Goal: Information Seeking & Learning: Learn about a topic

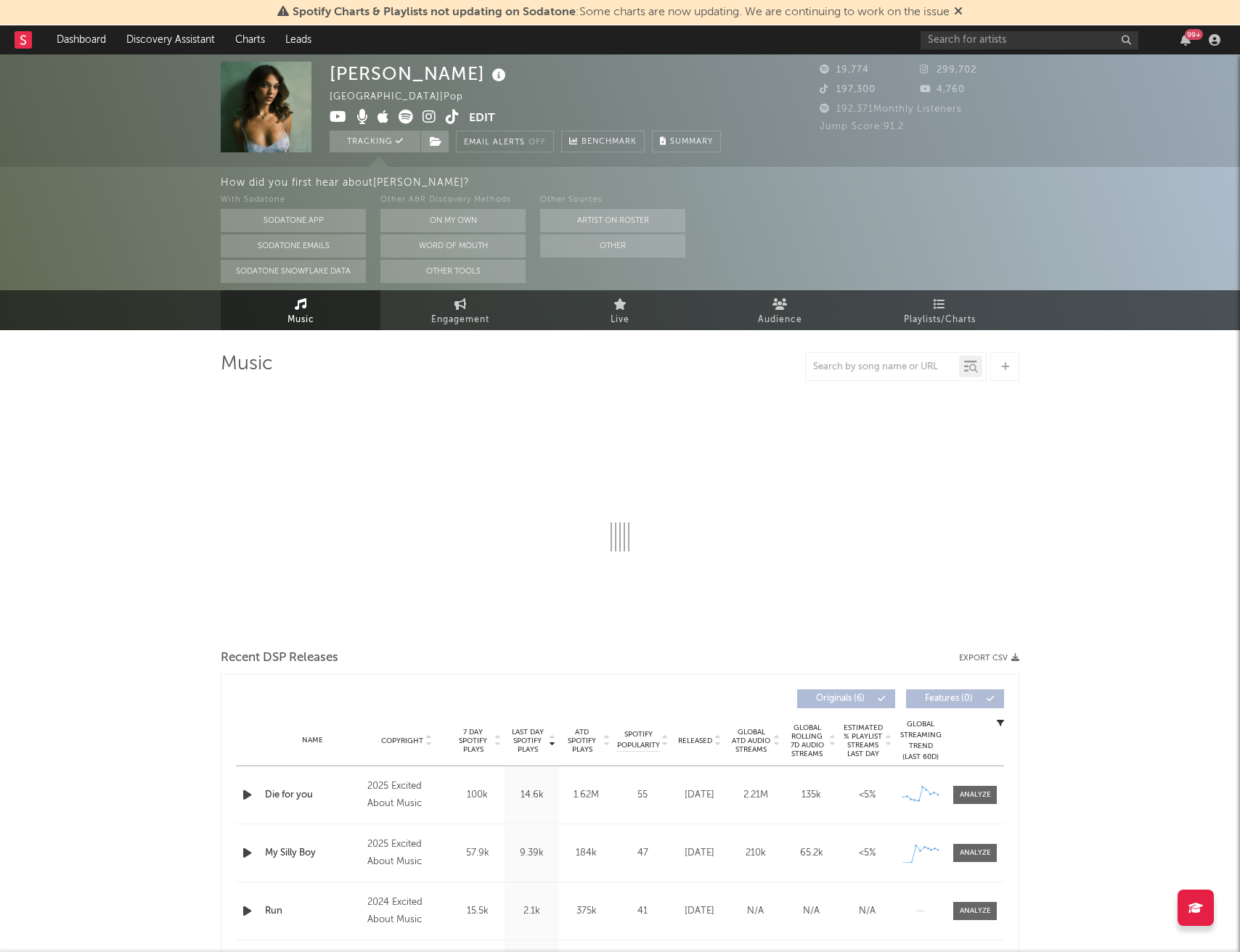
select select "1w"
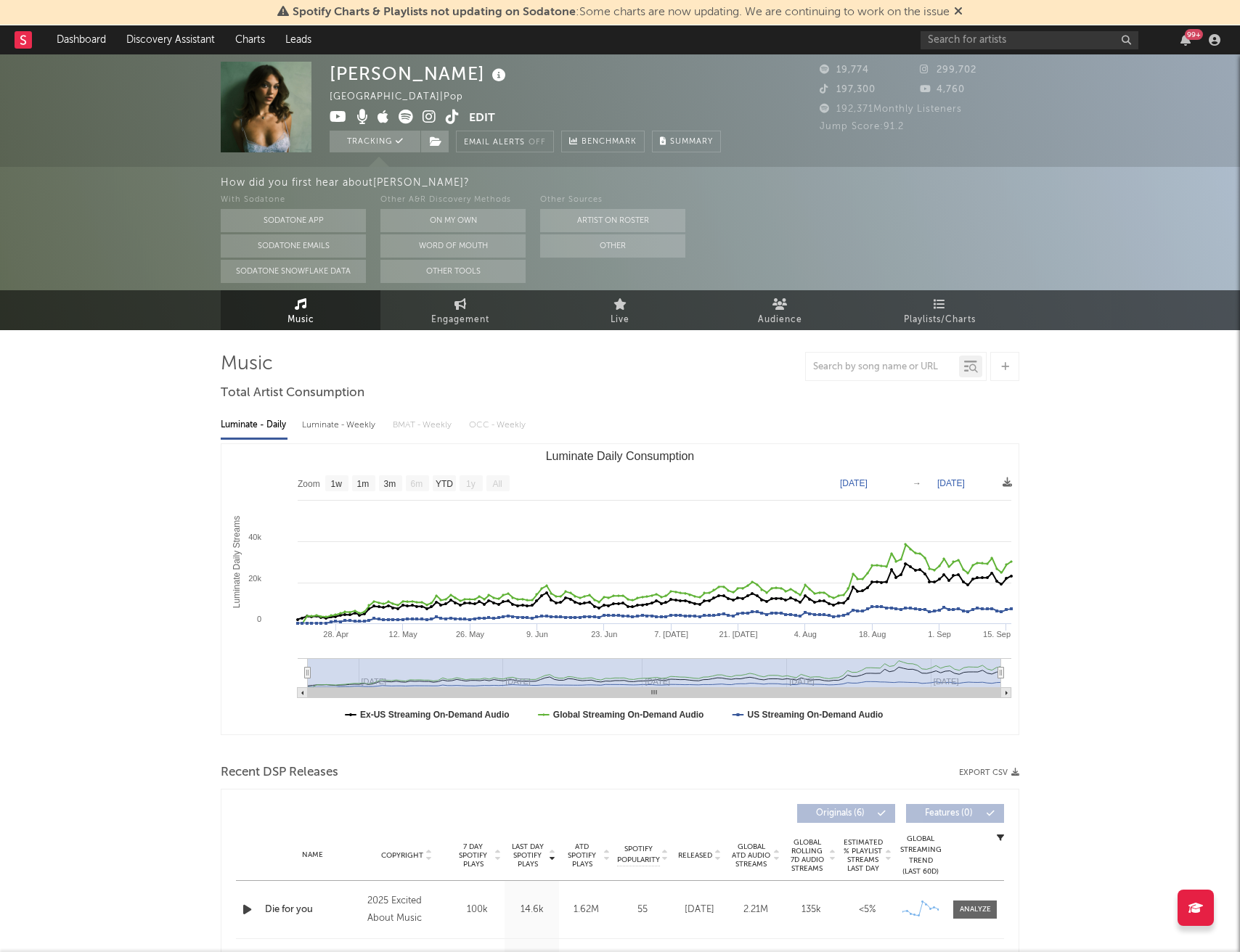
click at [347, 429] on div "Luminate - Weekly" at bounding box center [340, 425] width 76 height 25
select select "6m"
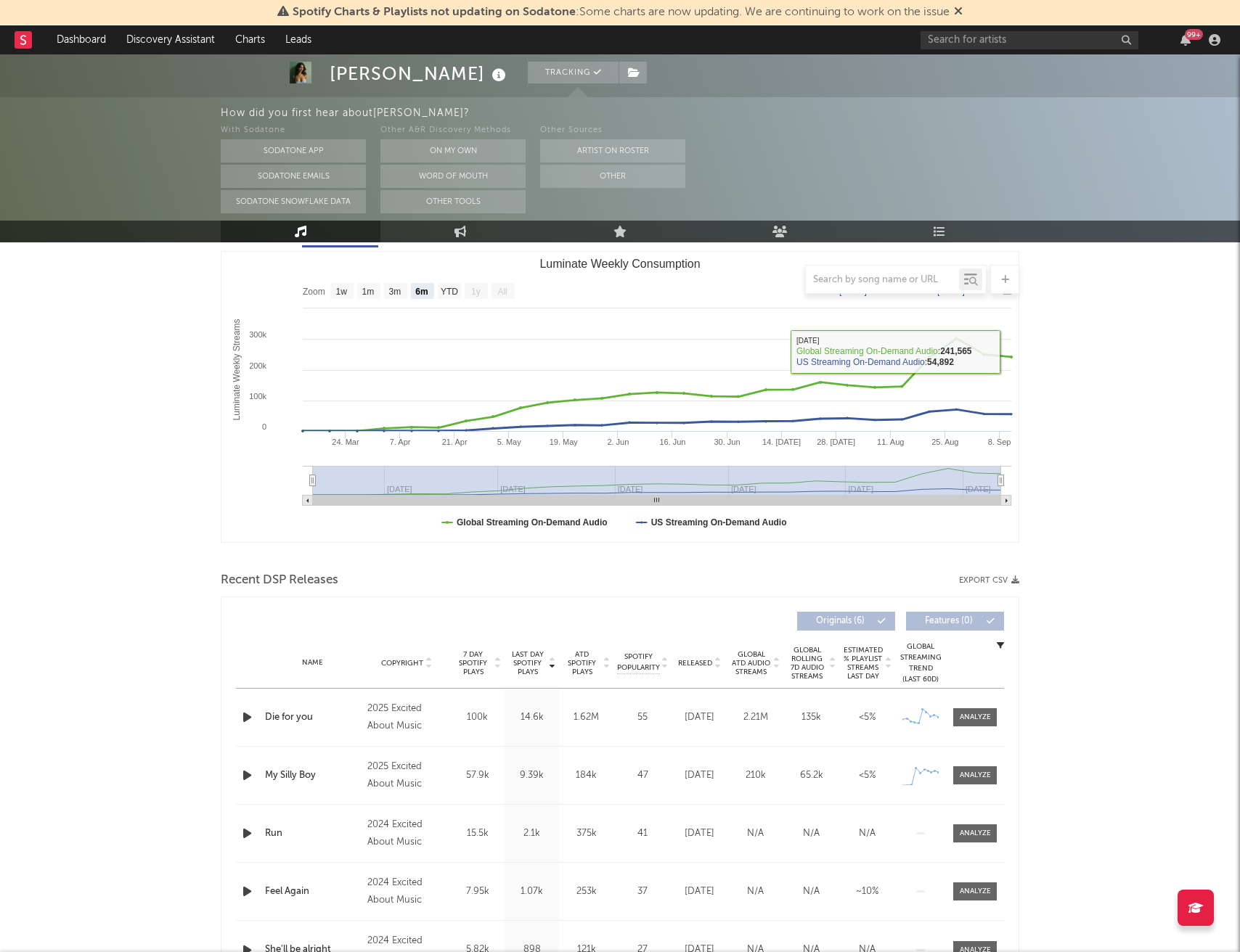
scroll to position [250, 0]
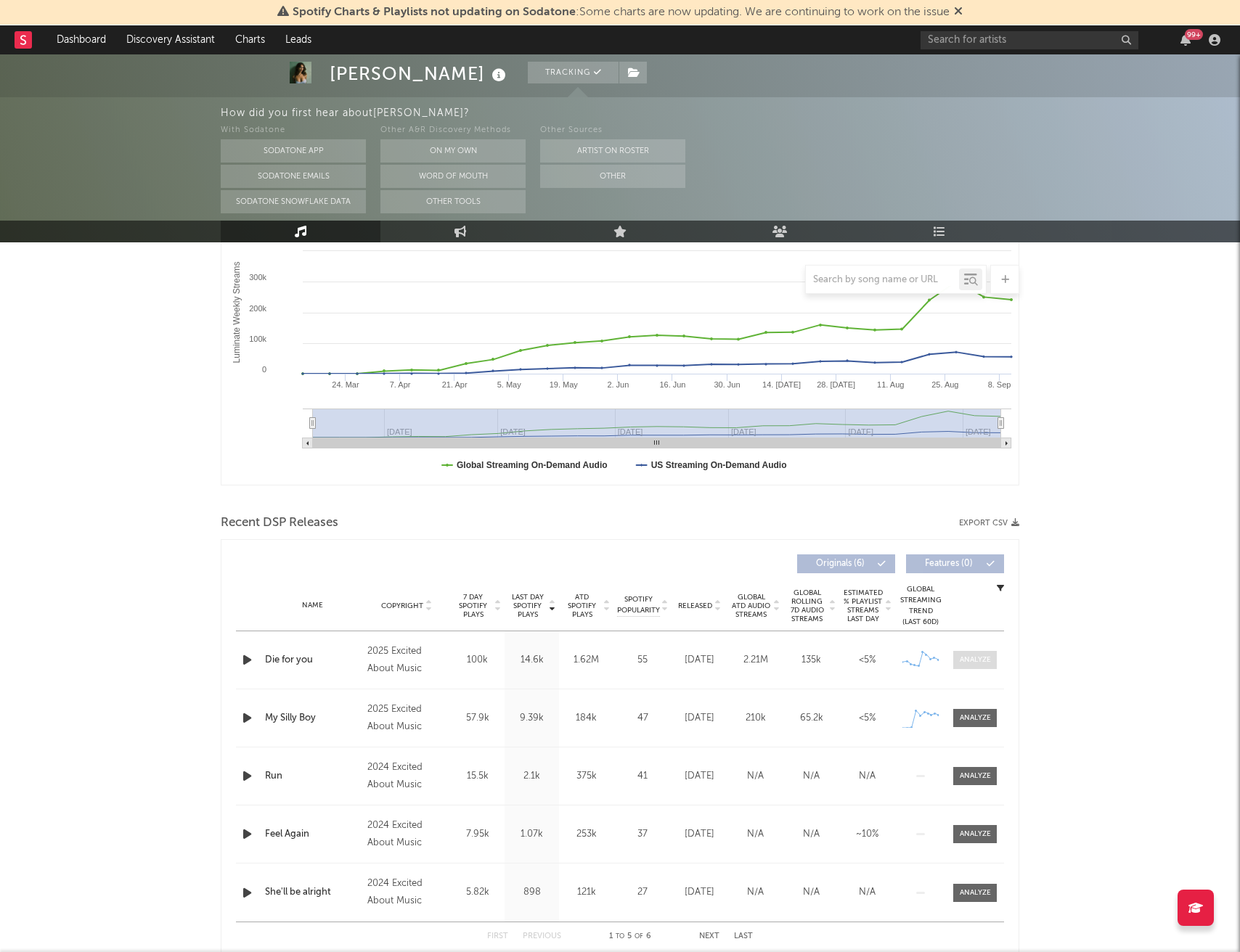
click at [974, 660] on div at bounding box center [974, 659] width 31 height 11
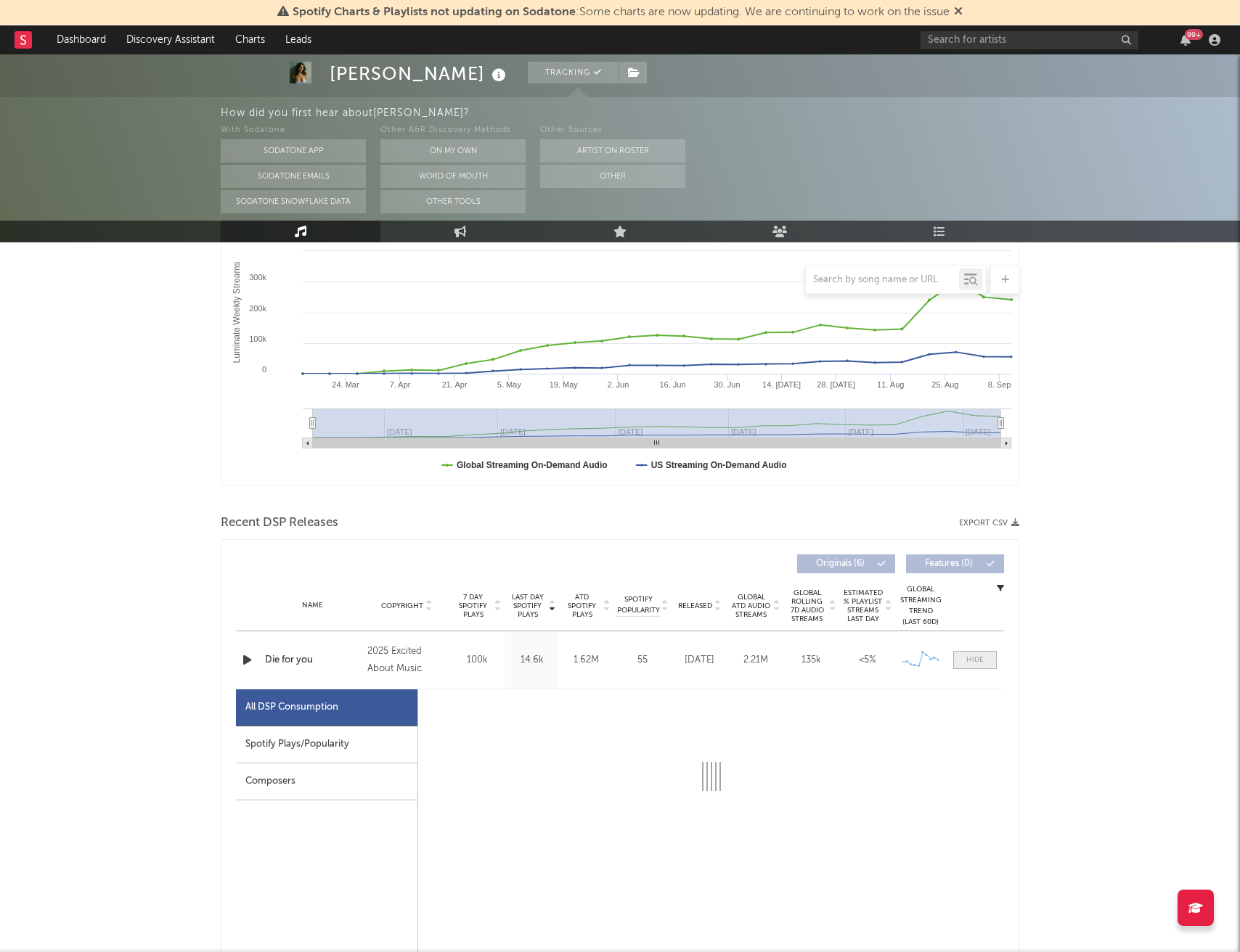
select select "1w"
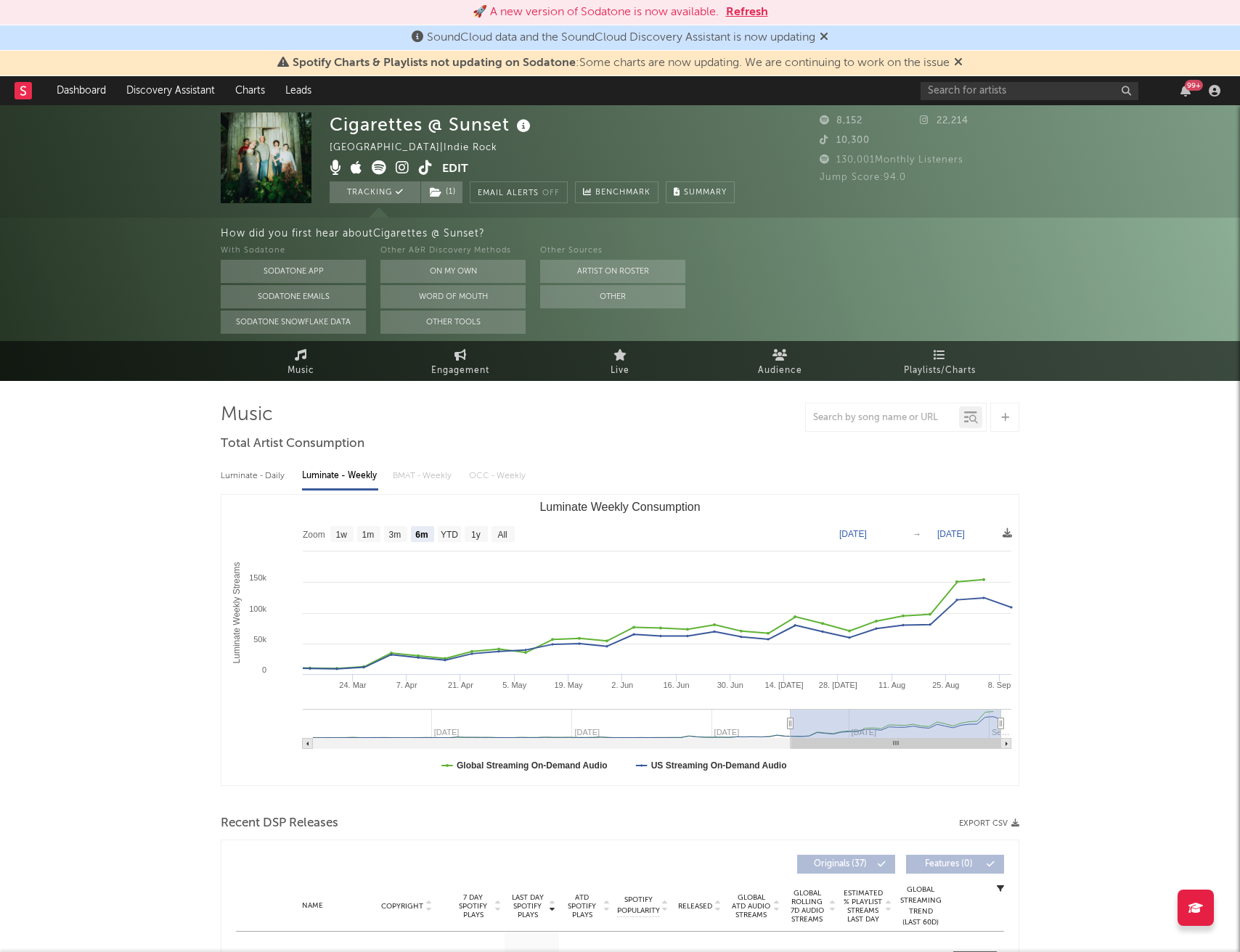
select select "6m"
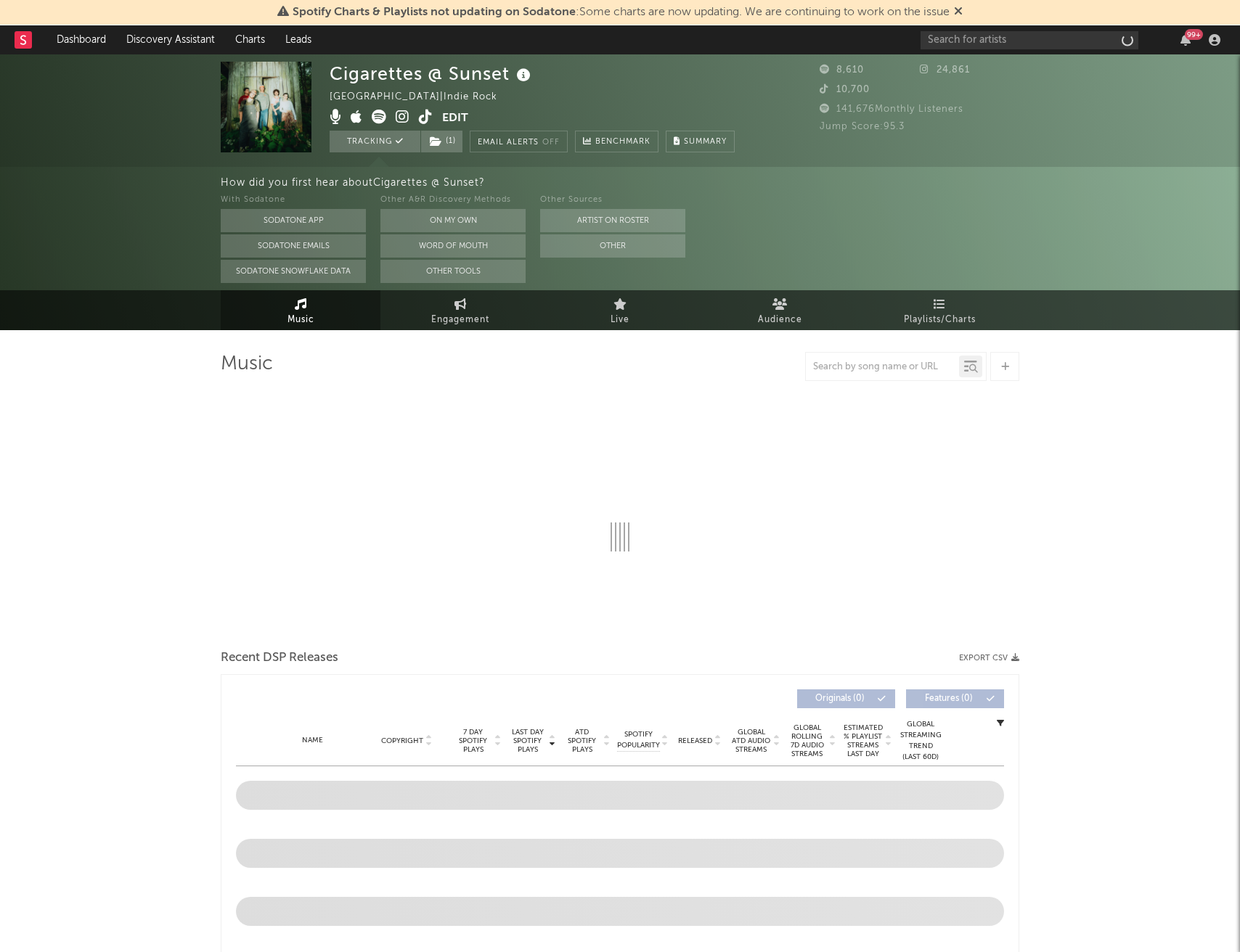
select select "1w"
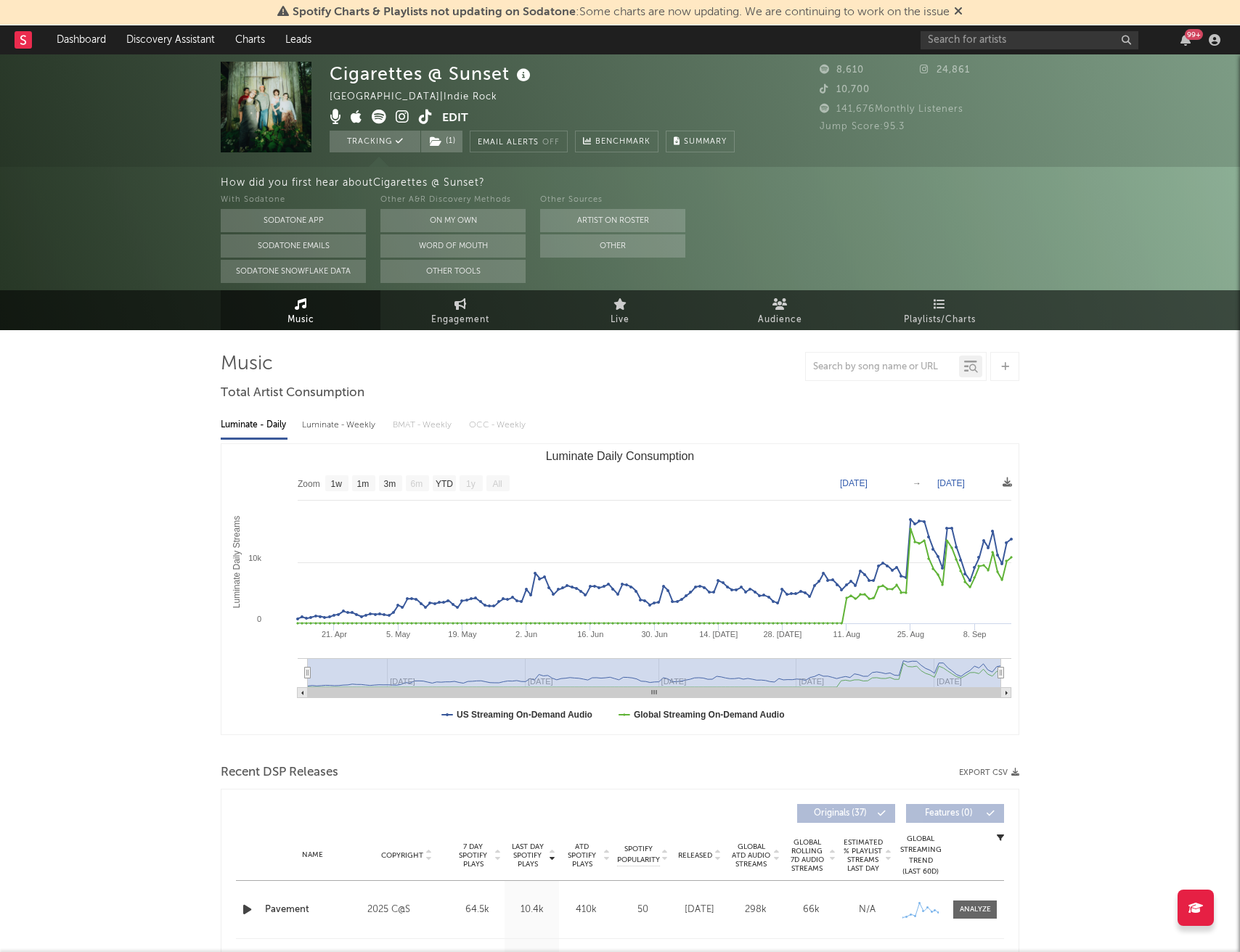
click at [336, 423] on div "Luminate - Weekly" at bounding box center [340, 425] width 76 height 25
select select "6m"
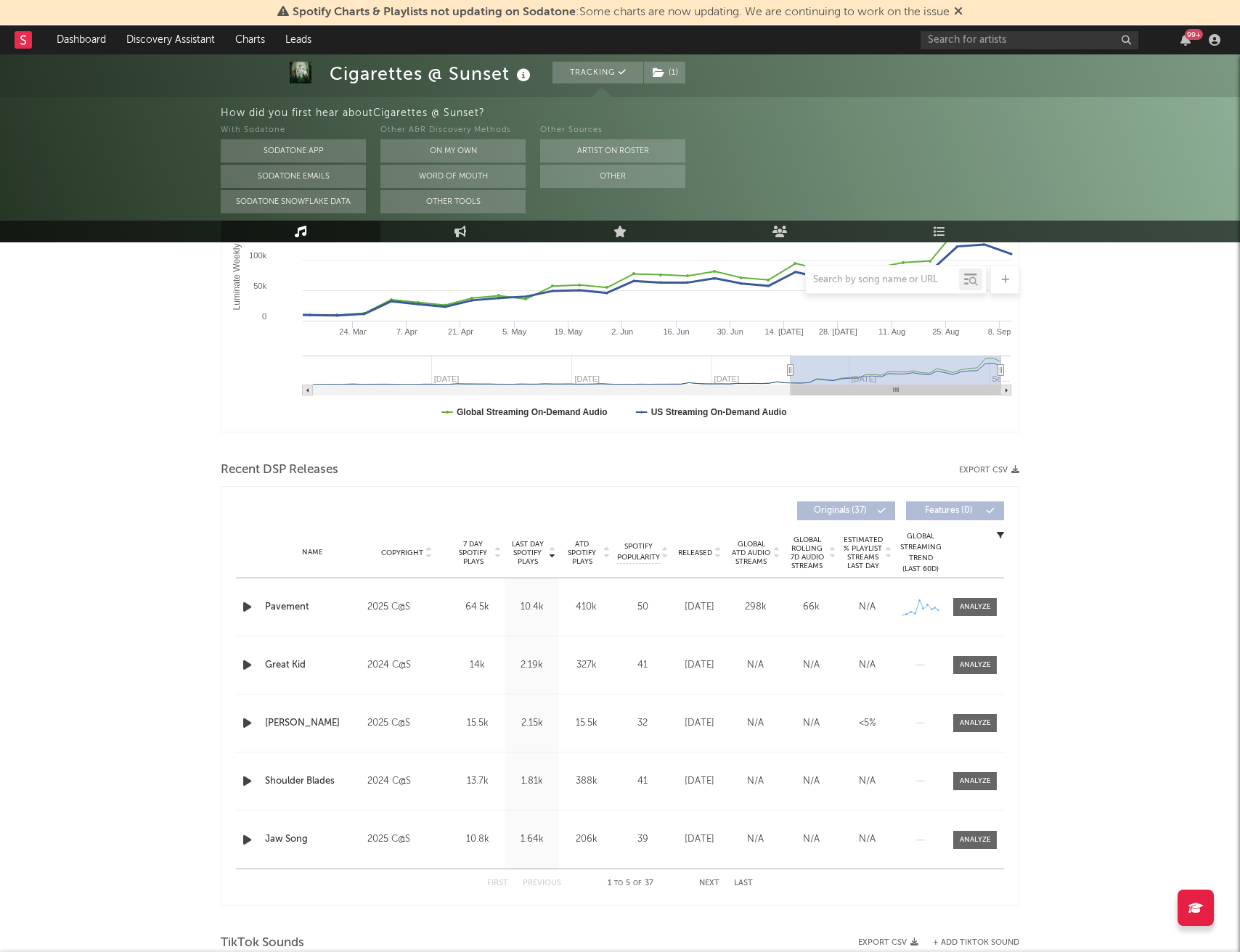
scroll to position [333, 0]
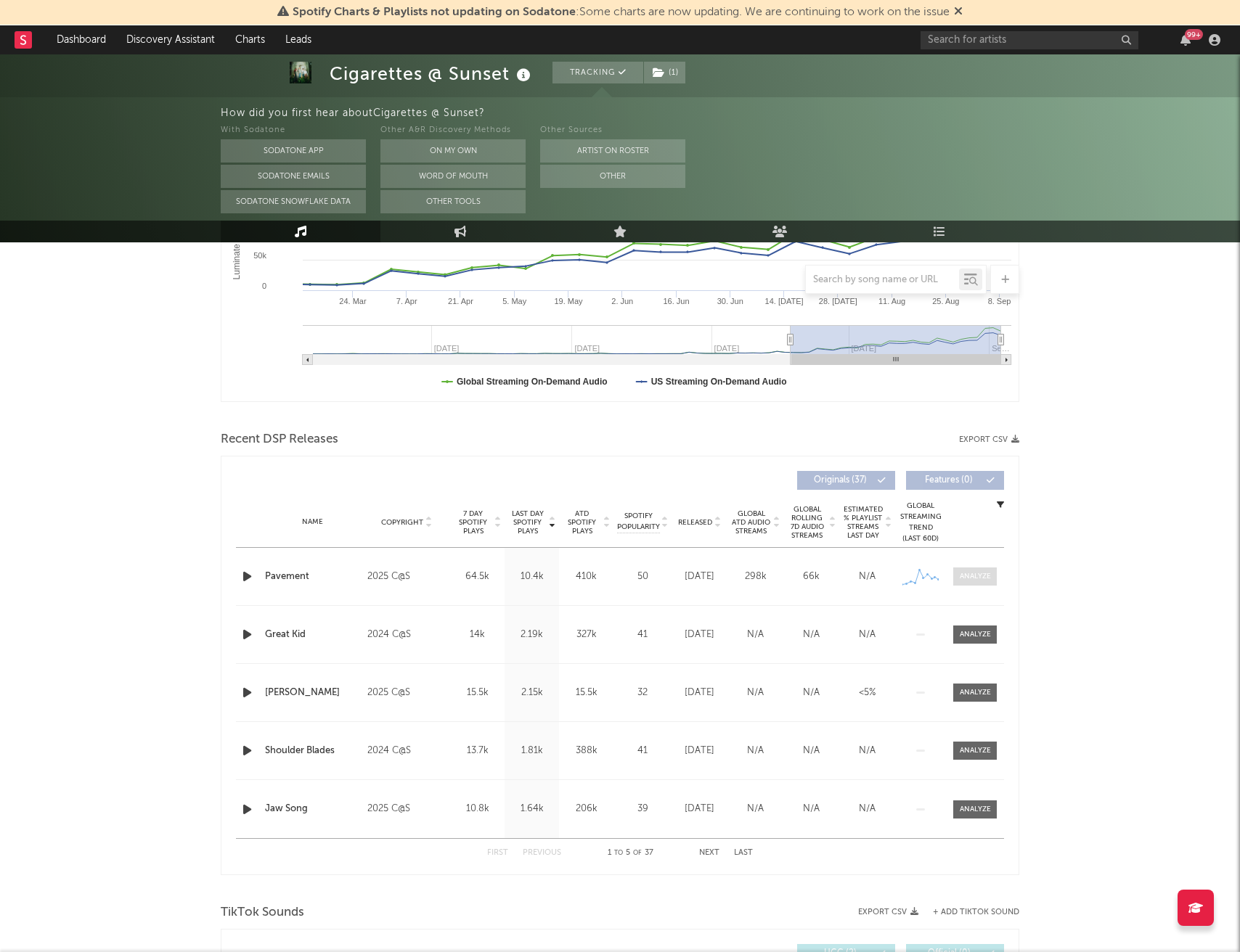
click at [978, 574] on div at bounding box center [974, 576] width 31 height 11
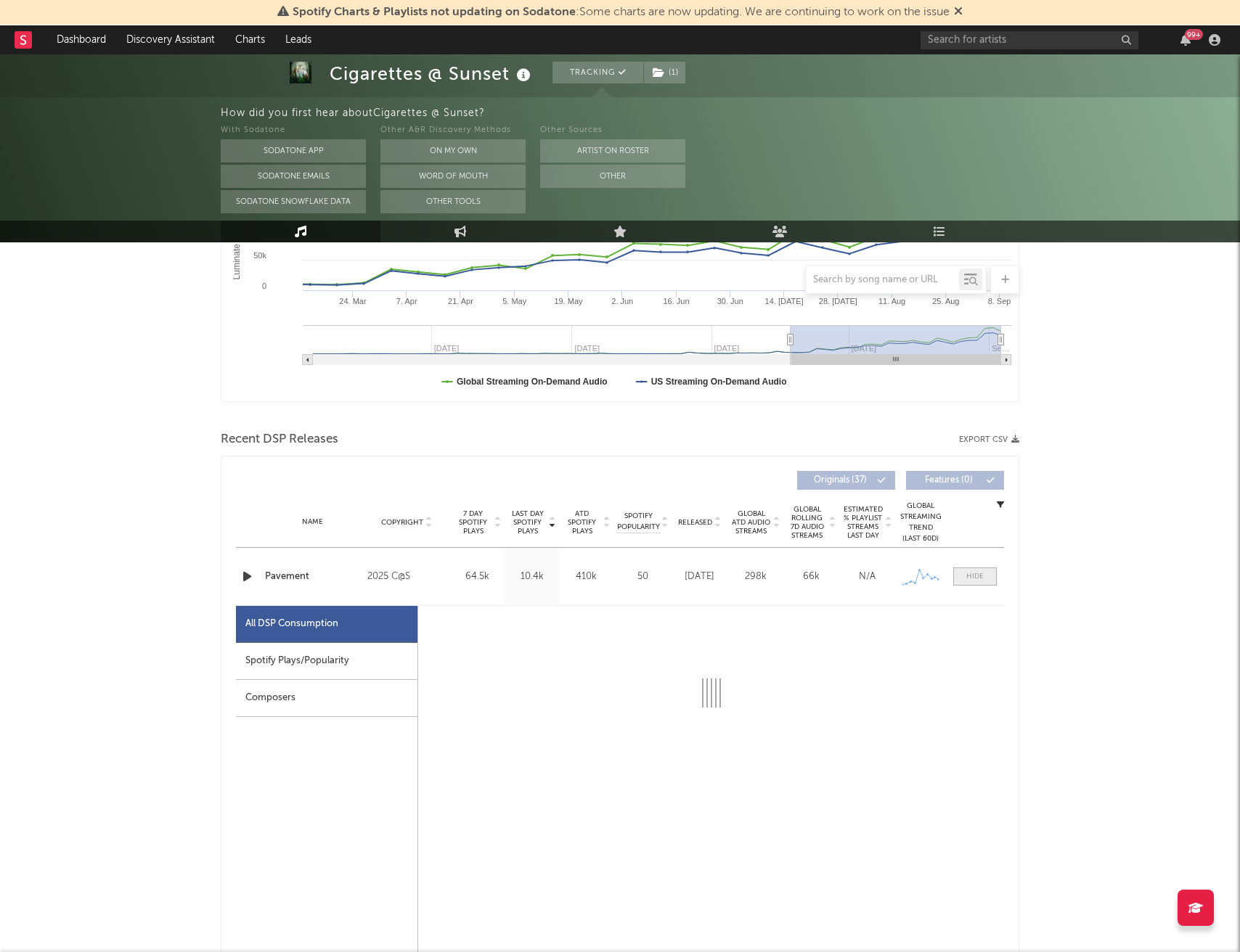
select select "1w"
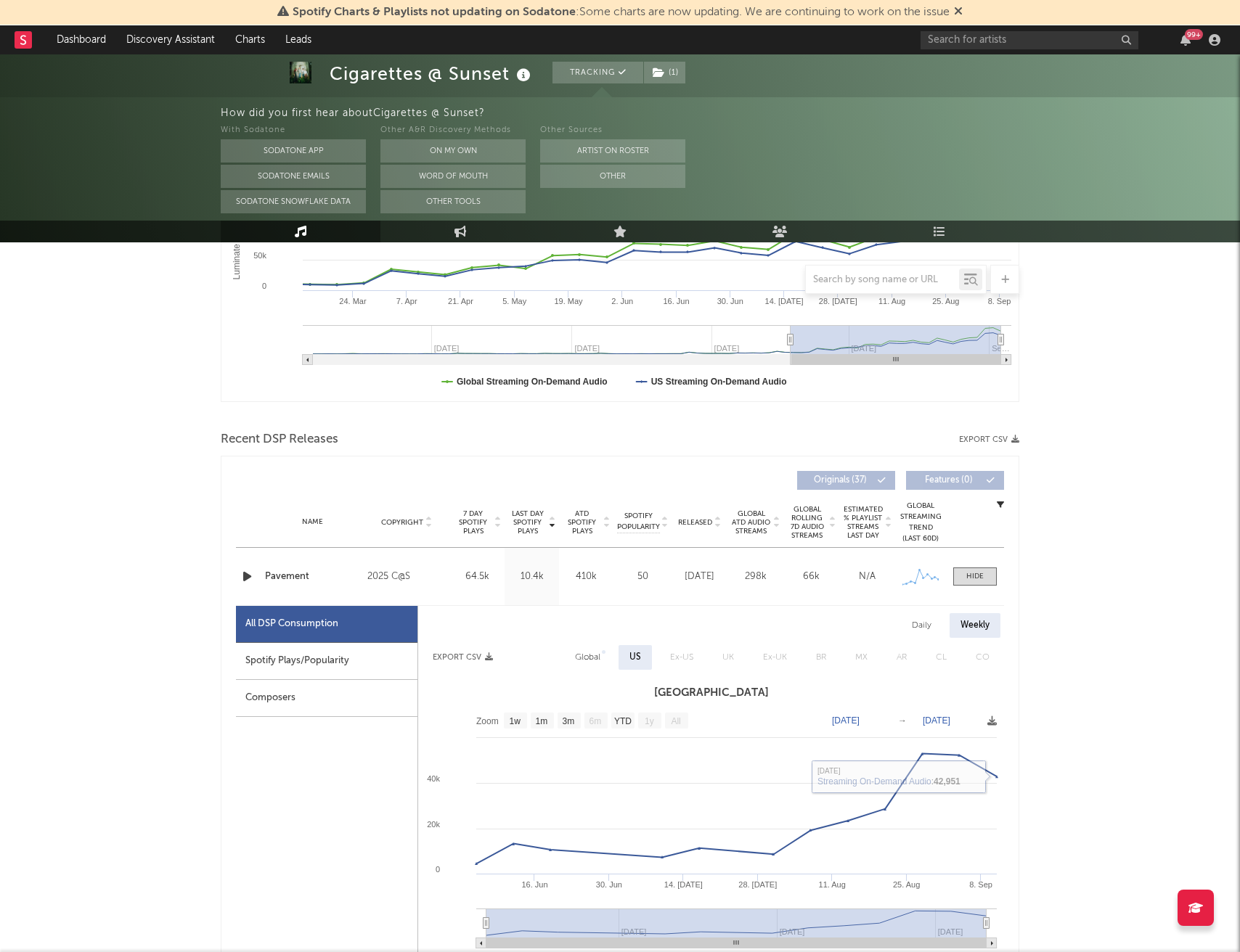
click at [913, 626] on div "Daily" at bounding box center [921, 625] width 41 height 25
select select "1w"
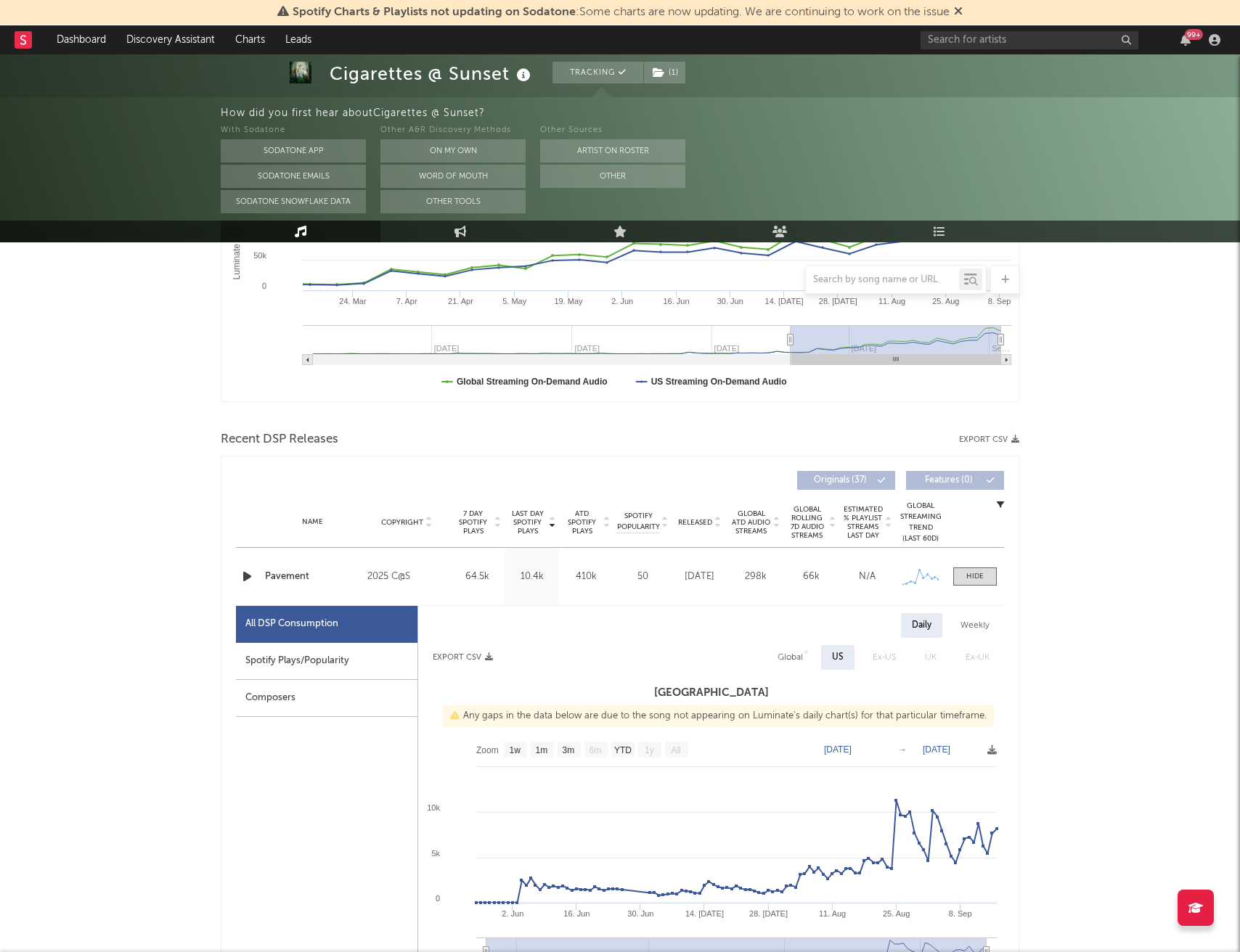
click at [361, 653] on div "Spotify Plays/Popularity" at bounding box center [327, 661] width 182 height 37
select select "1w"
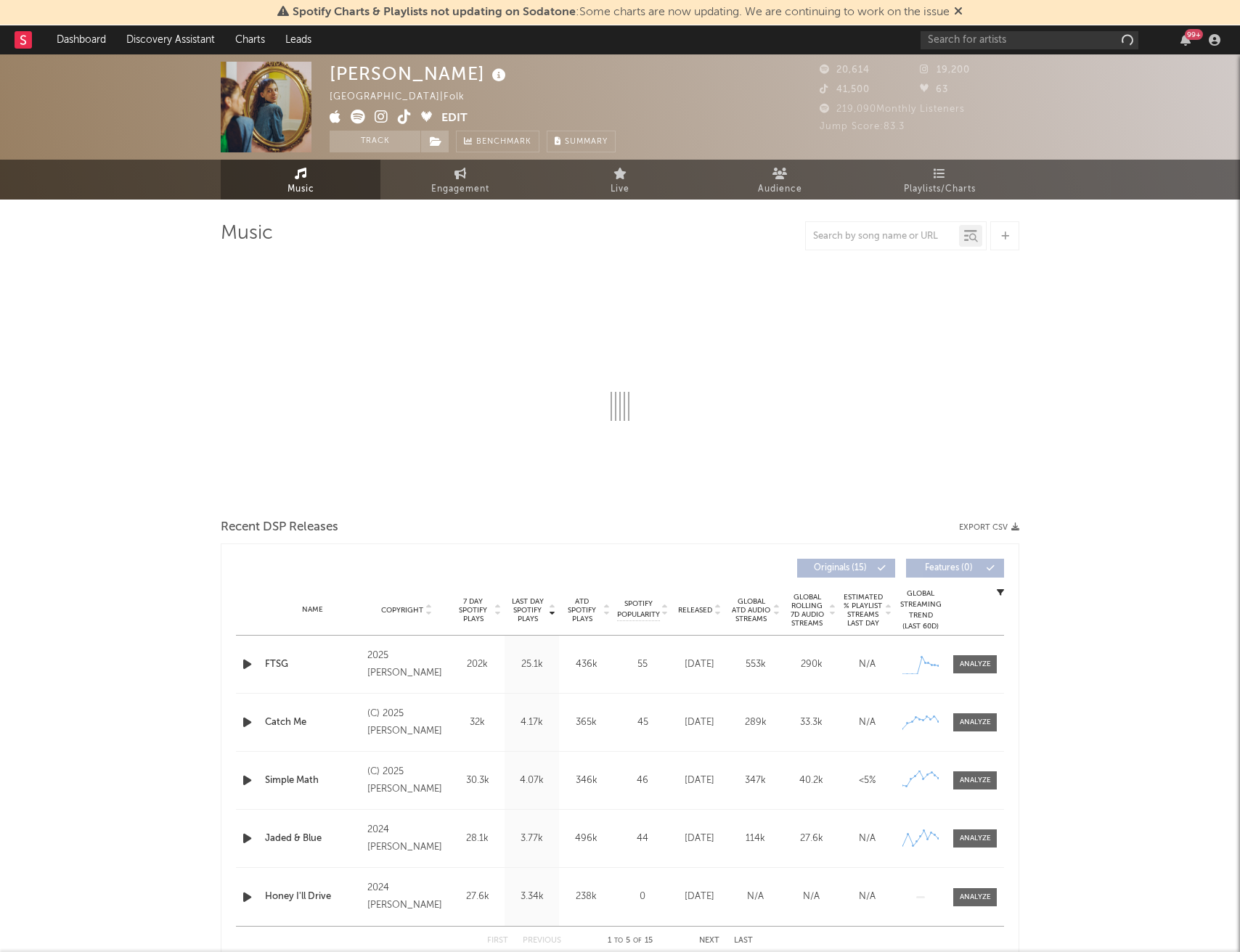
select select "6m"
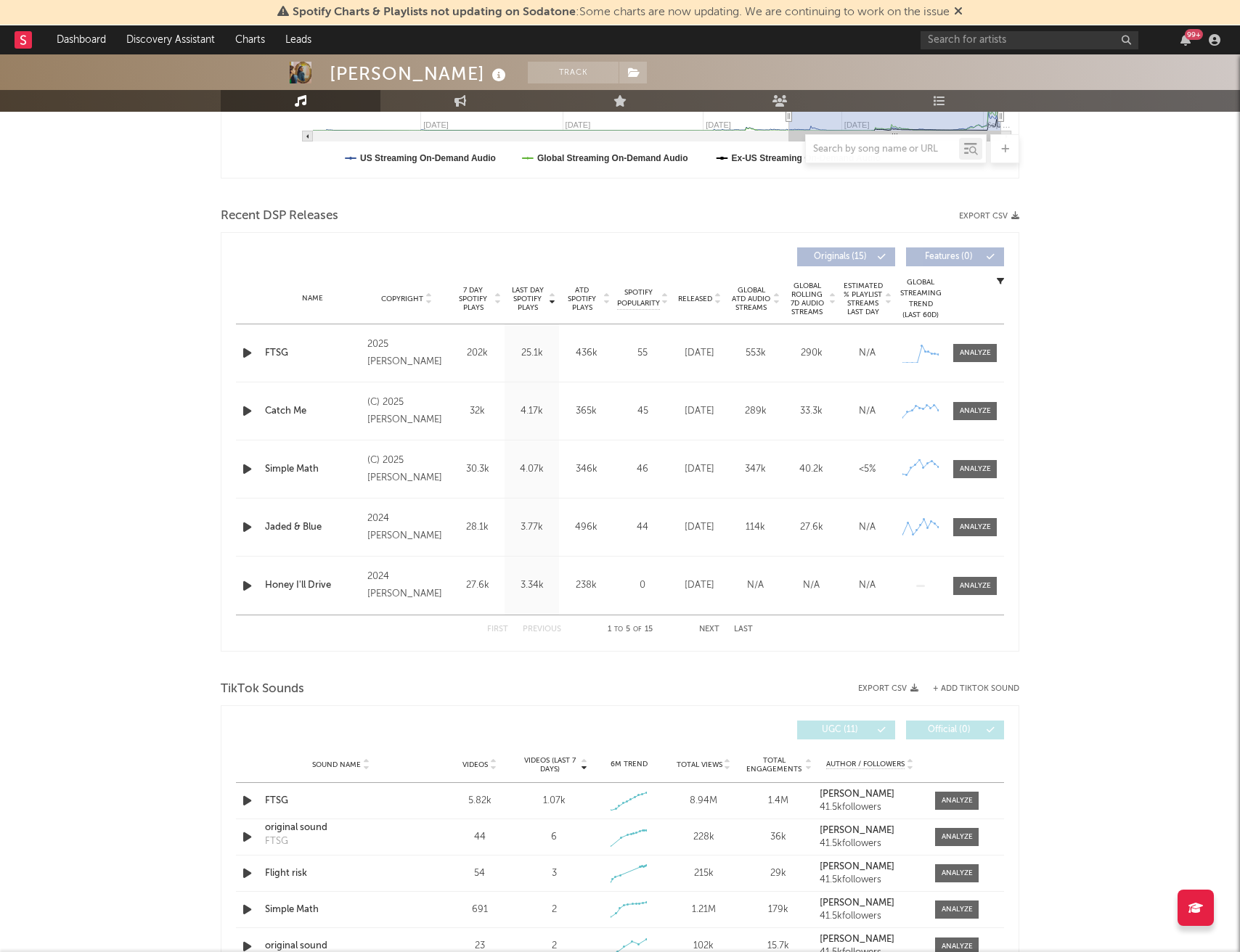
scroll to position [430, 0]
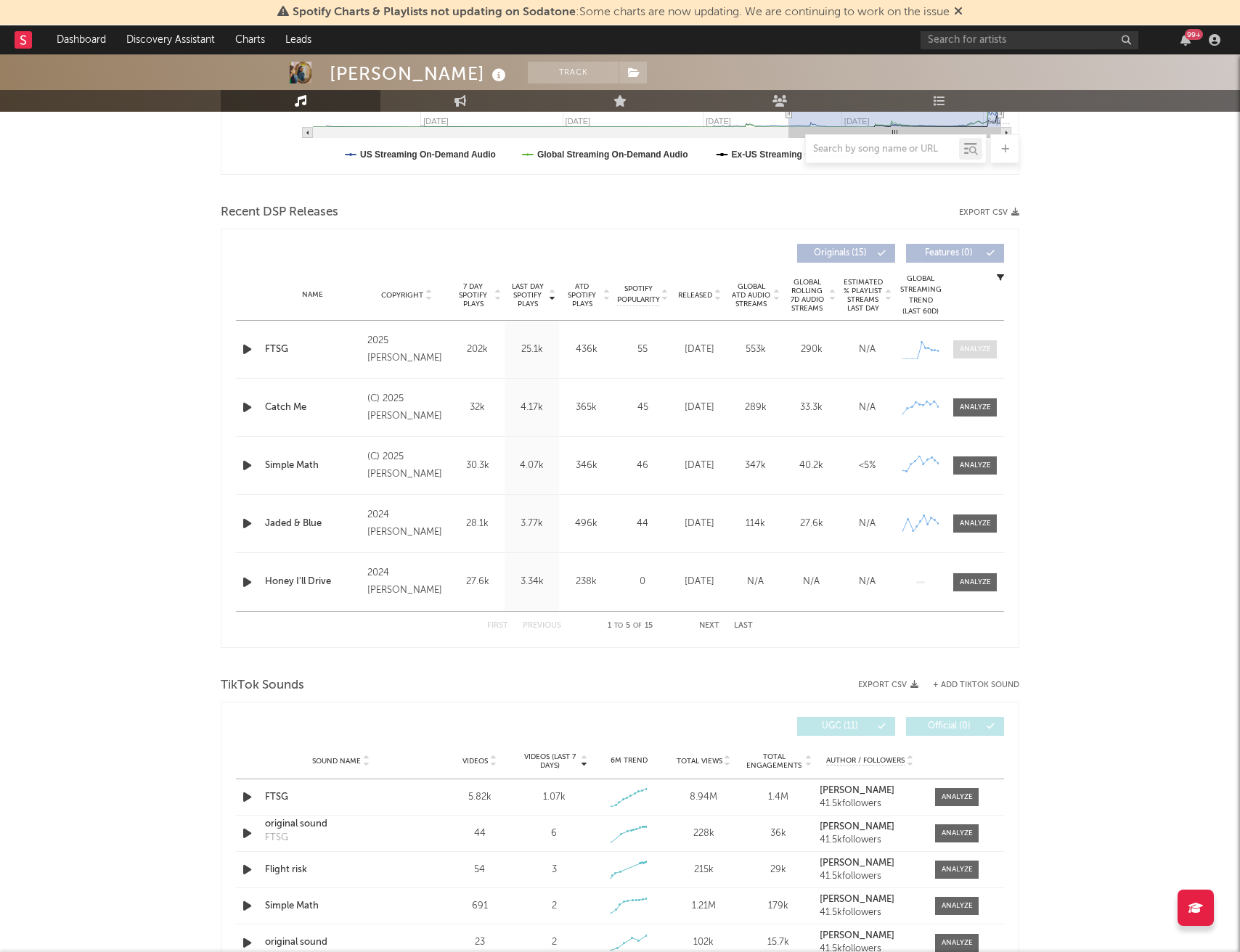
click at [968, 352] on div at bounding box center [974, 349] width 31 height 11
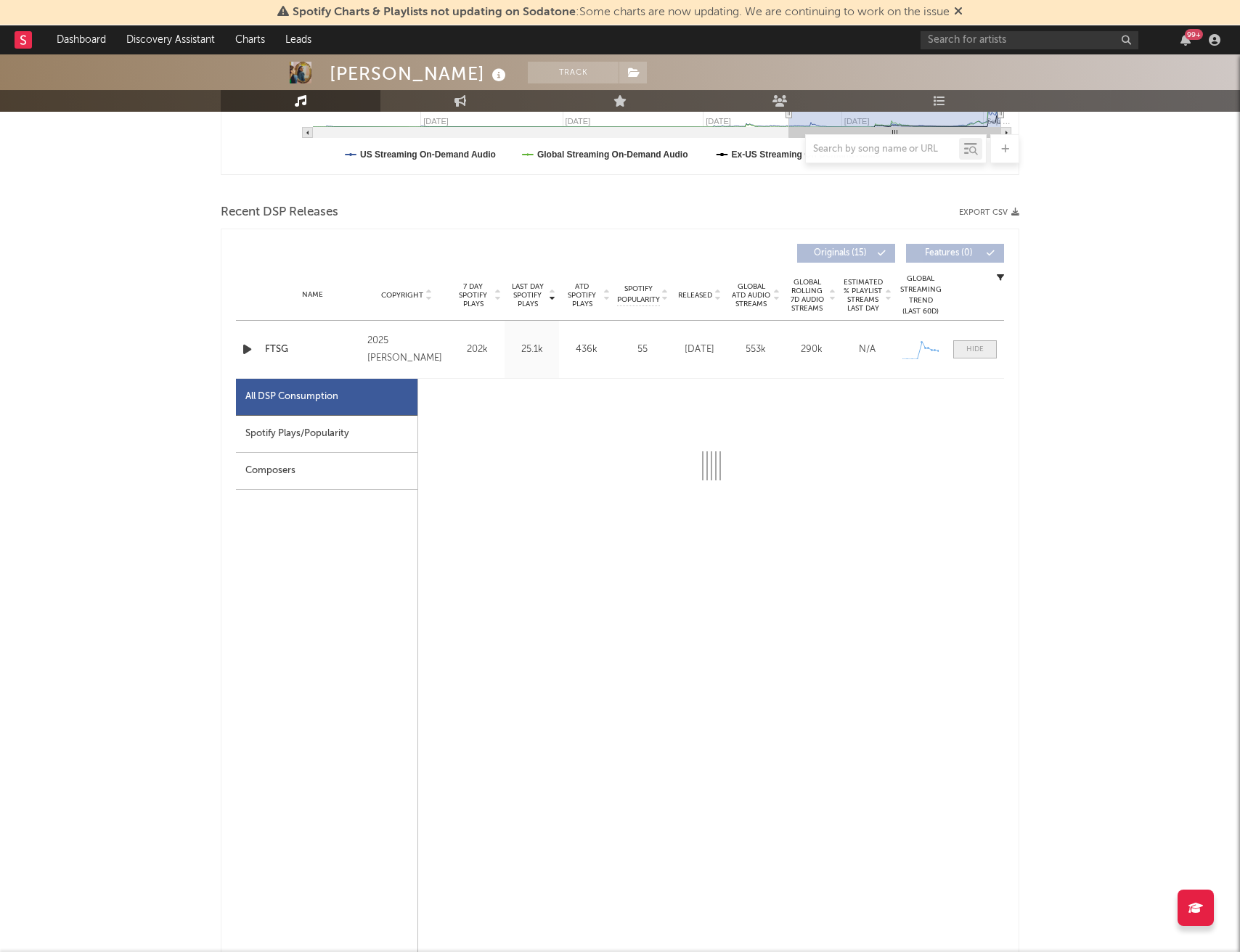
select select "1w"
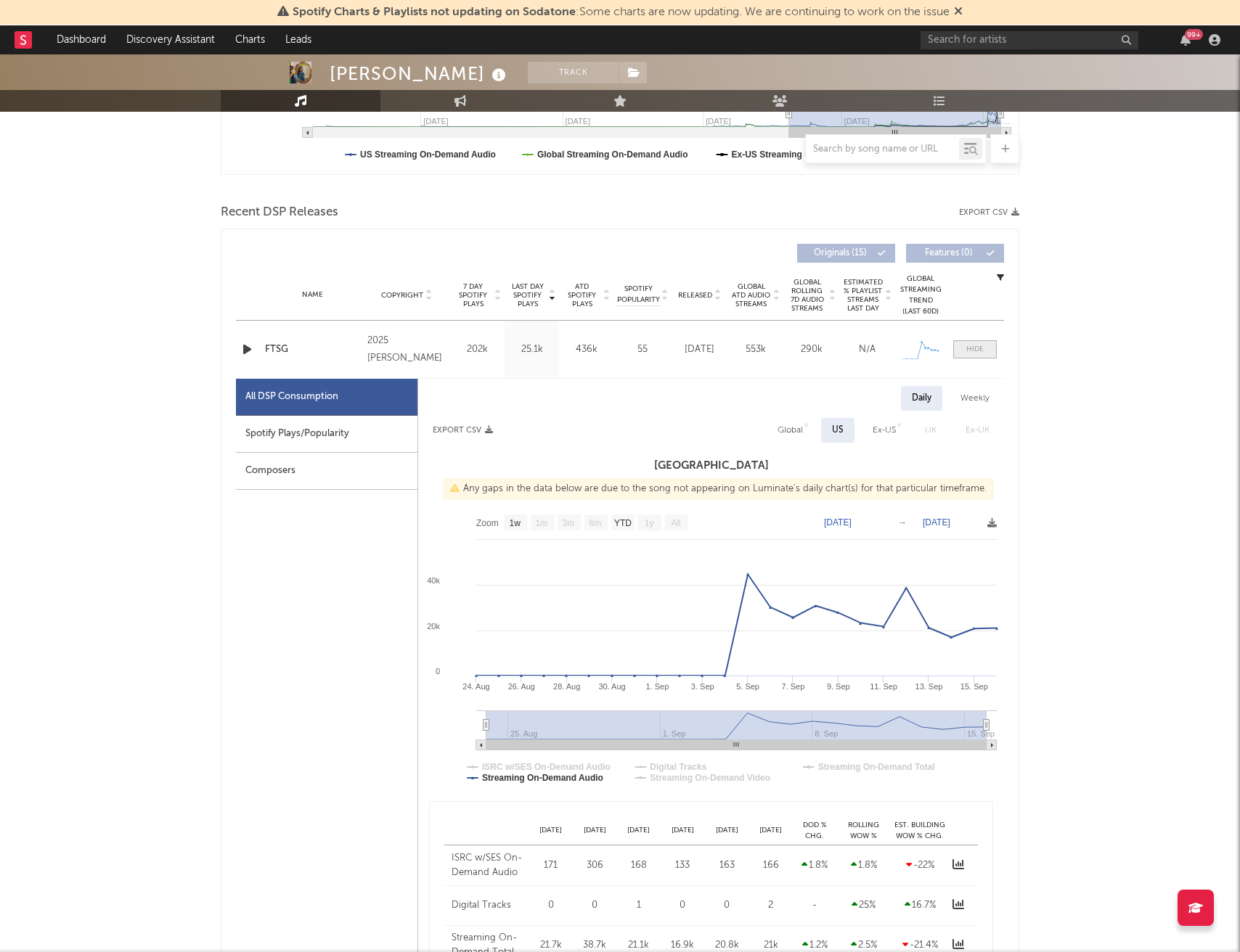
scroll to position [432, 0]
click at [353, 429] on div "Spotify Plays/Popularity" at bounding box center [327, 432] width 182 height 37
select select "1w"
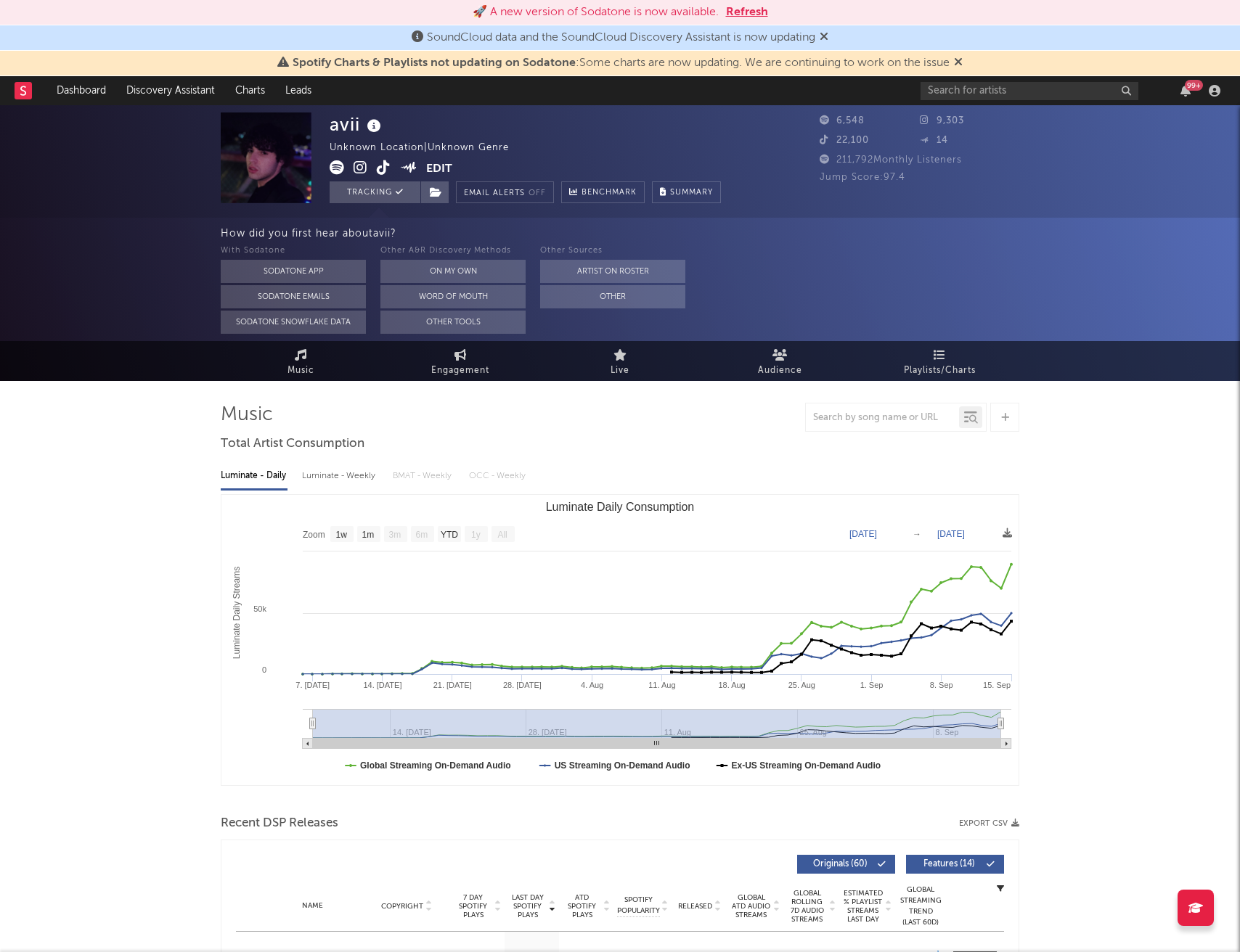
select select "1w"
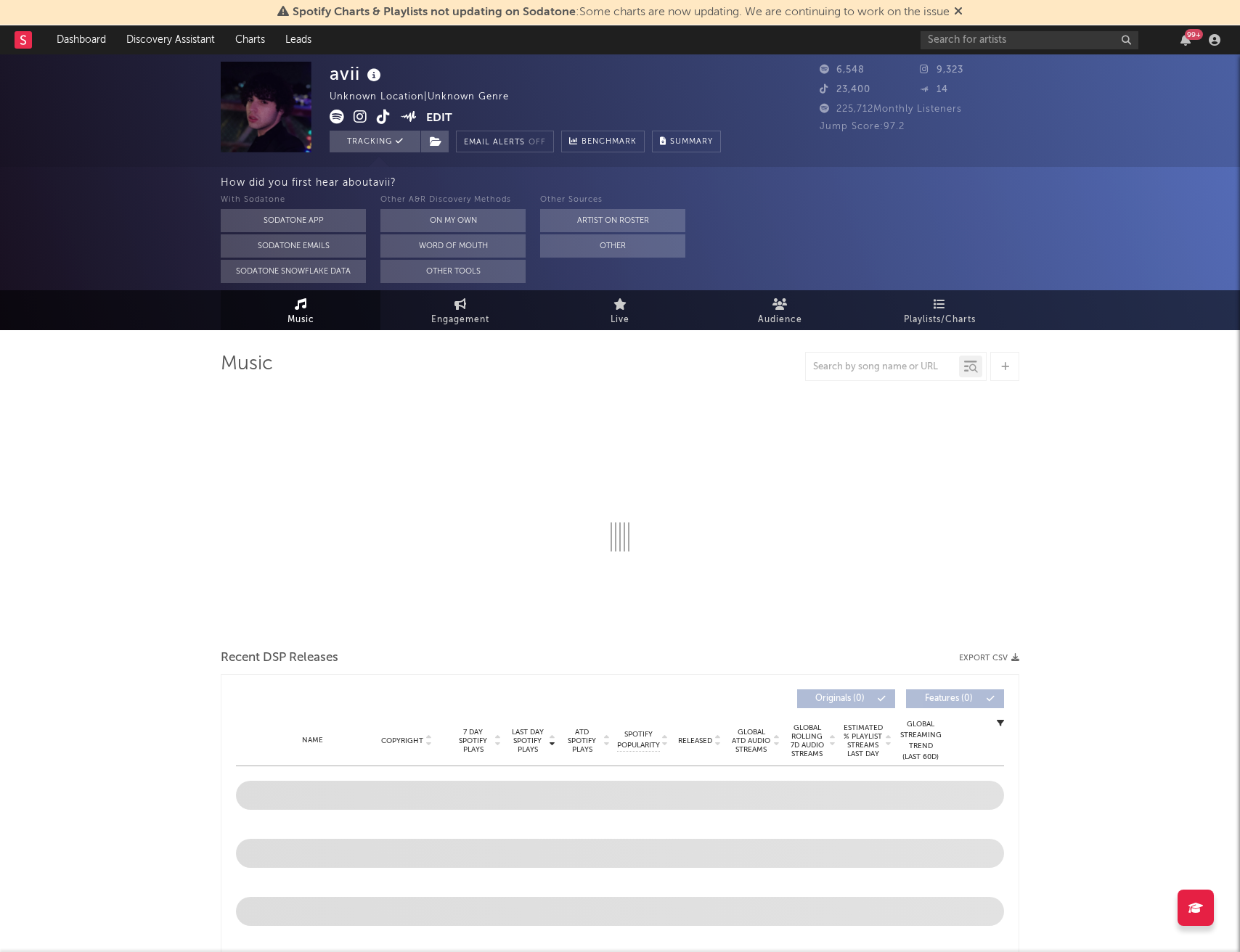
select select "1w"
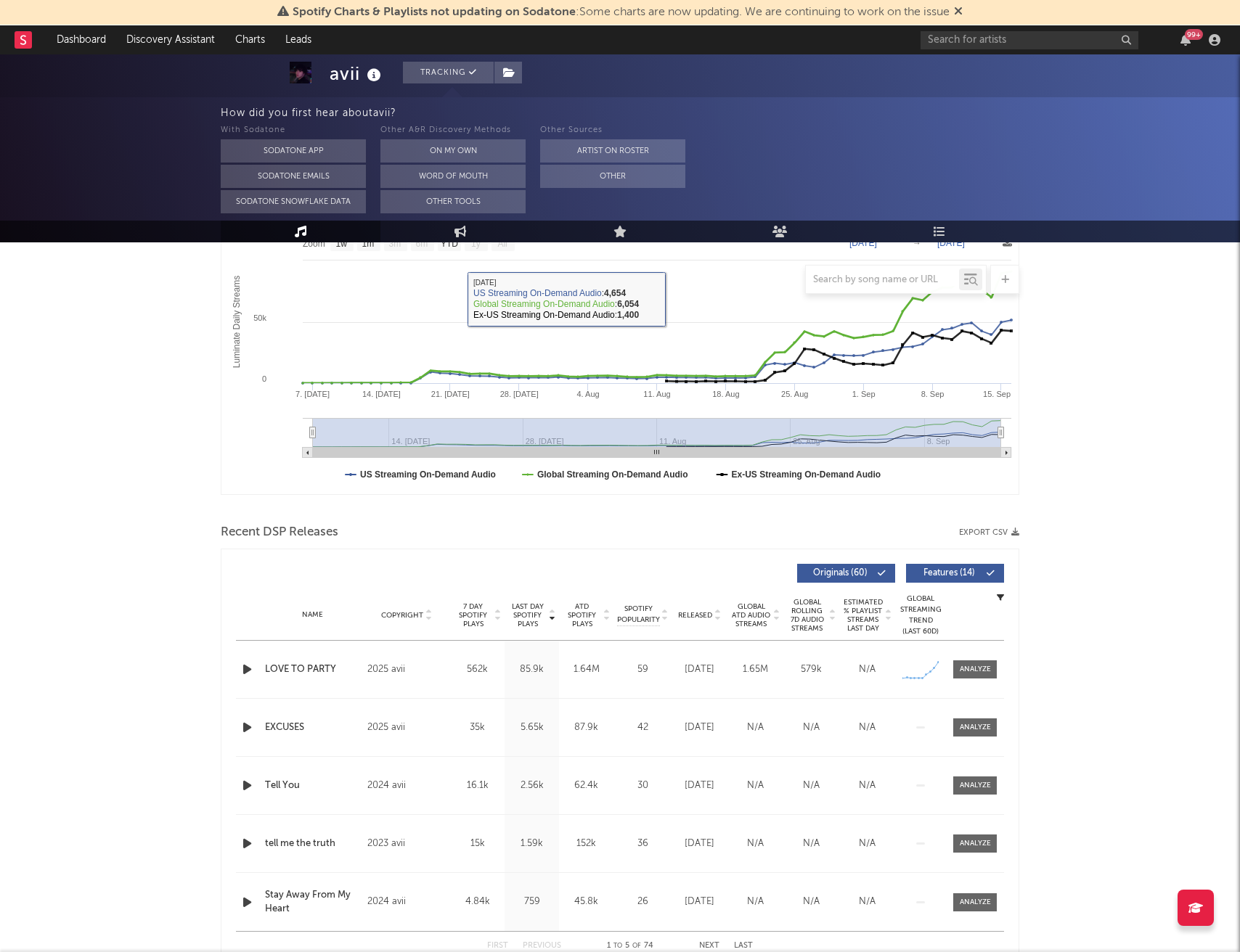
scroll to position [256, 0]
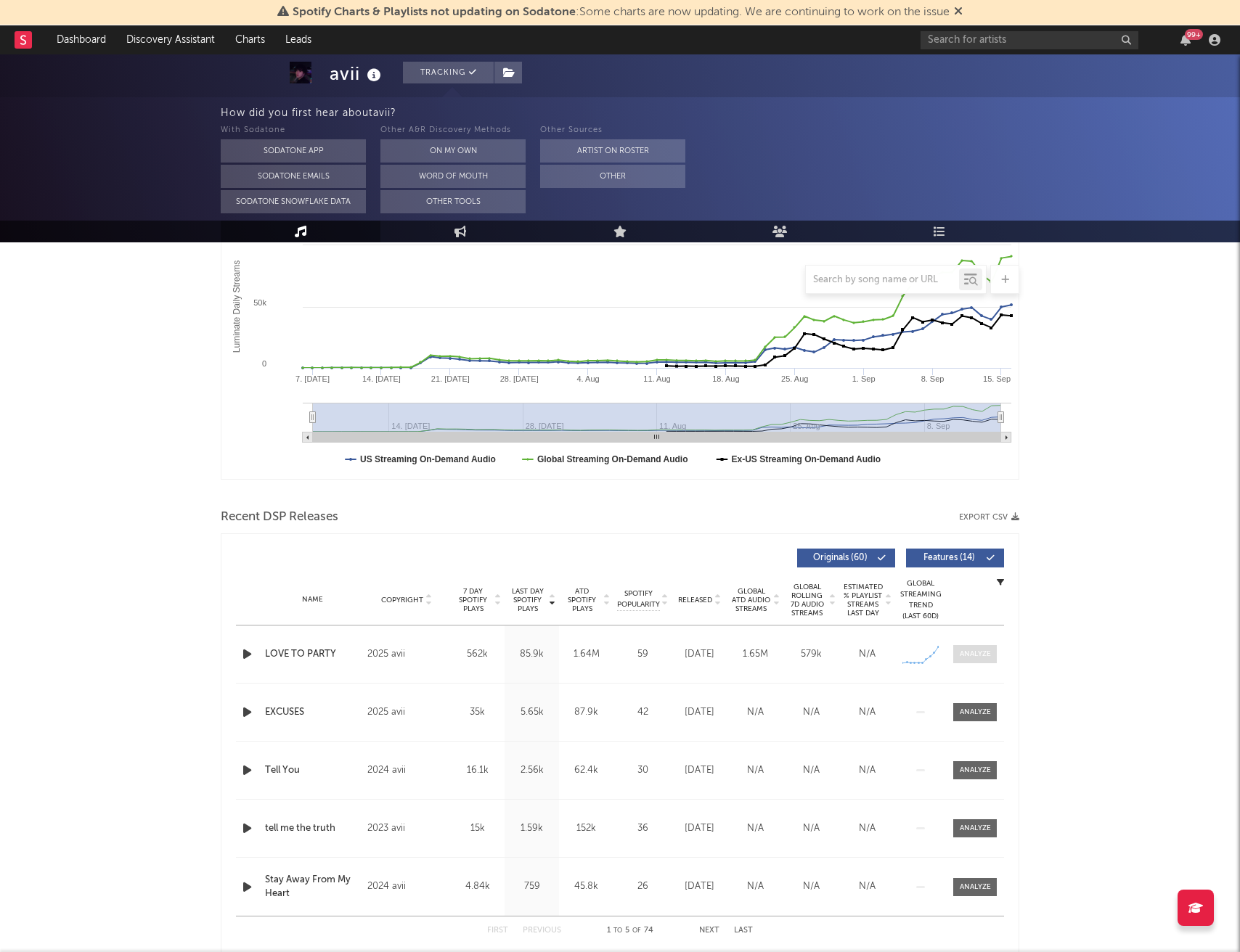
click at [973, 651] on div at bounding box center [974, 654] width 31 height 11
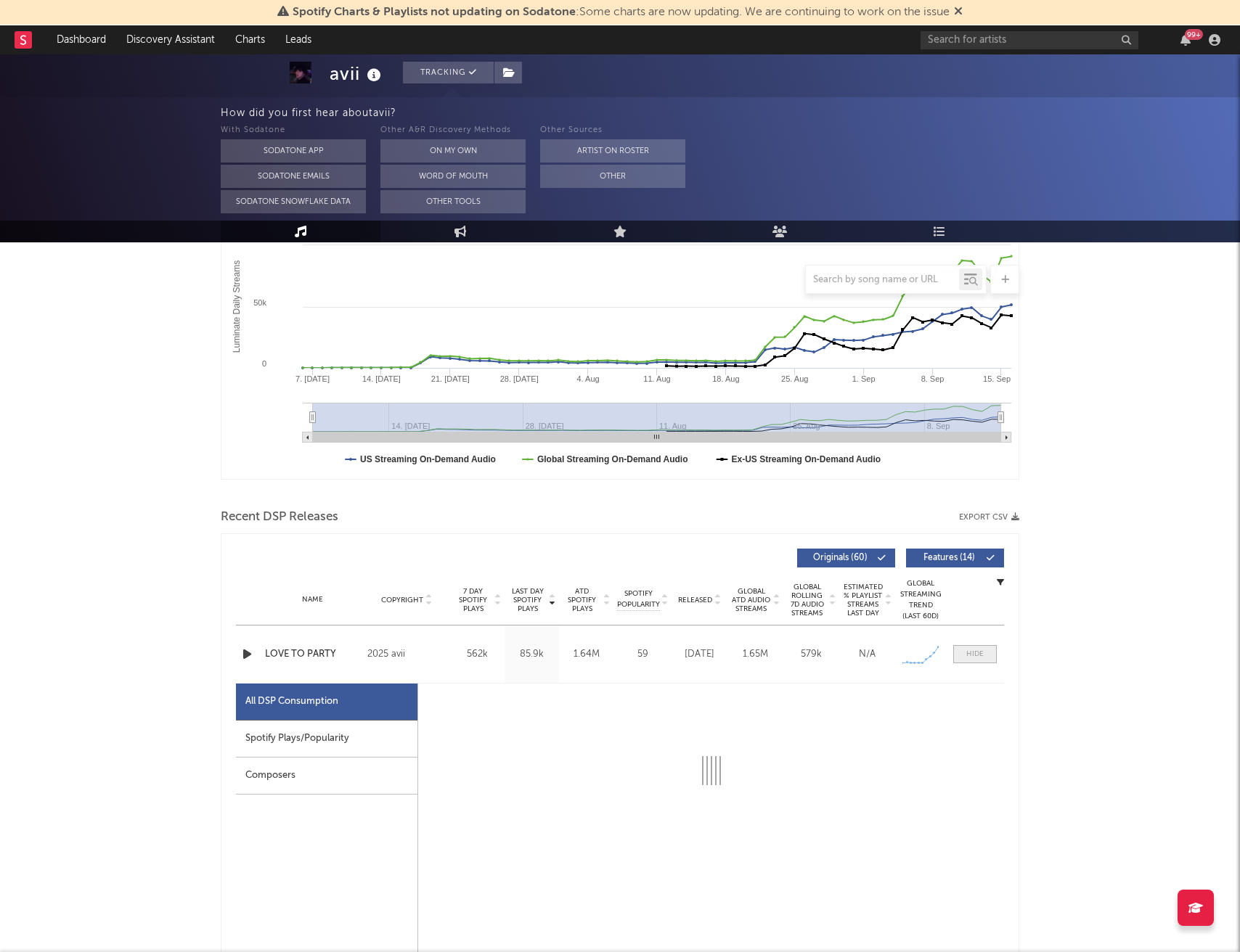
select select "1w"
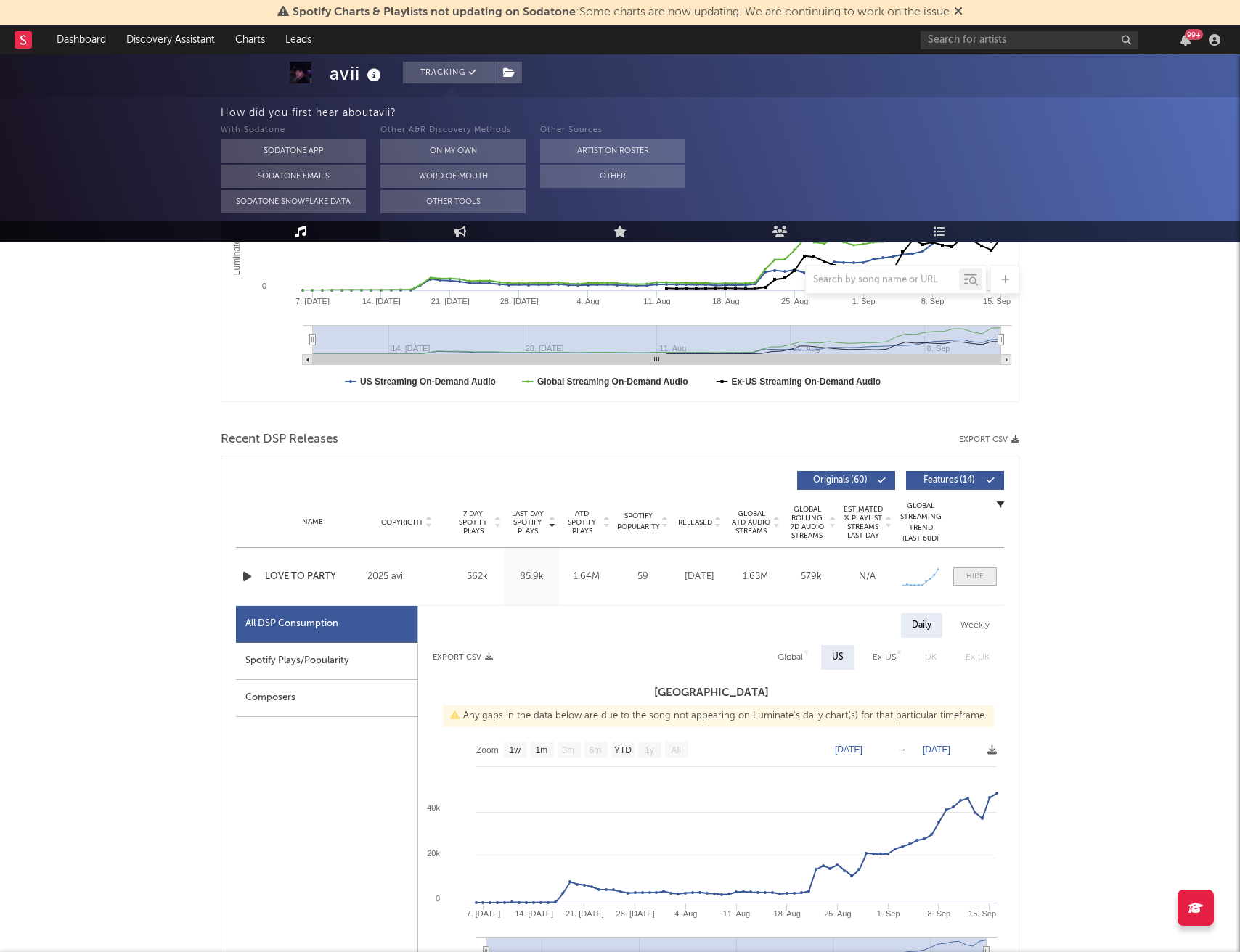
scroll to position [379, 0]
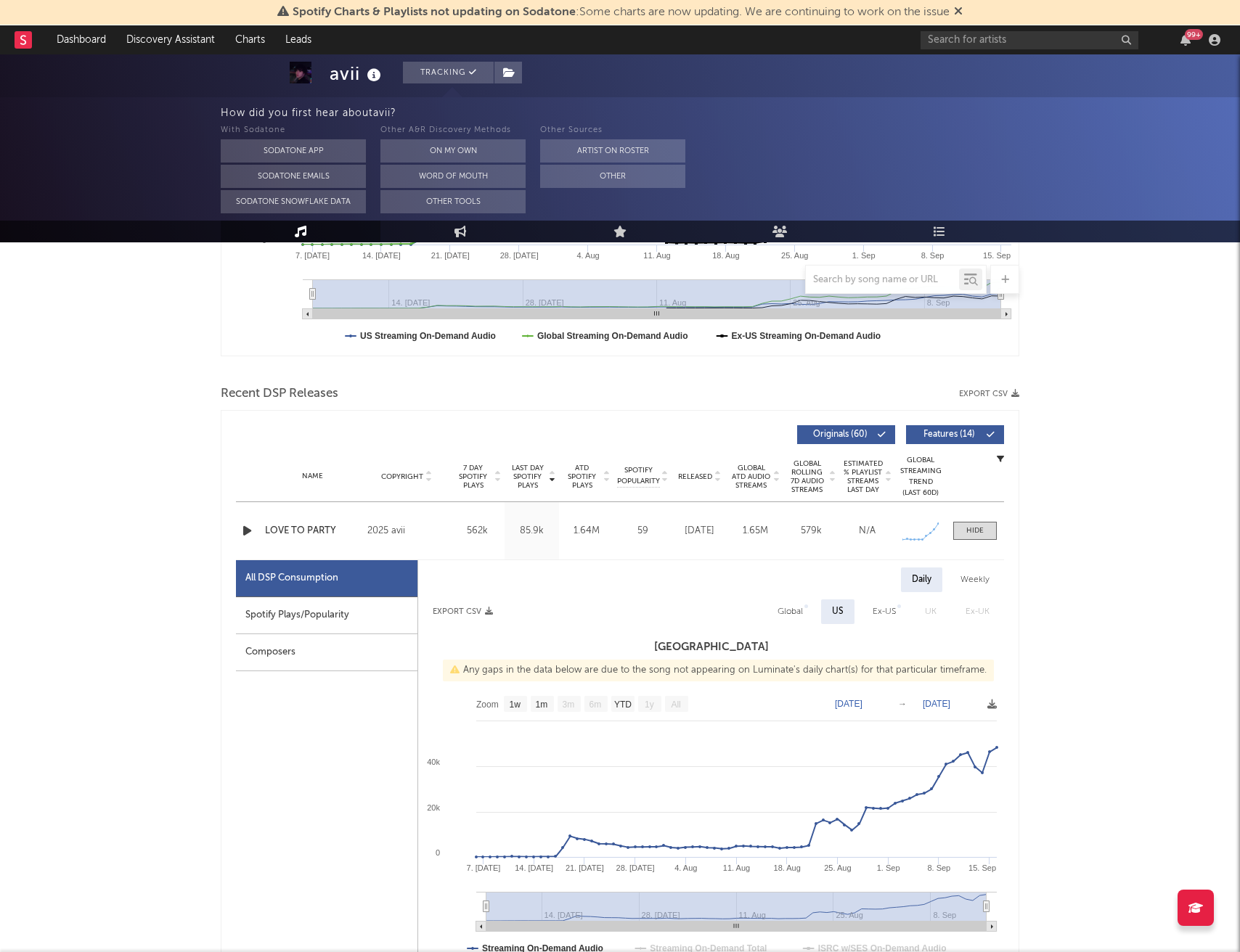
click at [397, 610] on div "Spotify Plays/Popularity" at bounding box center [327, 615] width 182 height 37
select select "1w"
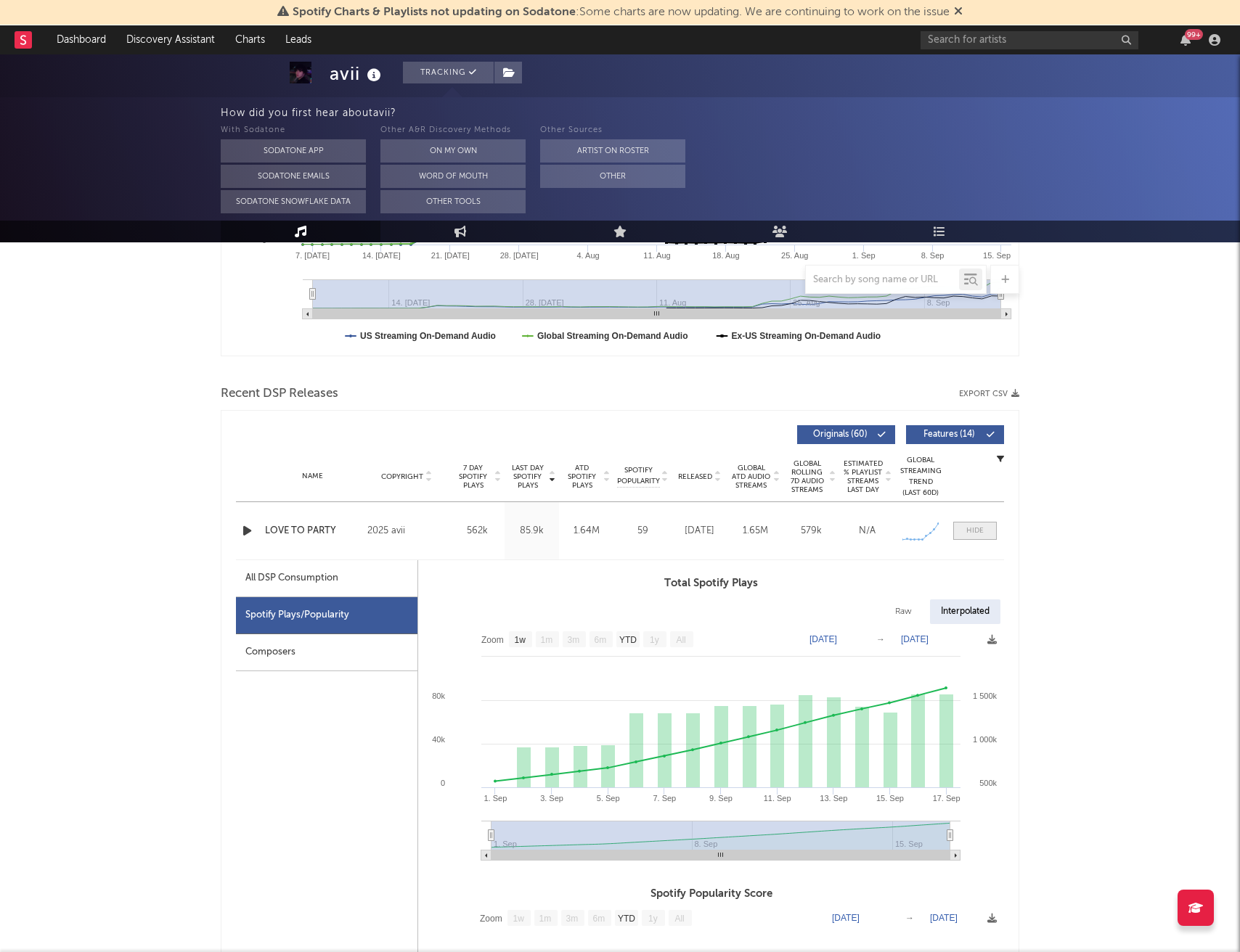
click at [963, 529] on span at bounding box center [975, 530] width 44 height 18
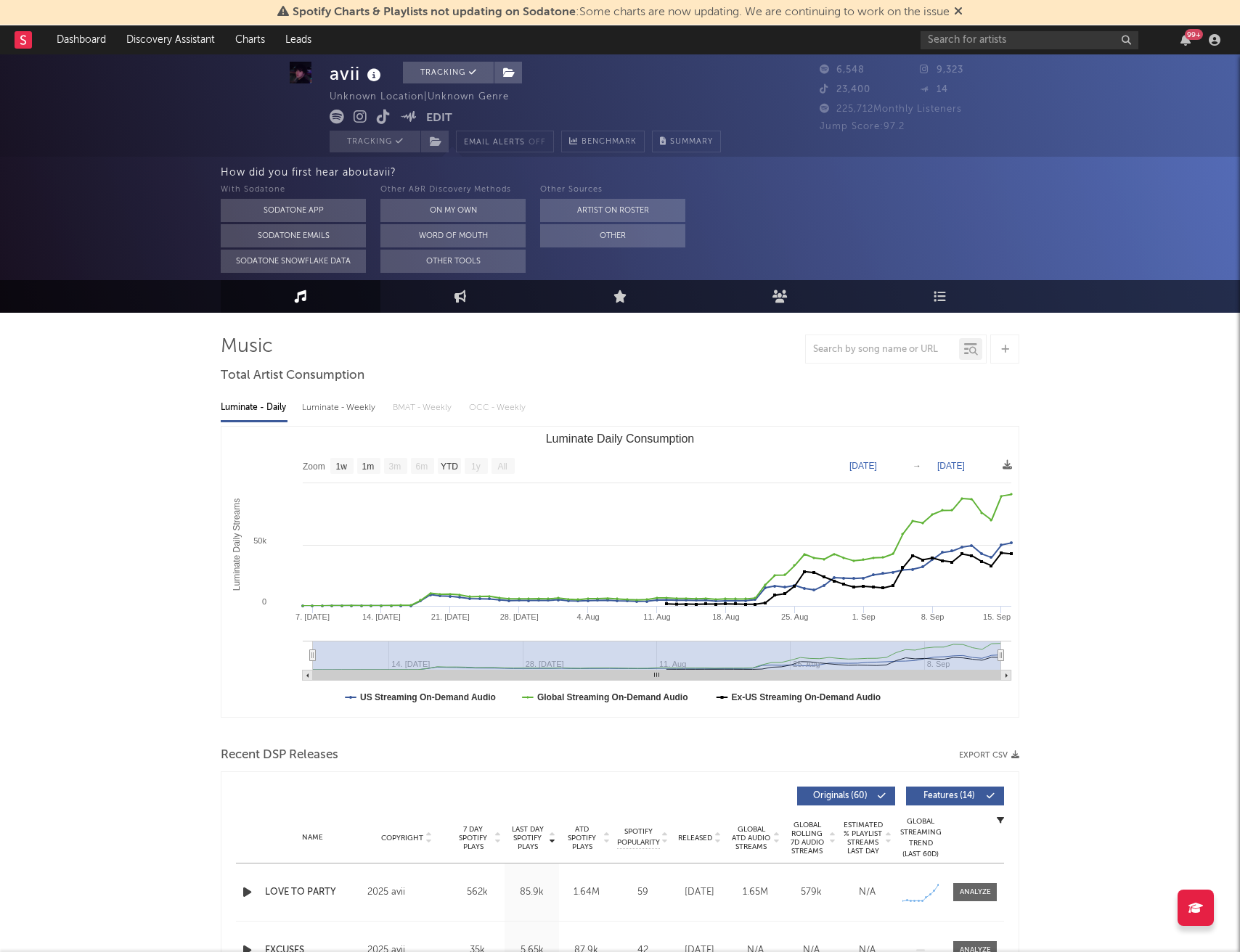
scroll to position [0, 0]
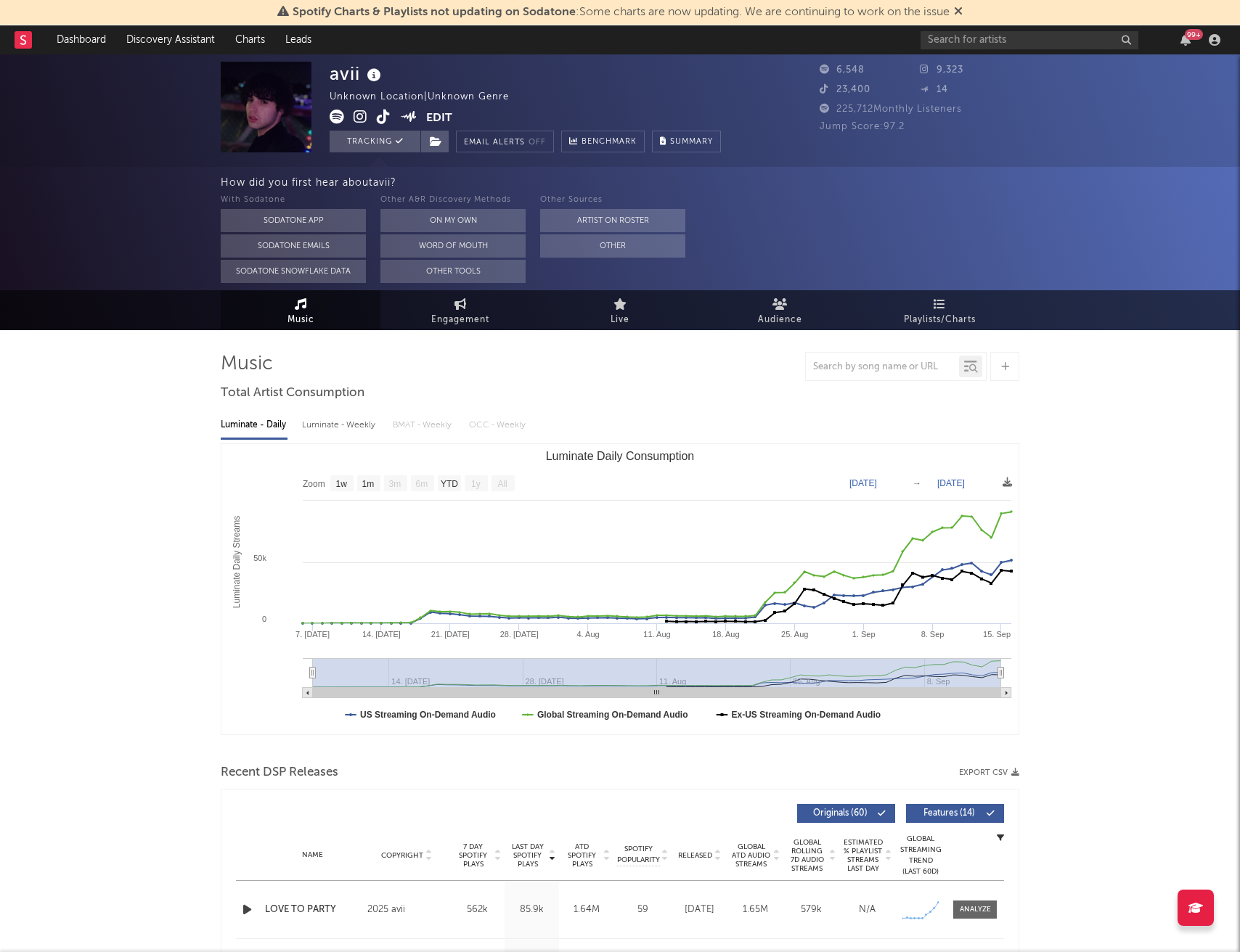
click at [344, 432] on div "Luminate - Weekly" at bounding box center [340, 425] width 76 height 25
select select "6m"
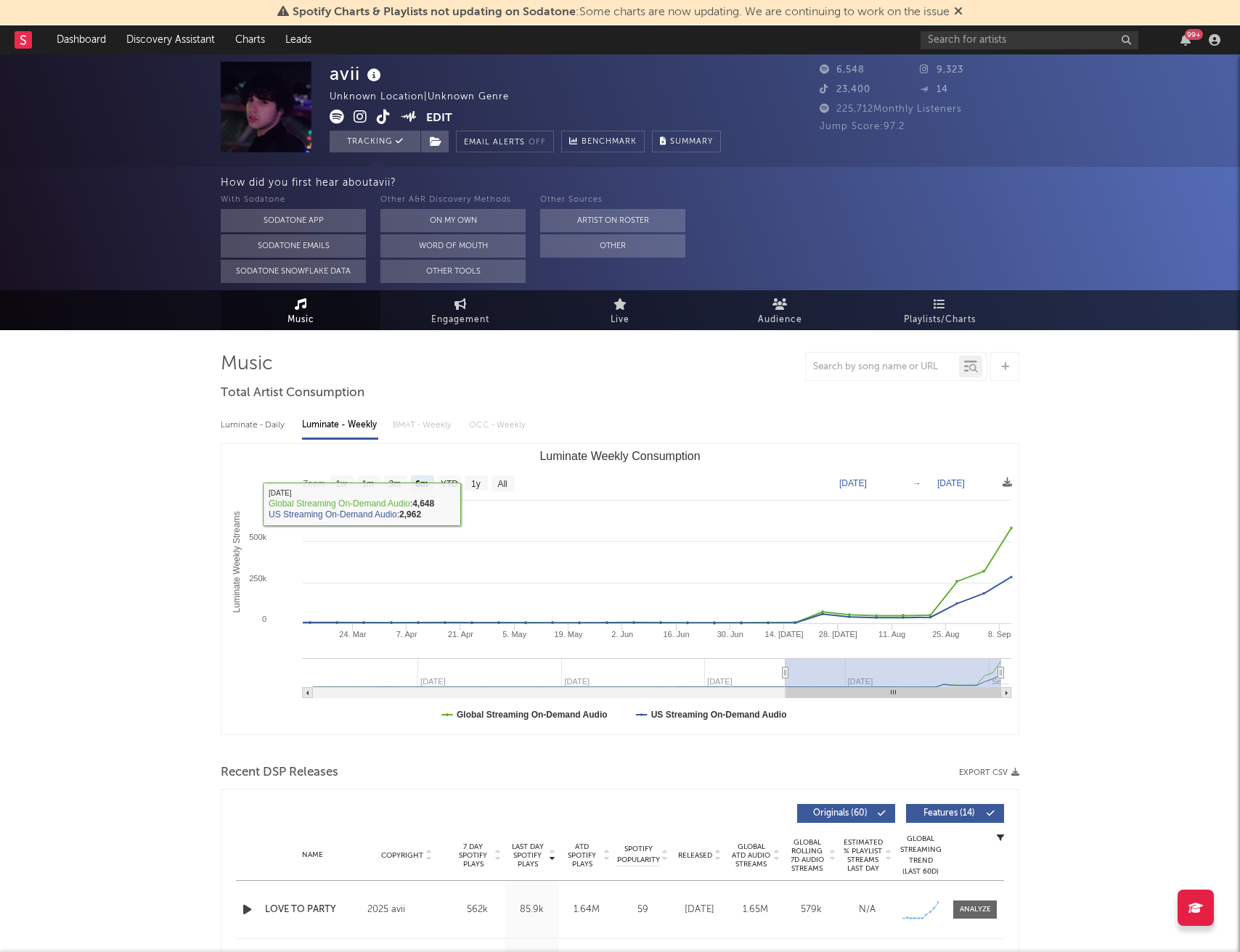
click at [272, 428] on div "Luminate - Daily" at bounding box center [254, 425] width 67 height 25
select select "1w"
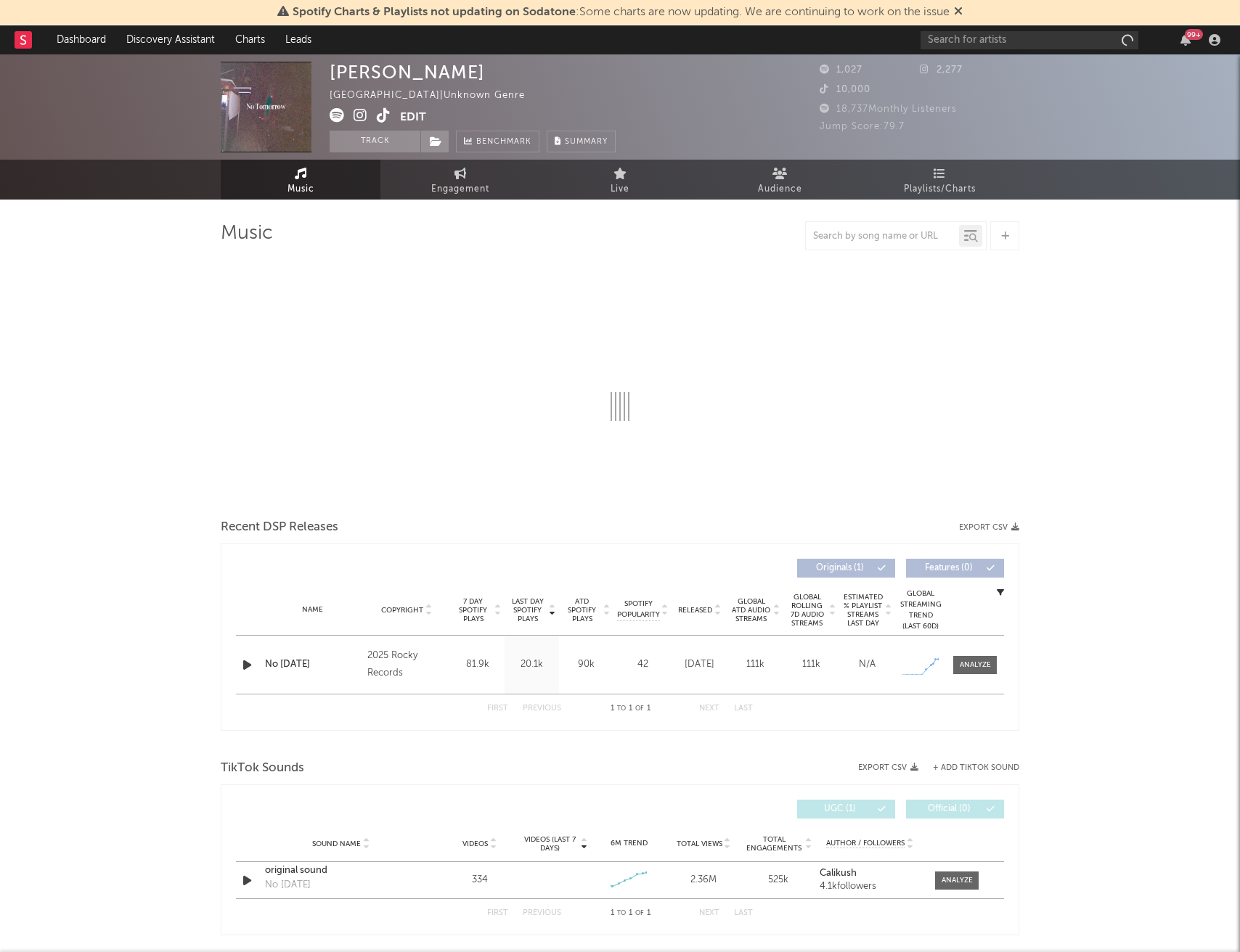
select select "1w"
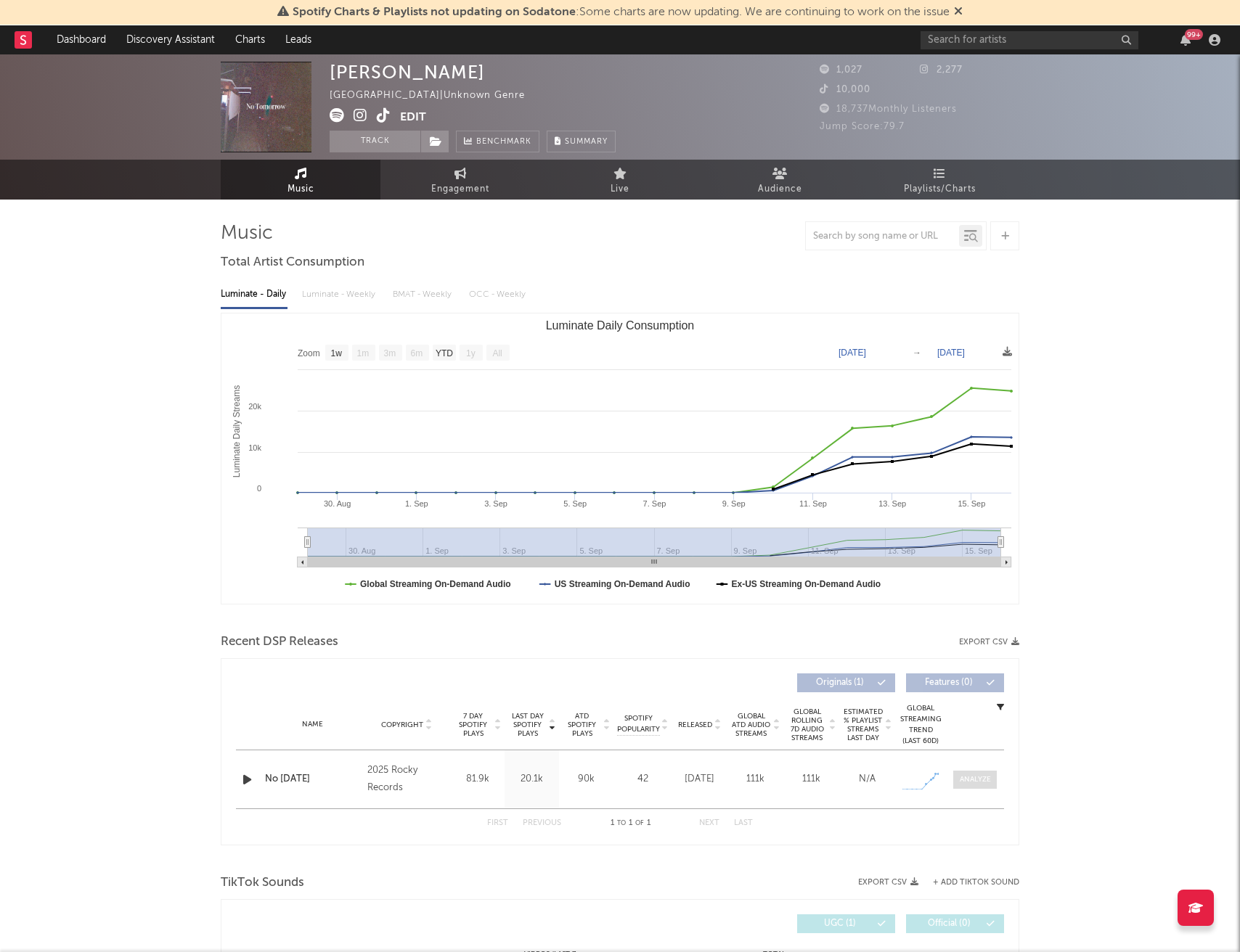
click at [978, 782] on div at bounding box center [974, 779] width 31 height 11
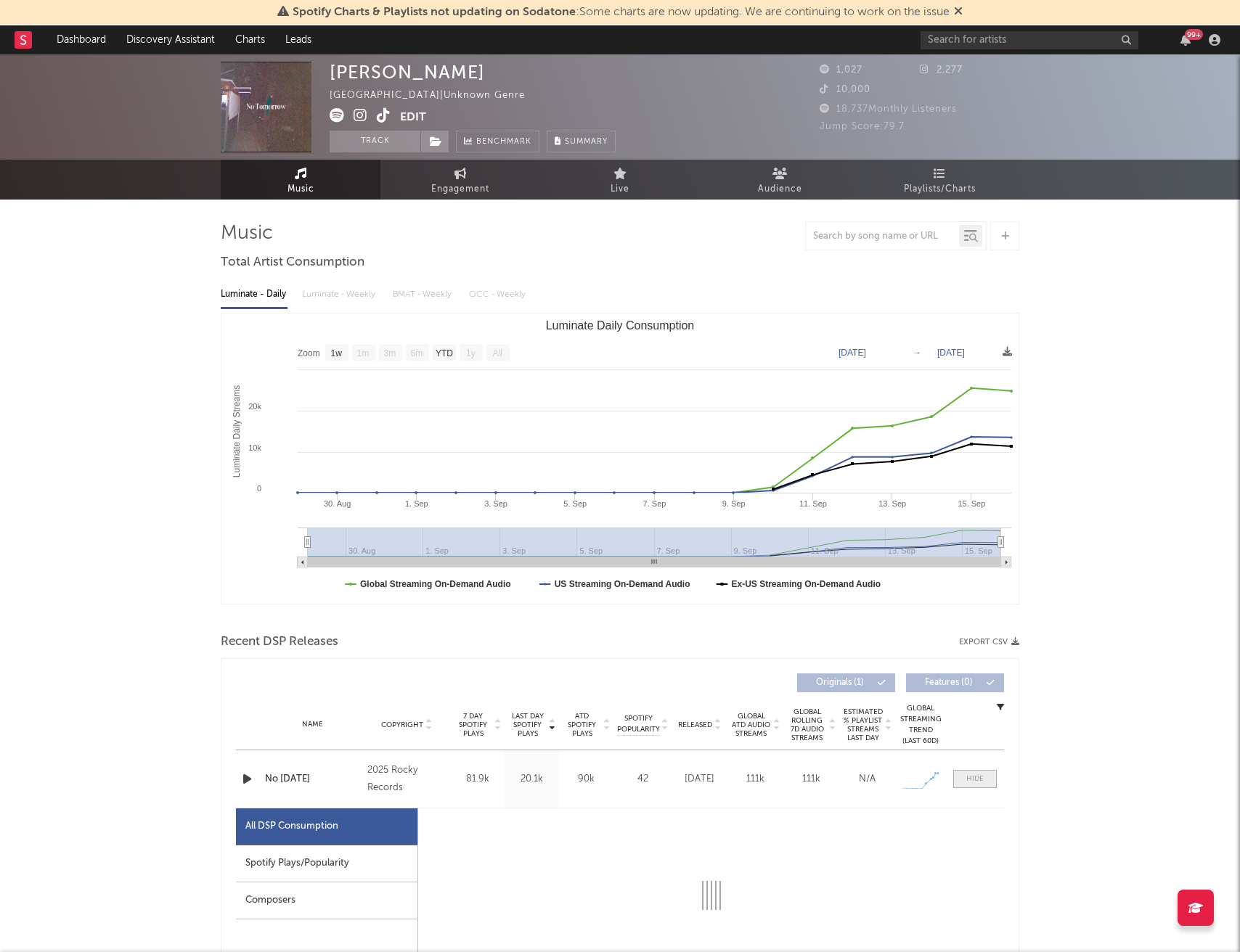
select select "1w"
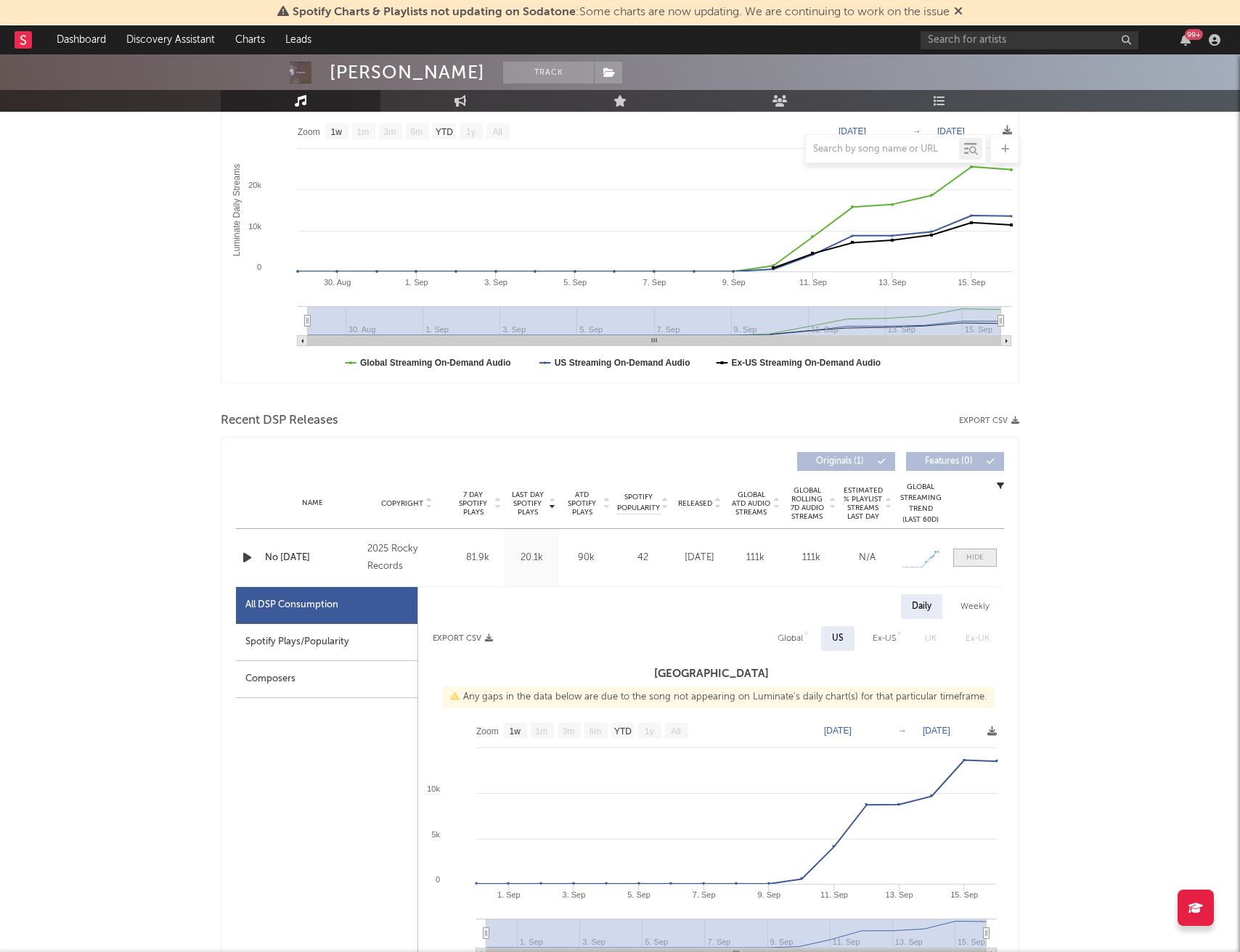
scroll to position [226, 0]
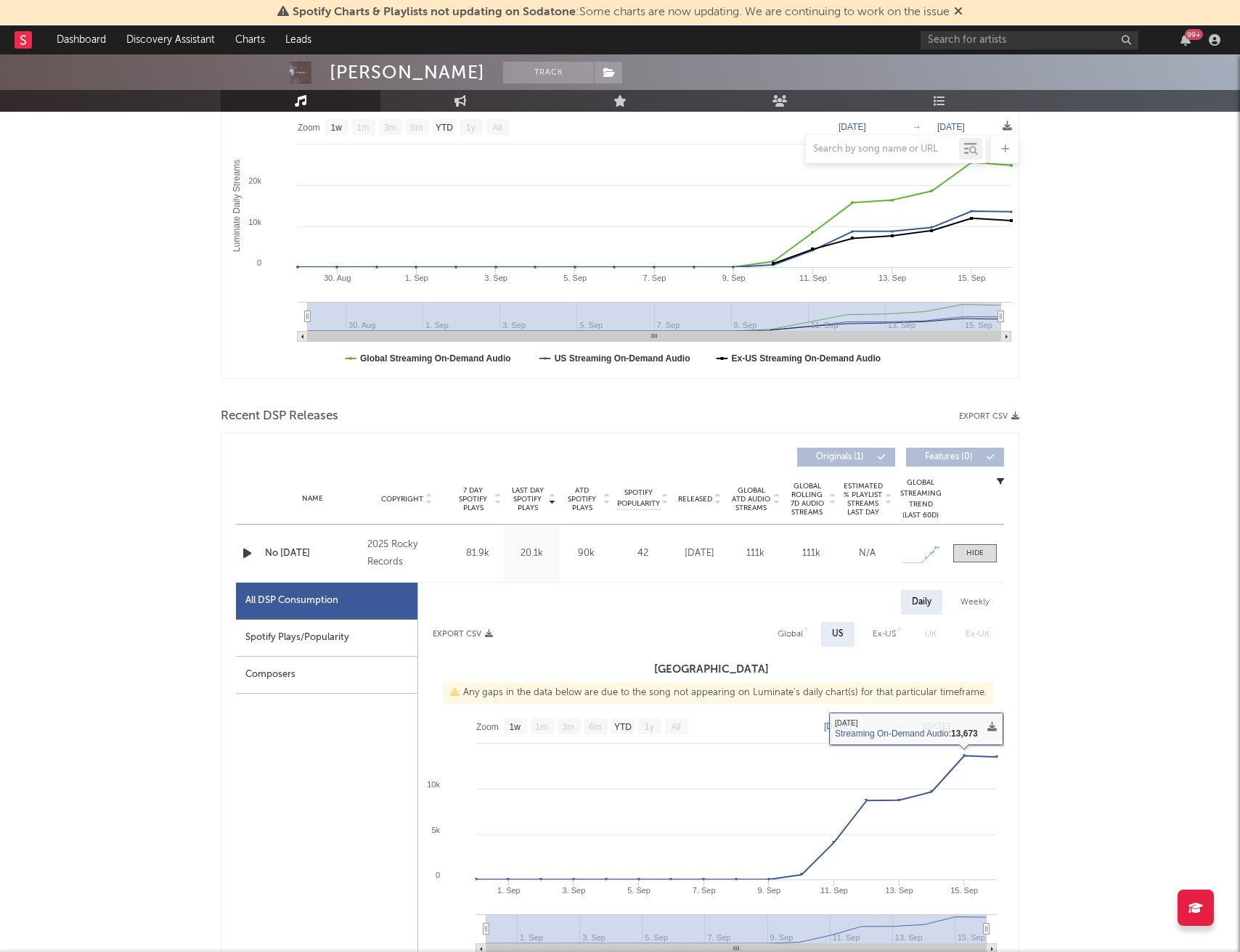
click at [793, 633] on div "Global" at bounding box center [789, 633] width 25 height 17
select select "1w"
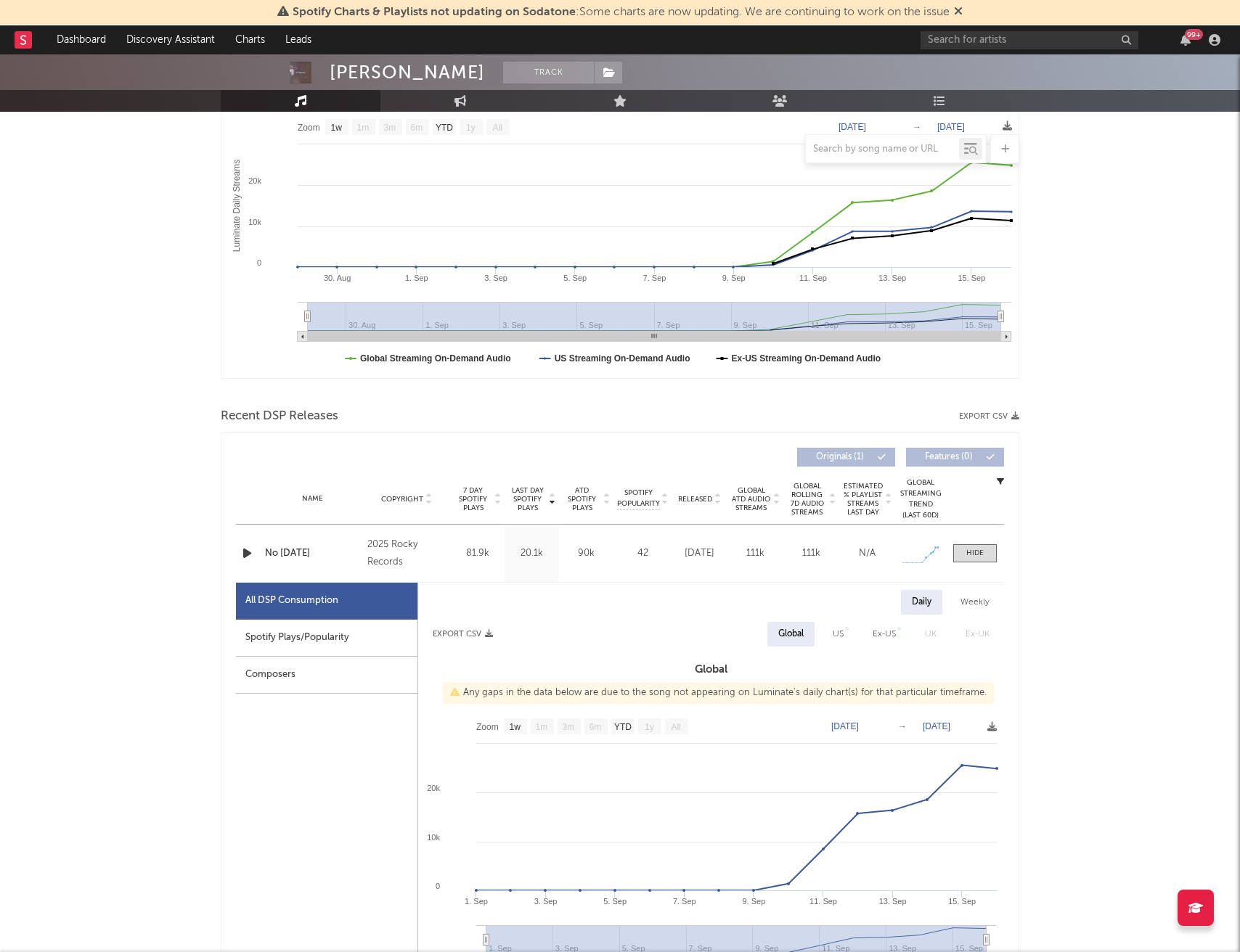
click at [357, 641] on div "Spotify Plays/Popularity" at bounding box center [327, 637] width 182 height 37
select select "1w"
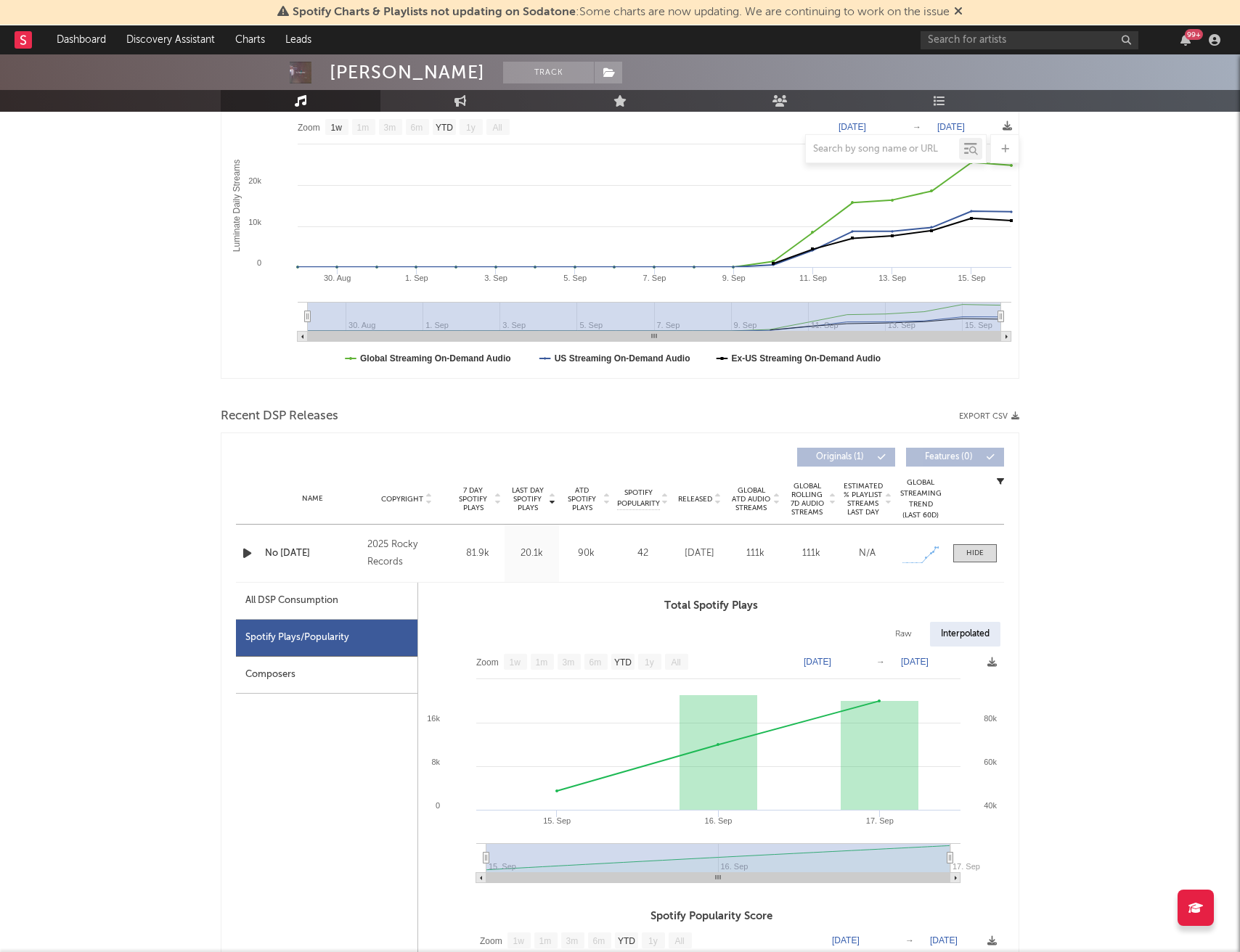
click at [350, 603] on div "All DSP Consumption" at bounding box center [327, 600] width 182 height 37
select select "1w"
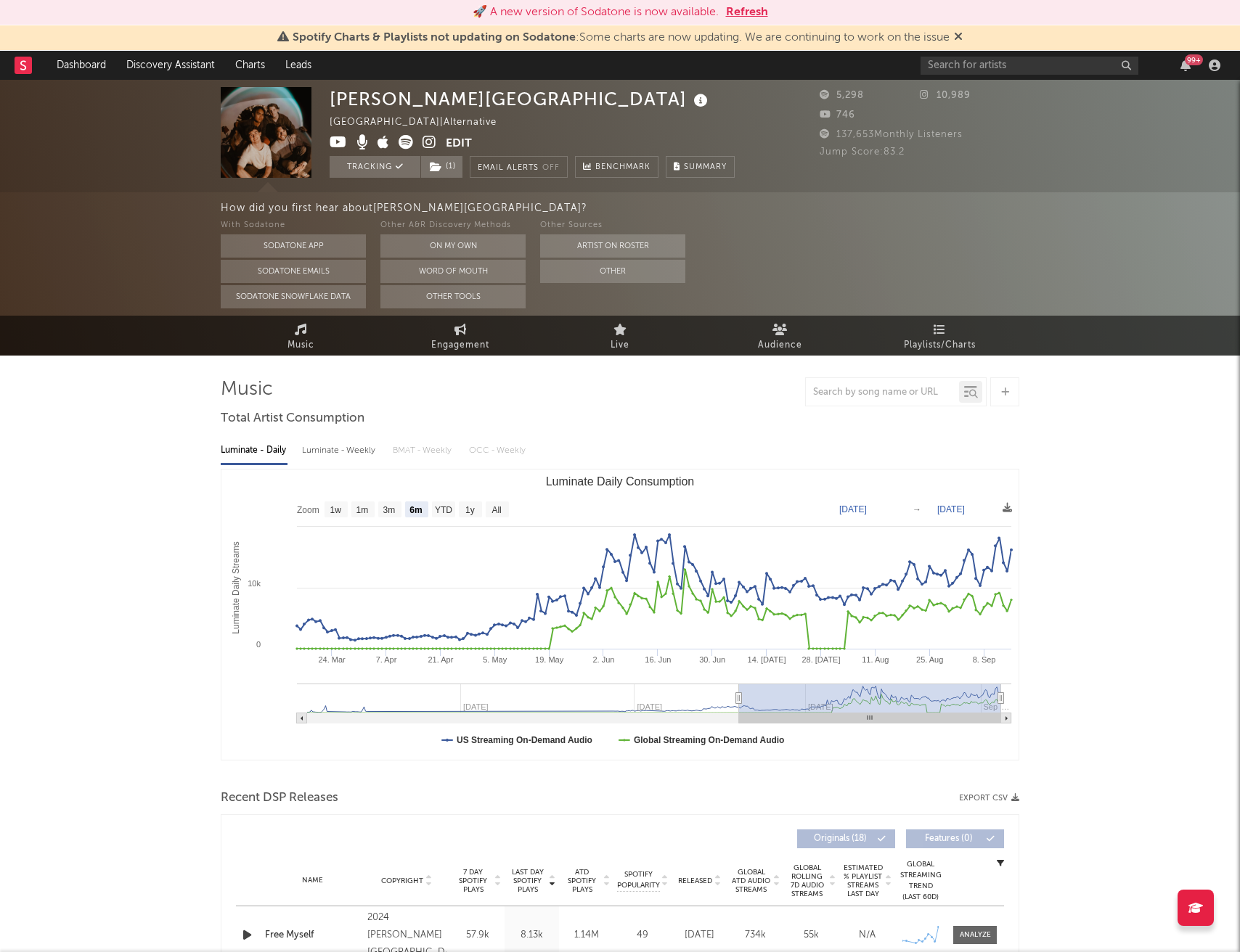
select select "6m"
click at [336, 442] on div "Luminate - Weekly" at bounding box center [340, 451] width 76 height 25
select select "6m"
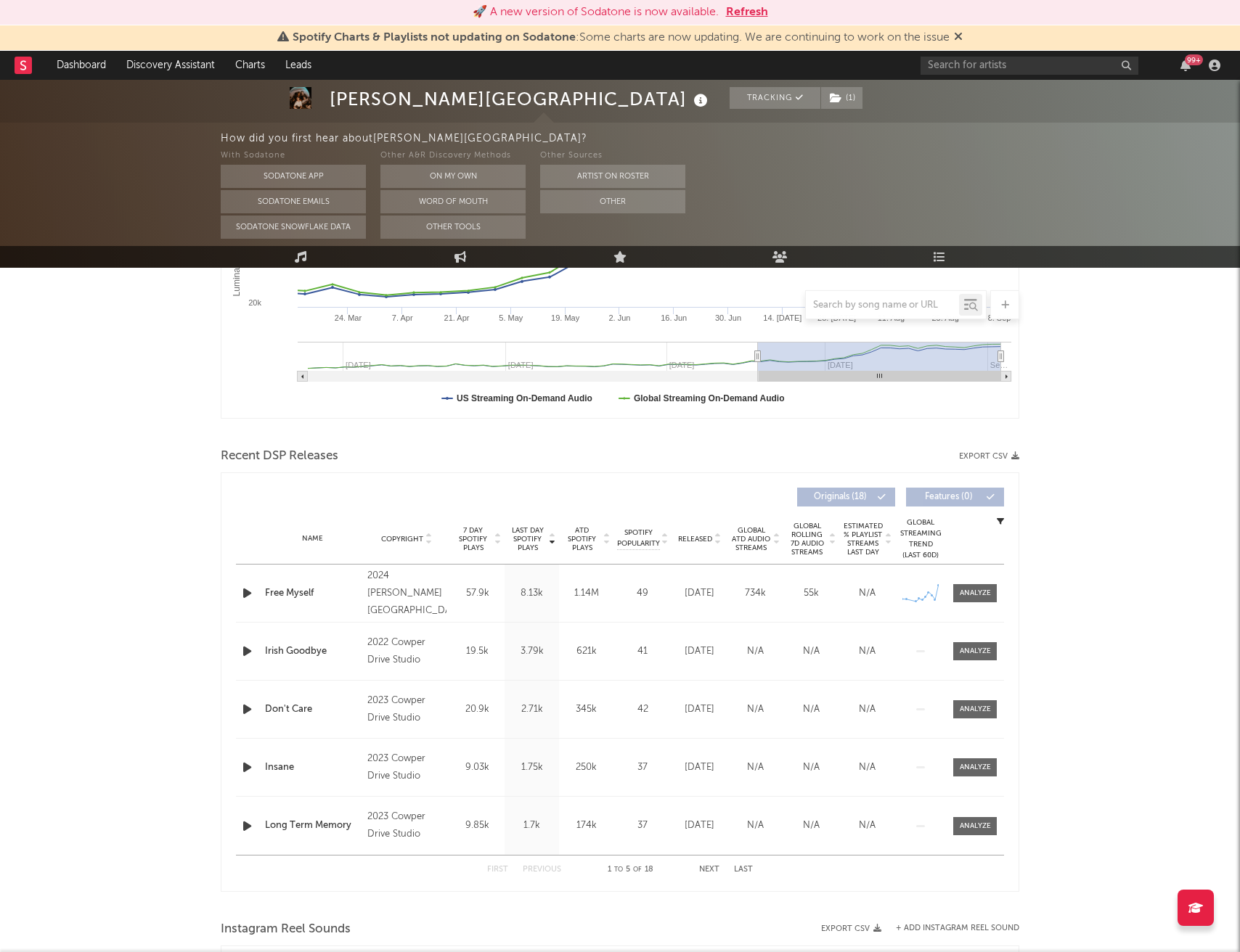
scroll to position [394, 0]
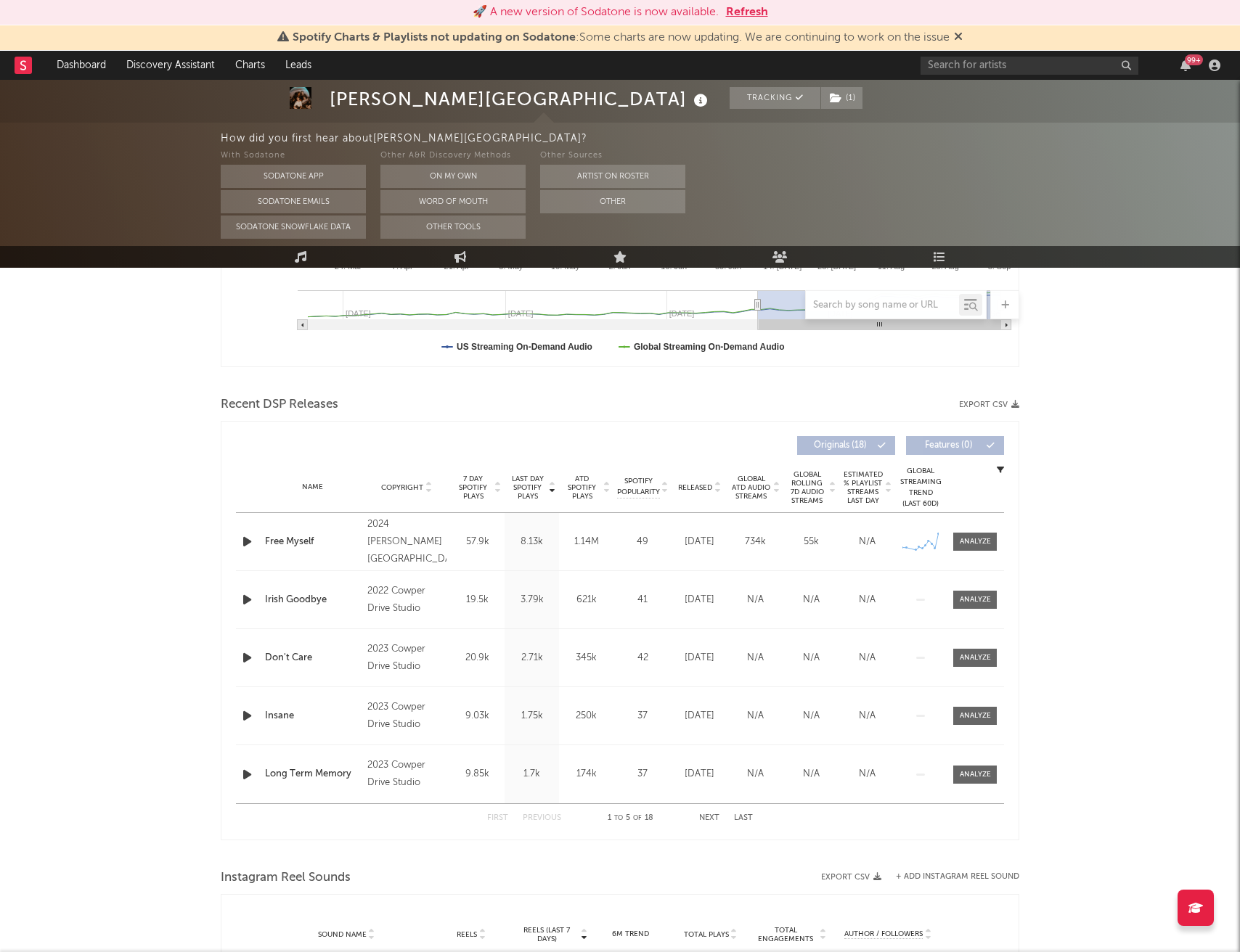
click at [246, 545] on icon "button" at bounding box center [247, 541] width 15 height 18
click at [246, 545] on icon "button" at bounding box center [247, 541] width 14 height 18
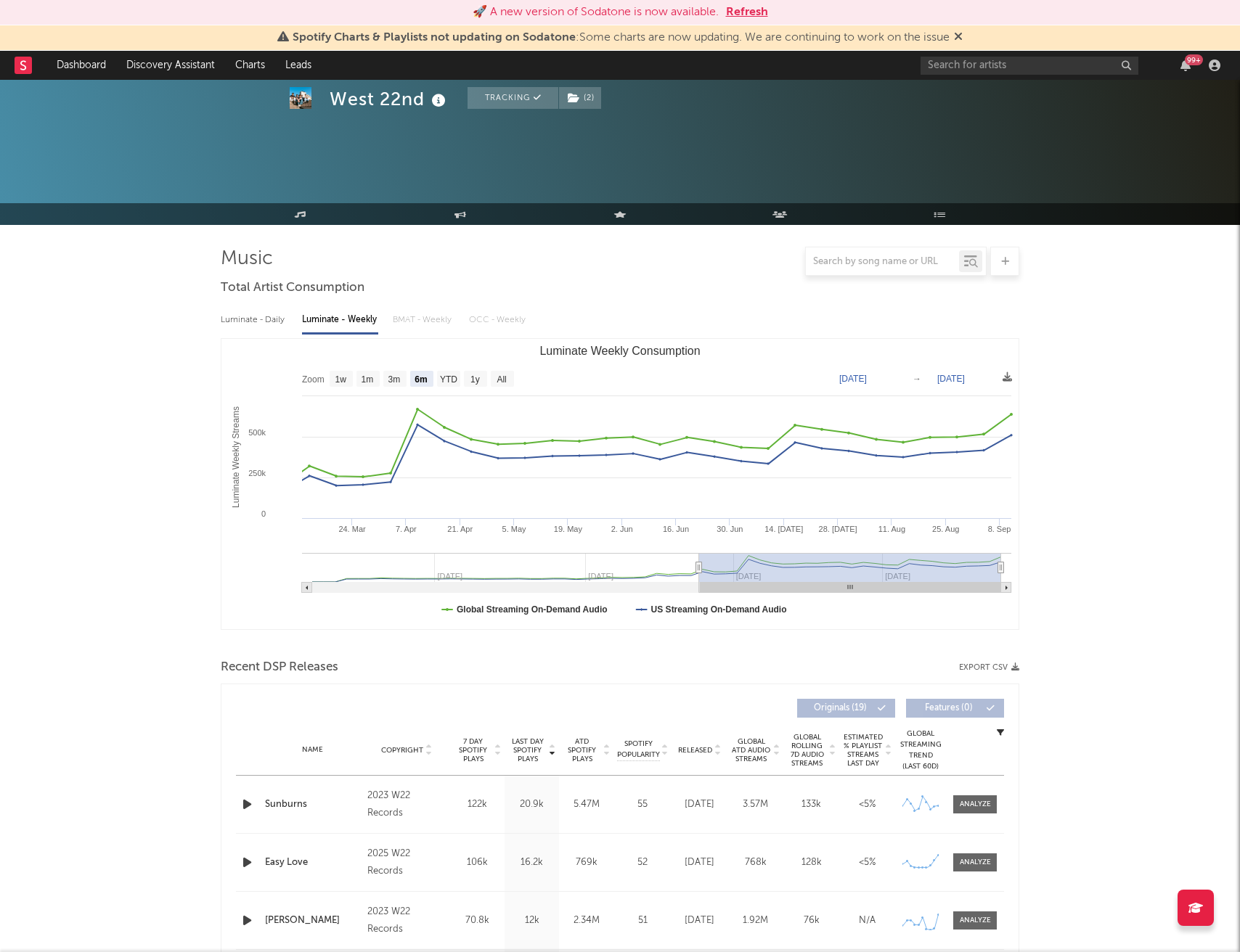
select select "6m"
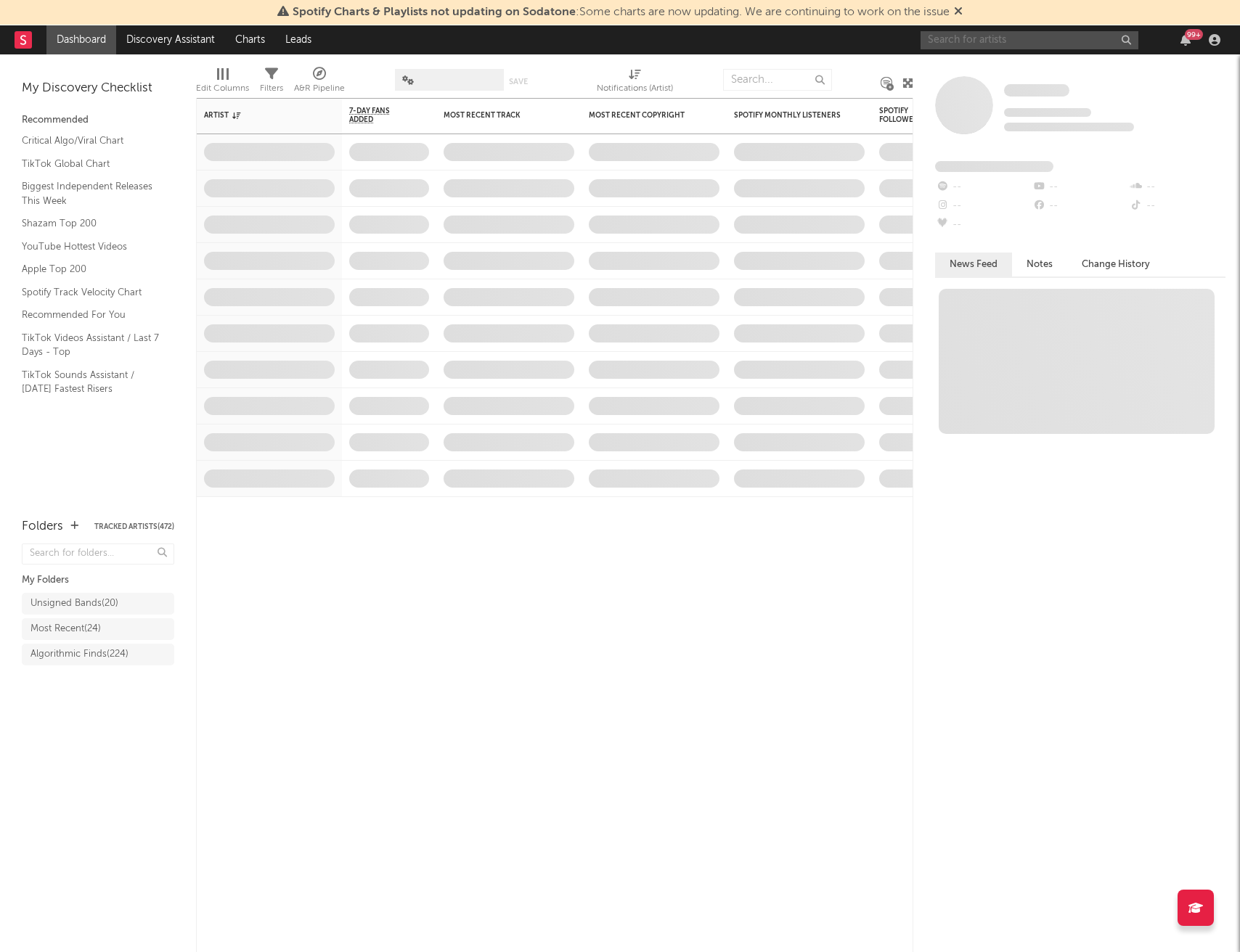
click at [1025, 40] on input "text" at bounding box center [1029, 40] width 218 height 18
type input "[PERSON_NAME]"
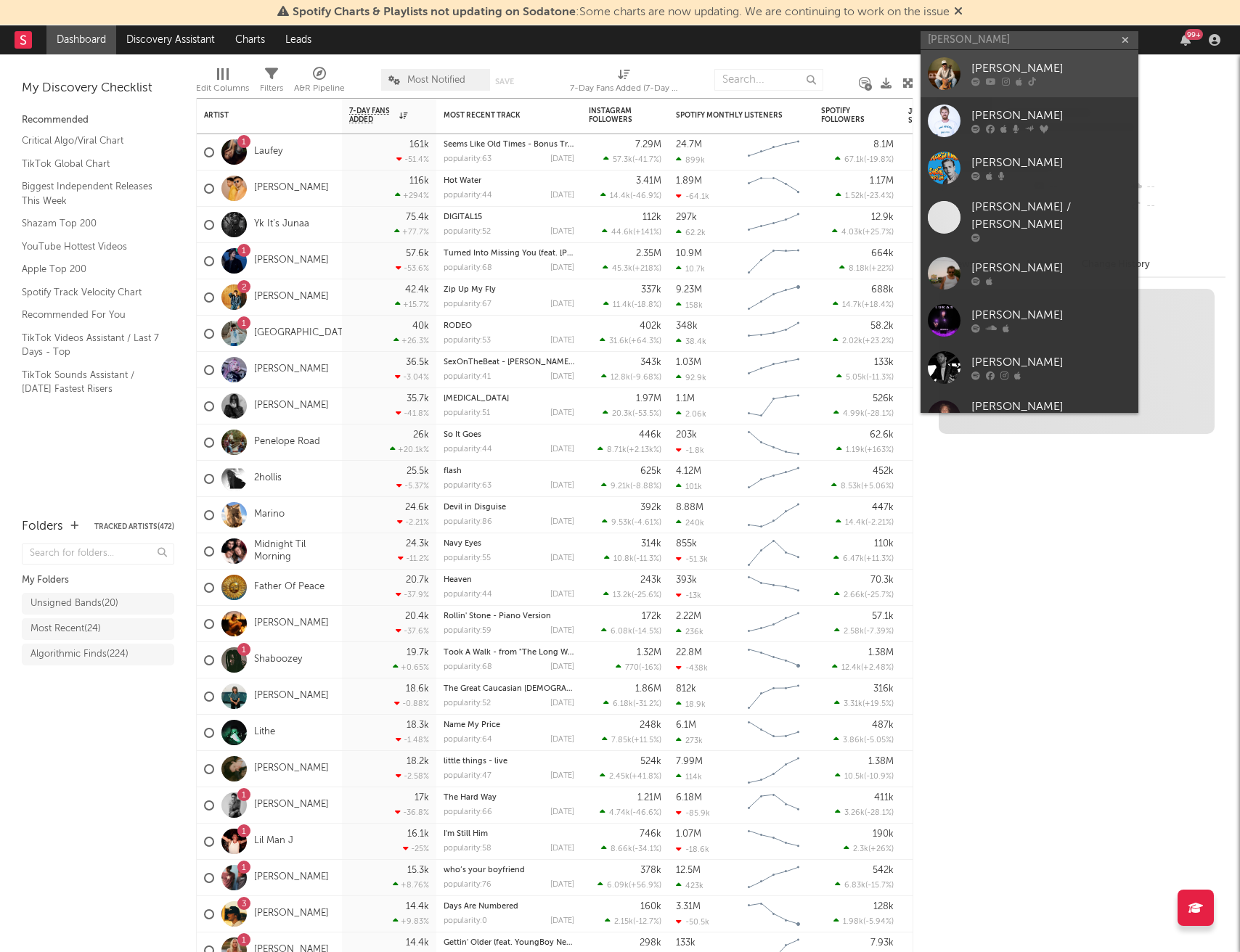
click at [997, 65] on div "[PERSON_NAME]" at bounding box center [1051, 68] width 160 height 17
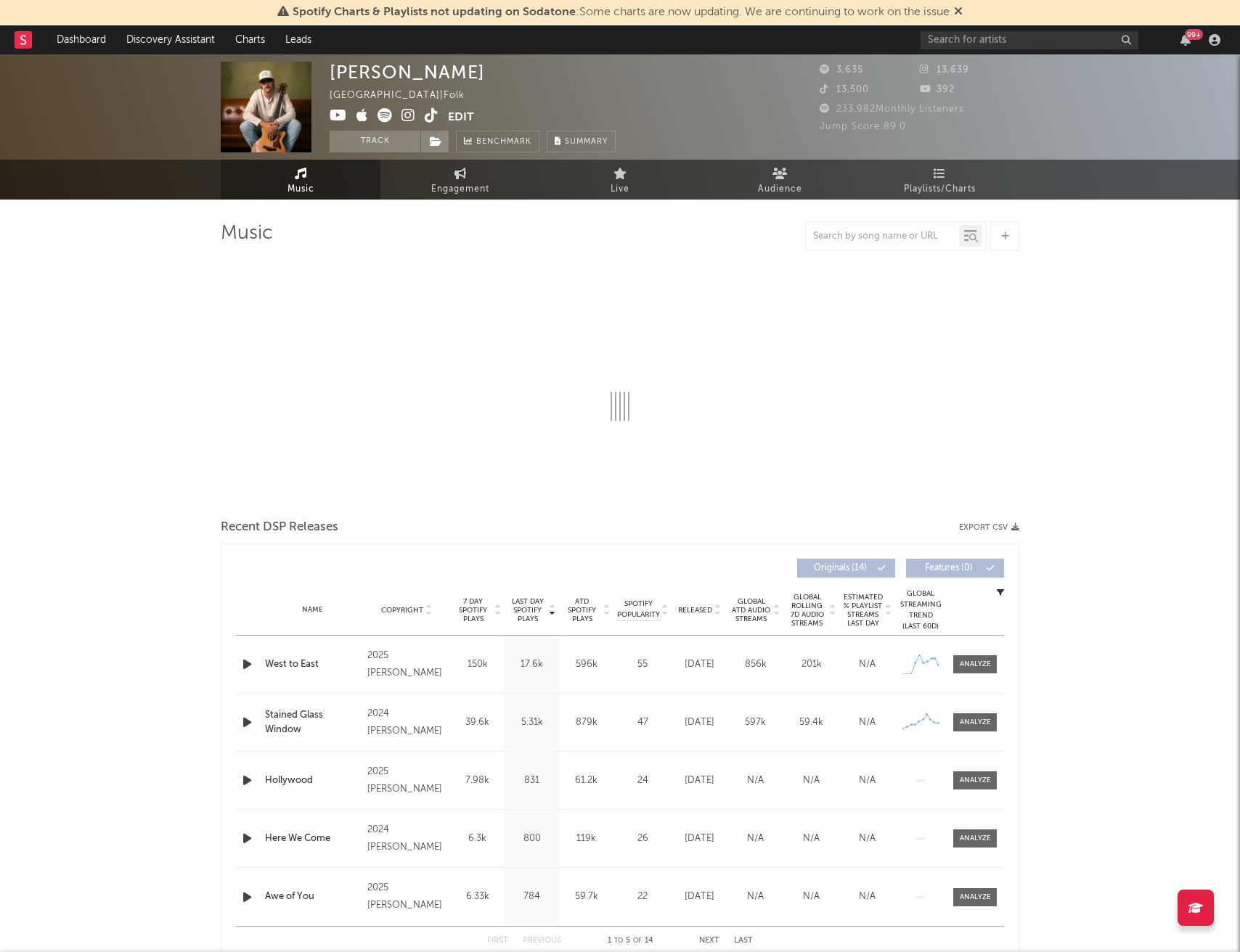
select select "6m"
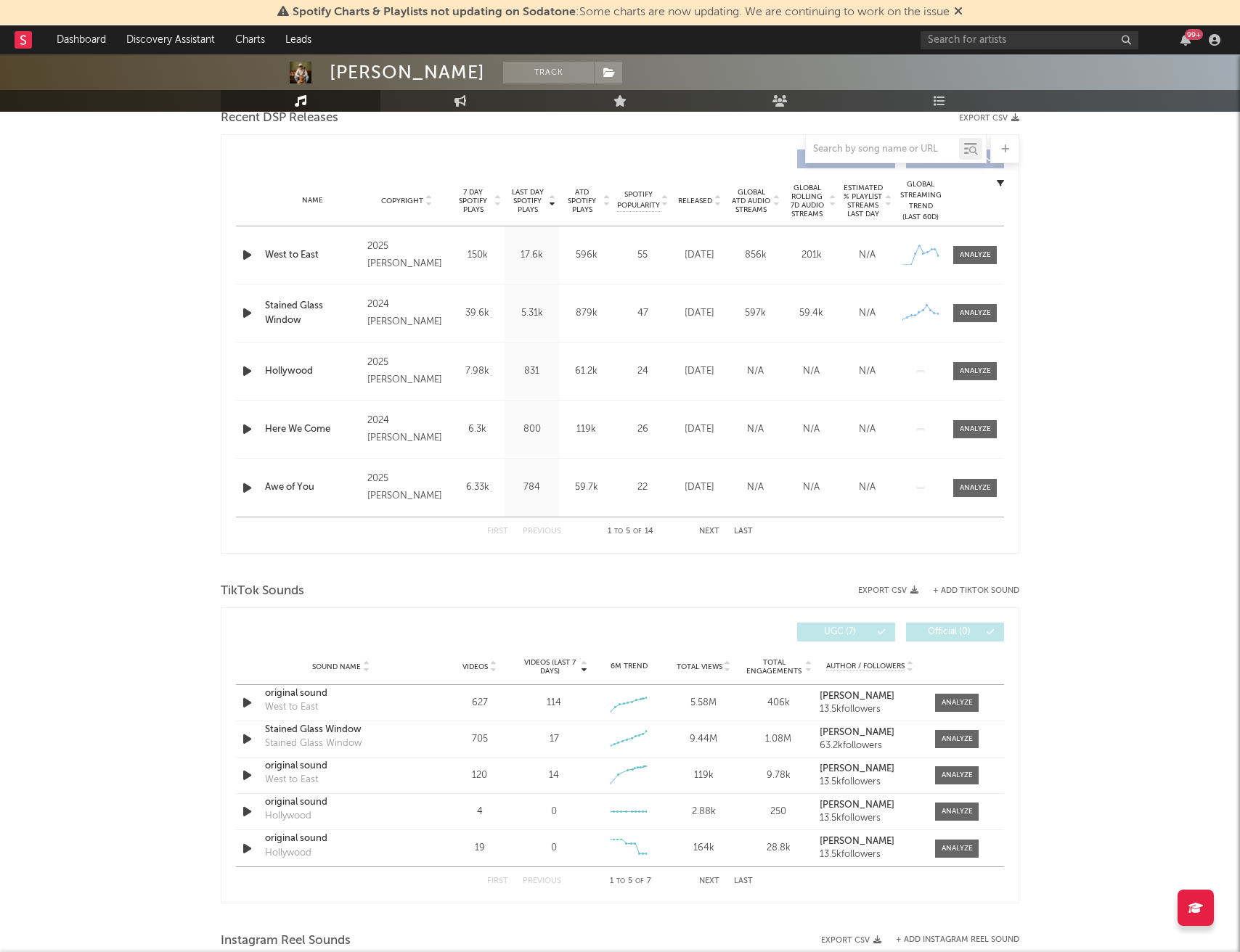
scroll to position [434, 0]
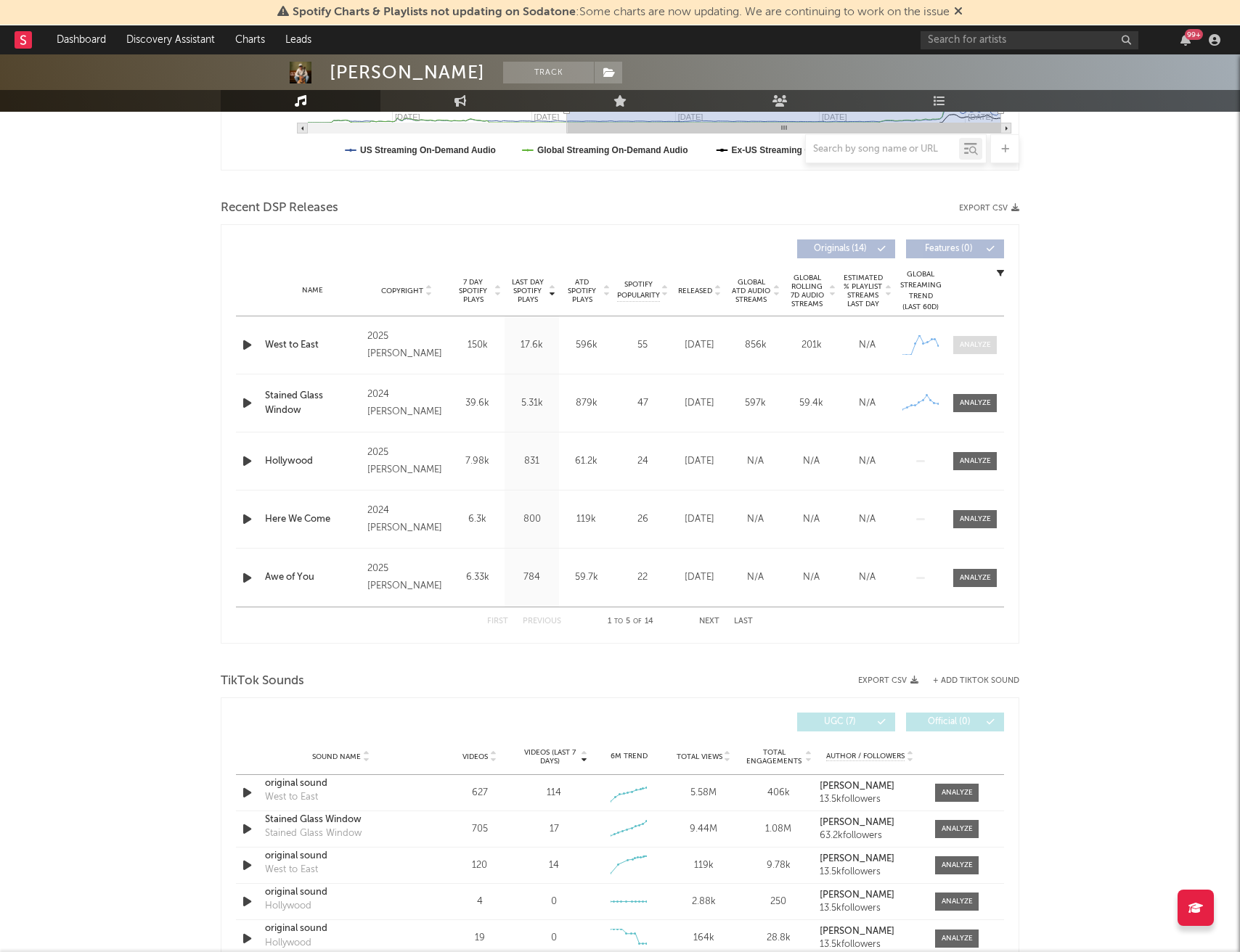
click at [986, 342] on div at bounding box center [974, 345] width 31 height 11
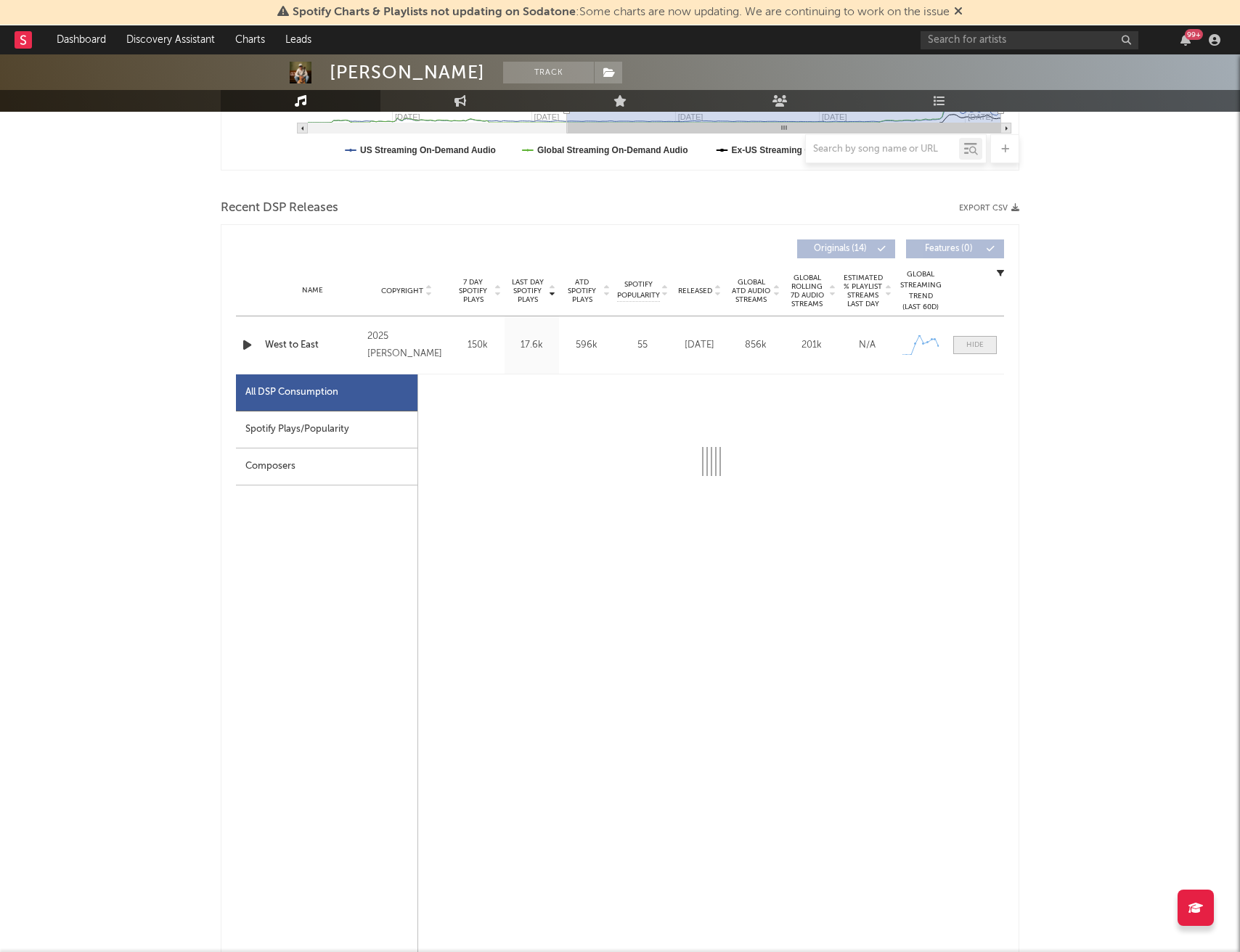
select select "1w"
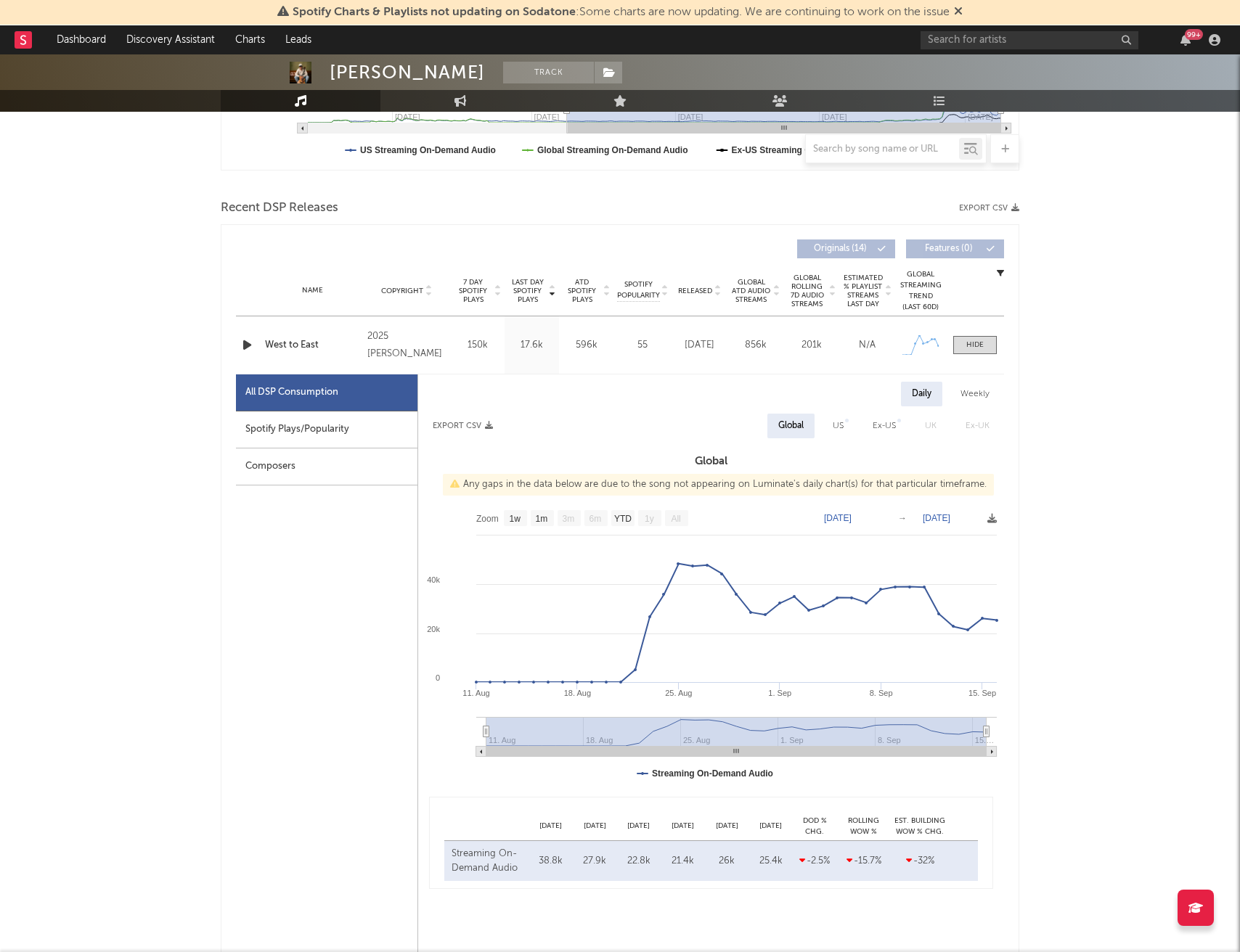
click at [313, 434] on div "Spotify Plays/Popularity" at bounding box center [327, 430] width 182 height 37
select select "1w"
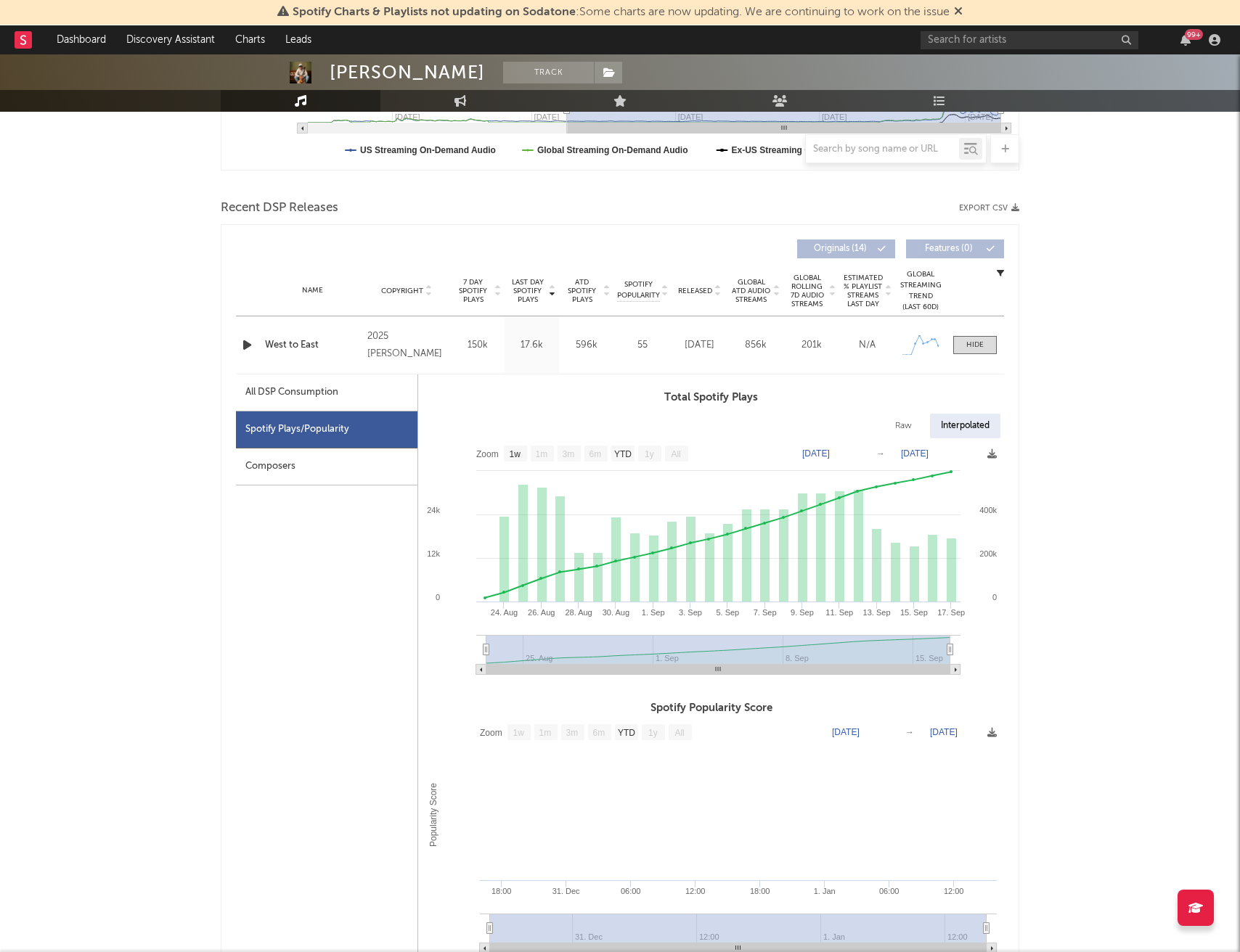
click at [310, 394] on div "All DSP Consumption" at bounding box center [292, 392] width 93 height 17
select select "1w"
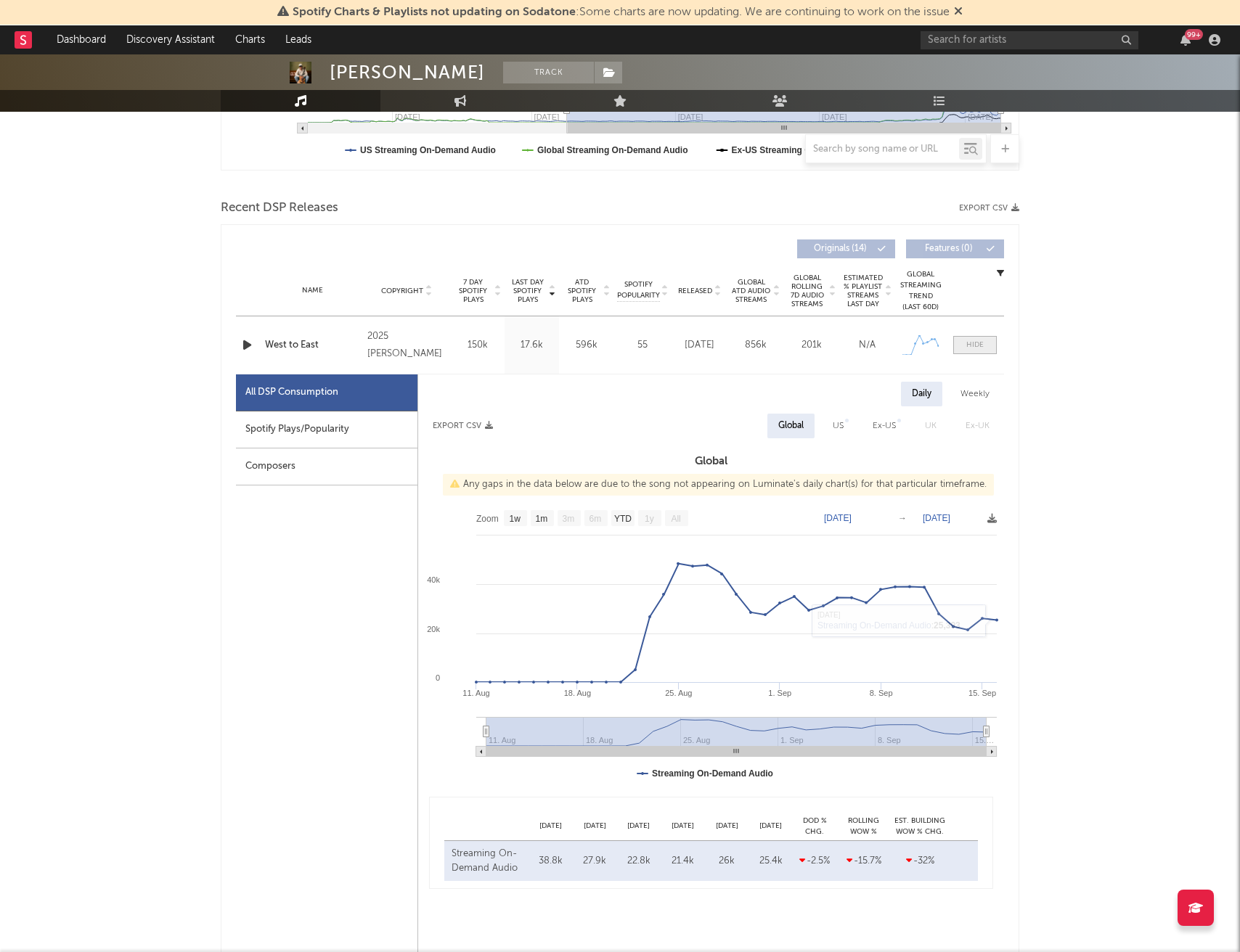
click at [974, 346] on div at bounding box center [974, 345] width 17 height 11
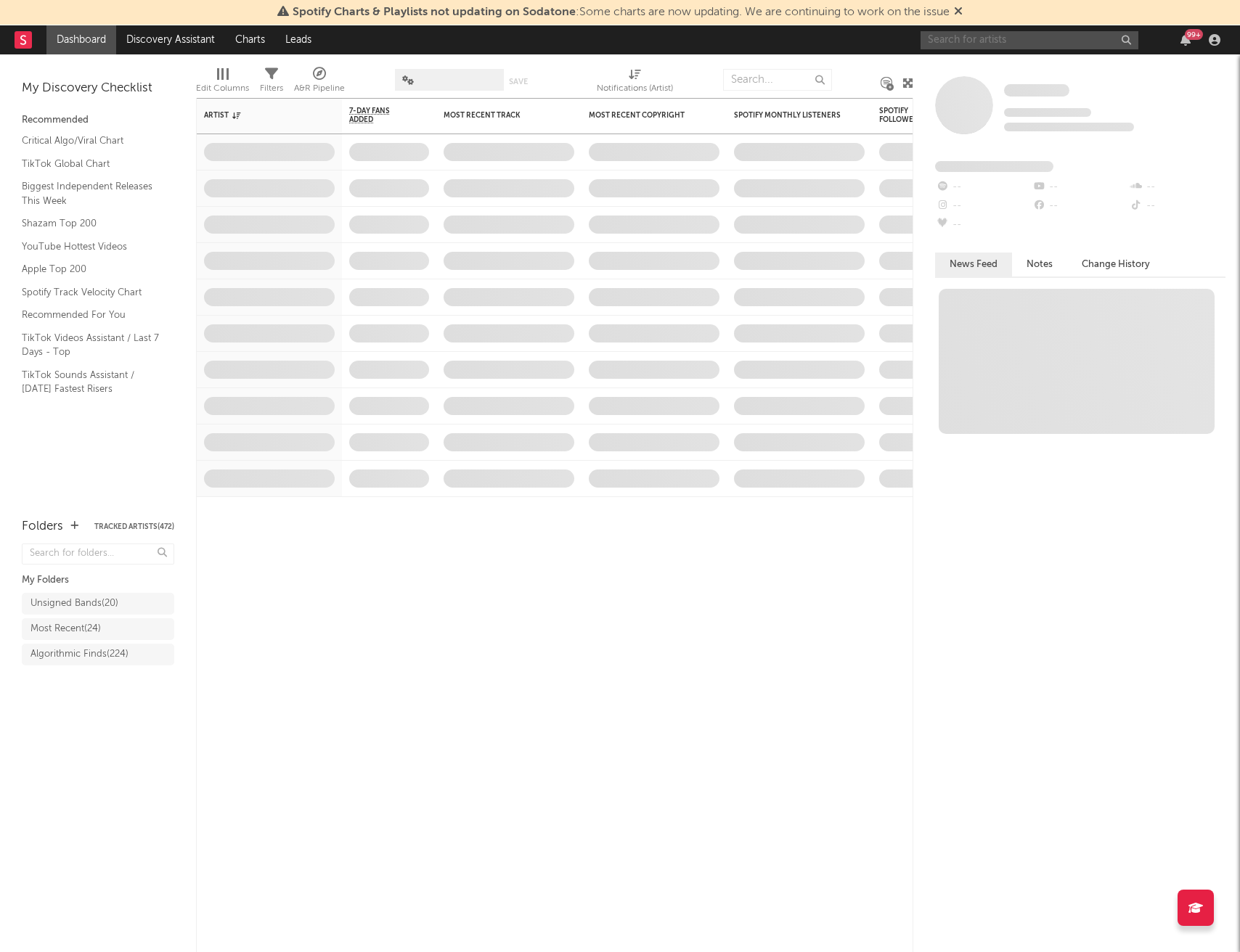
click at [986, 43] on input "text" at bounding box center [1029, 40] width 218 height 18
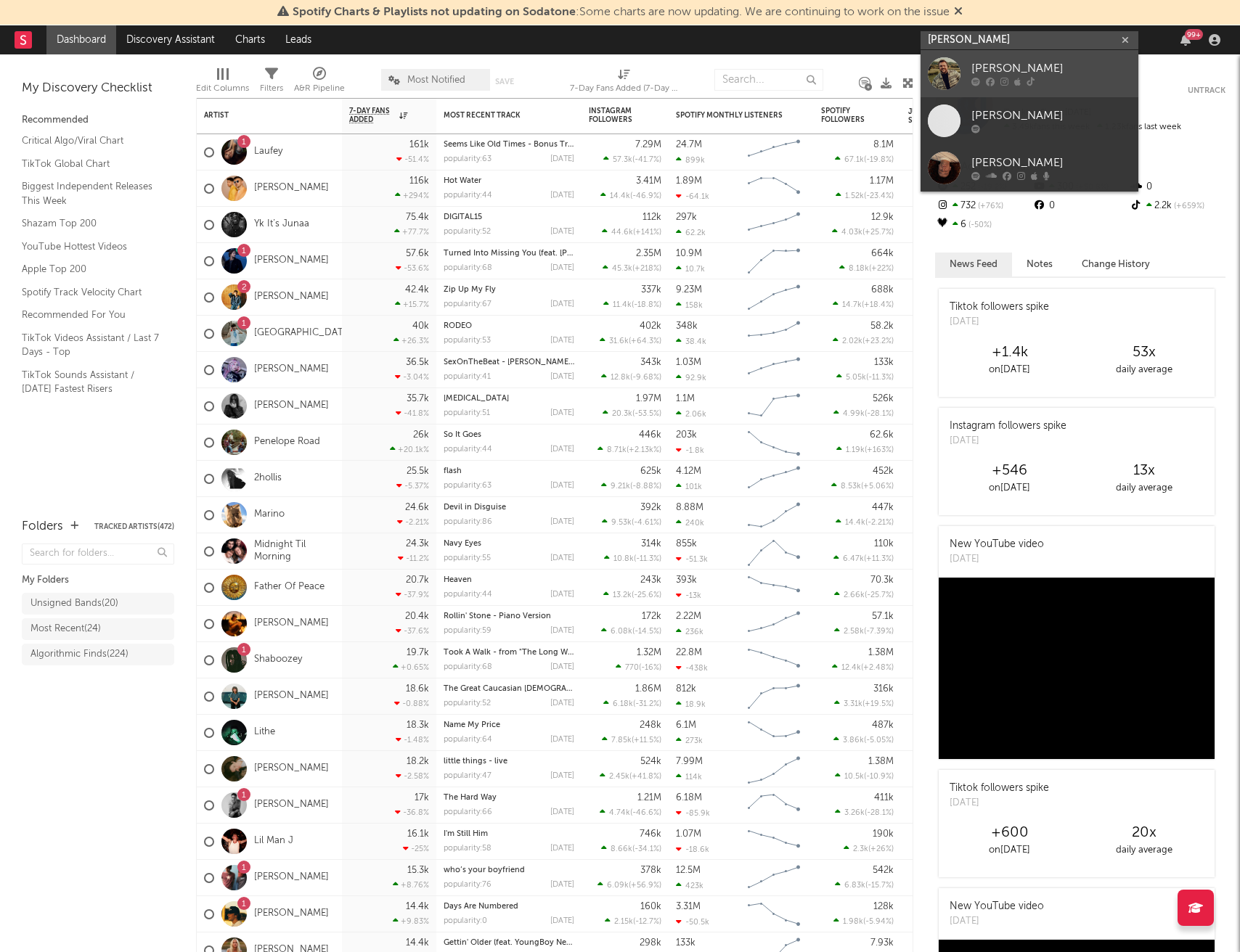
type input "trevor martin"
click at [992, 60] on div "[PERSON_NAME]" at bounding box center [1051, 68] width 160 height 17
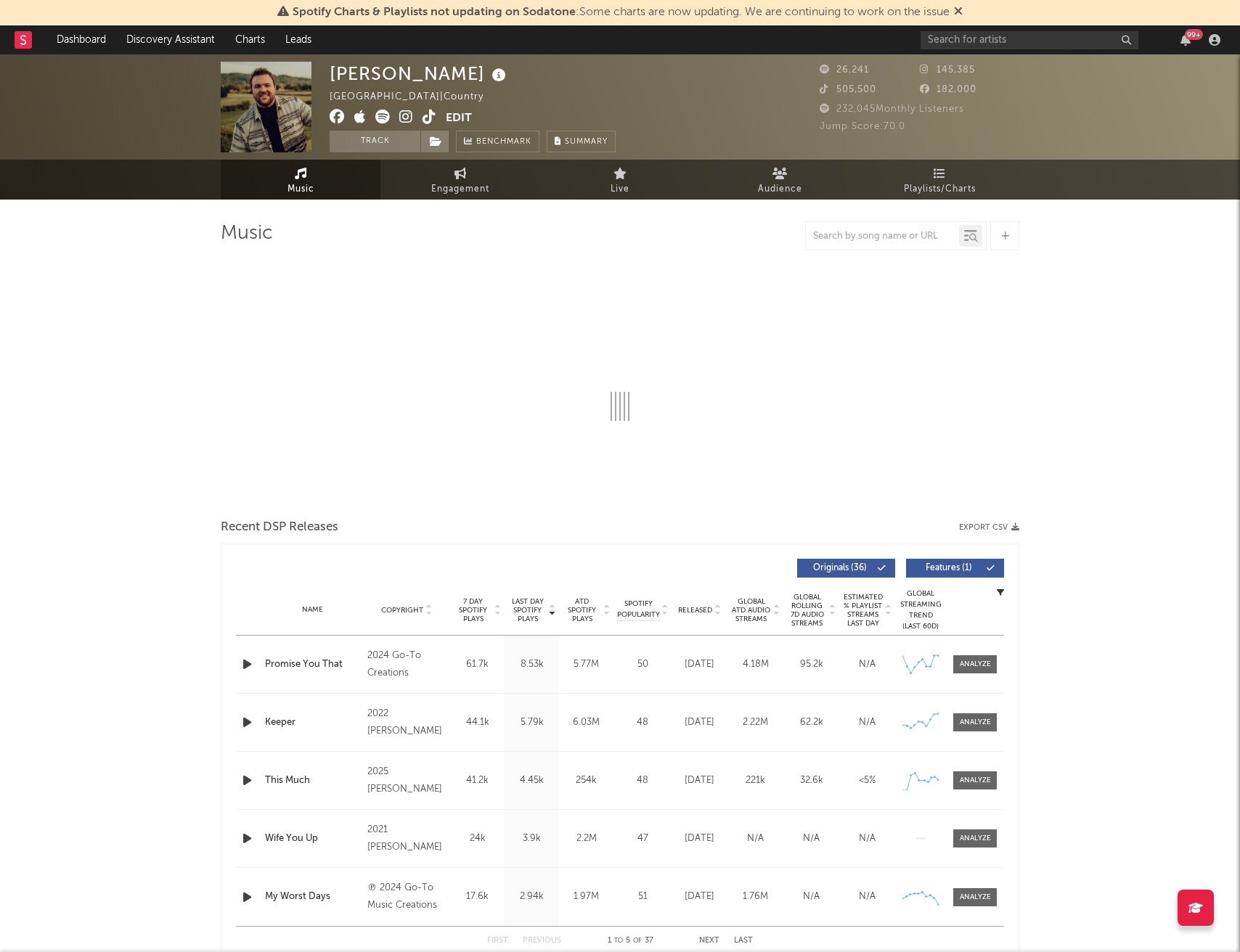
select select "6m"
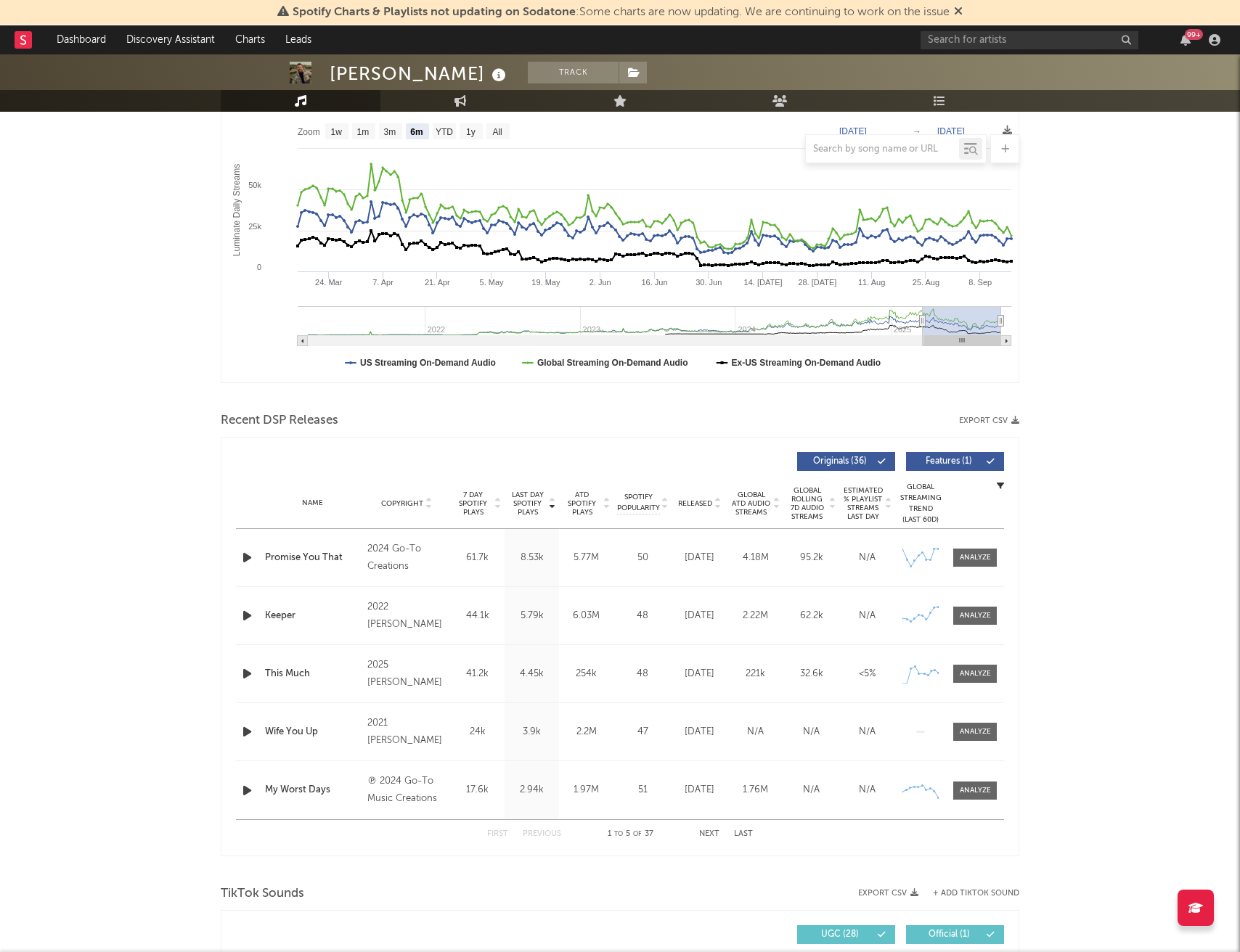
scroll to position [226, 0]
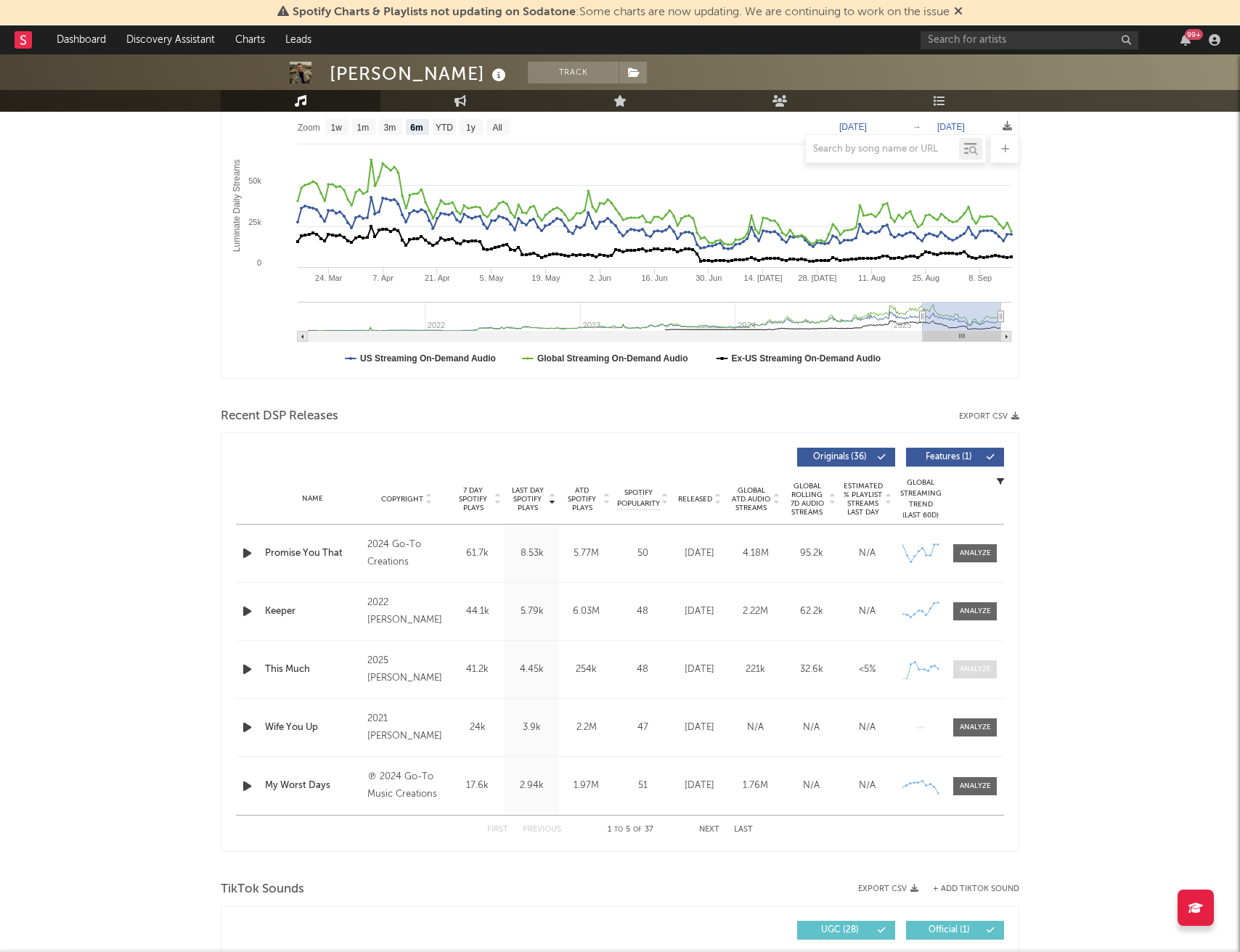
click at [972, 673] on div at bounding box center [974, 669] width 31 height 11
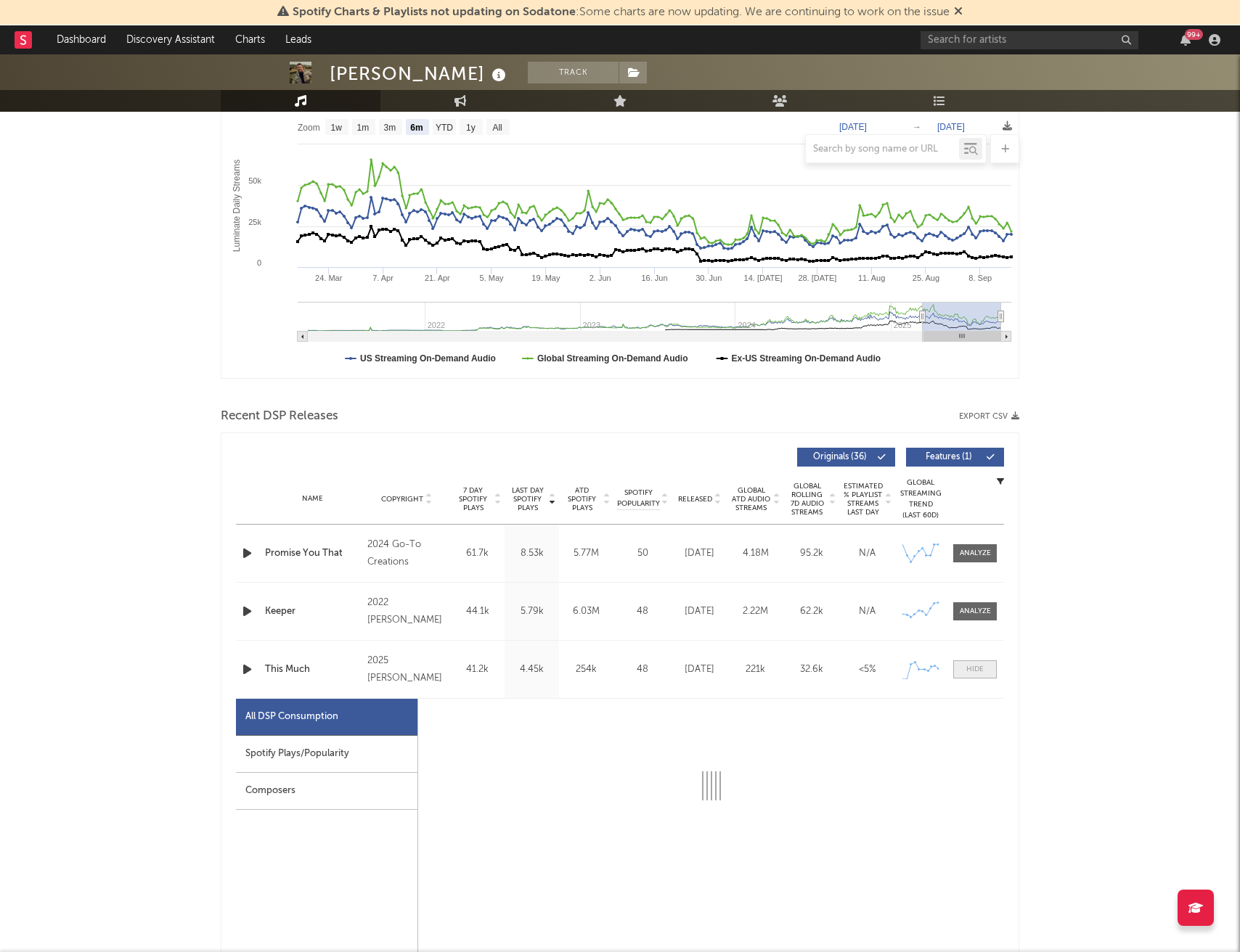
select select "1w"
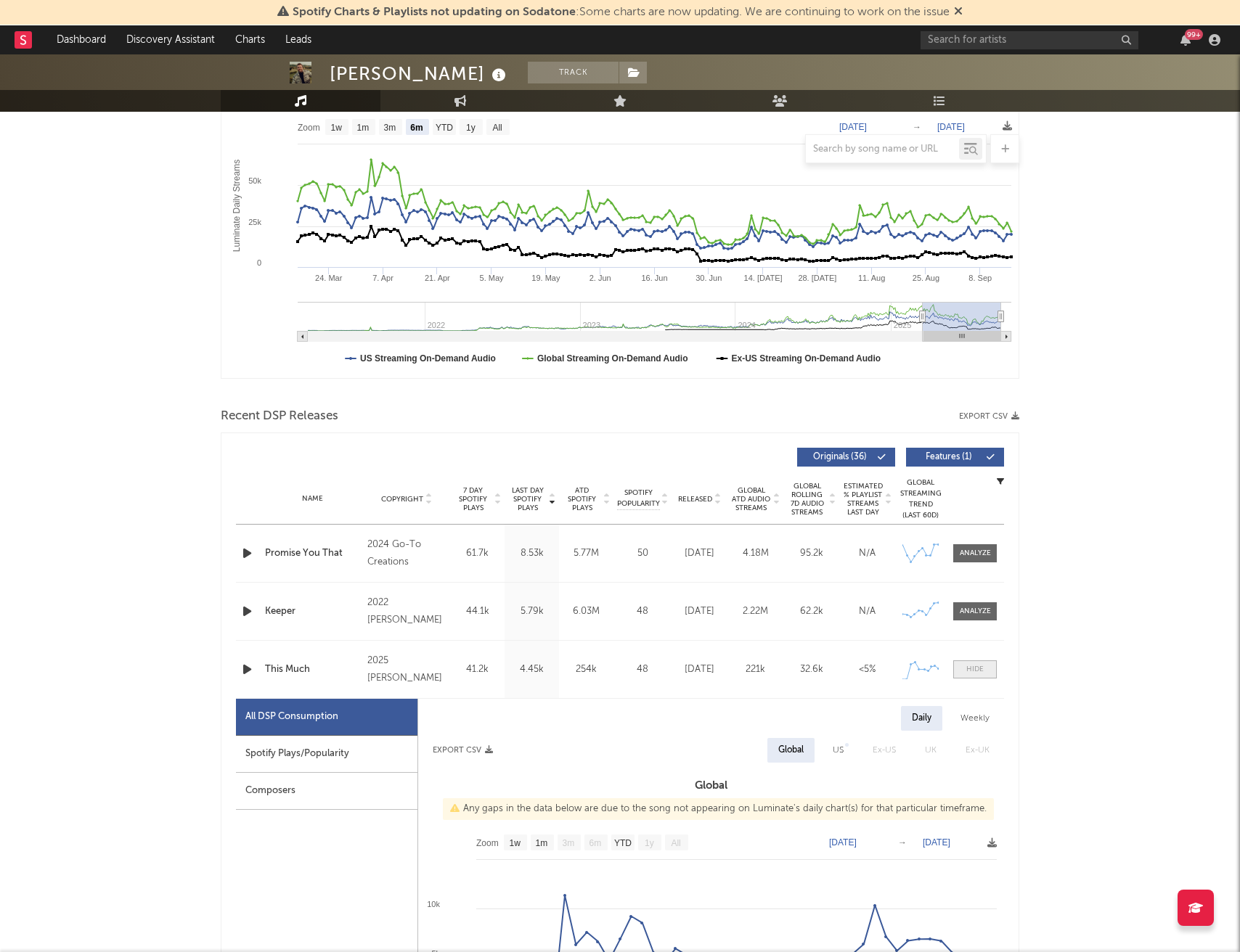
scroll to position [430, 0]
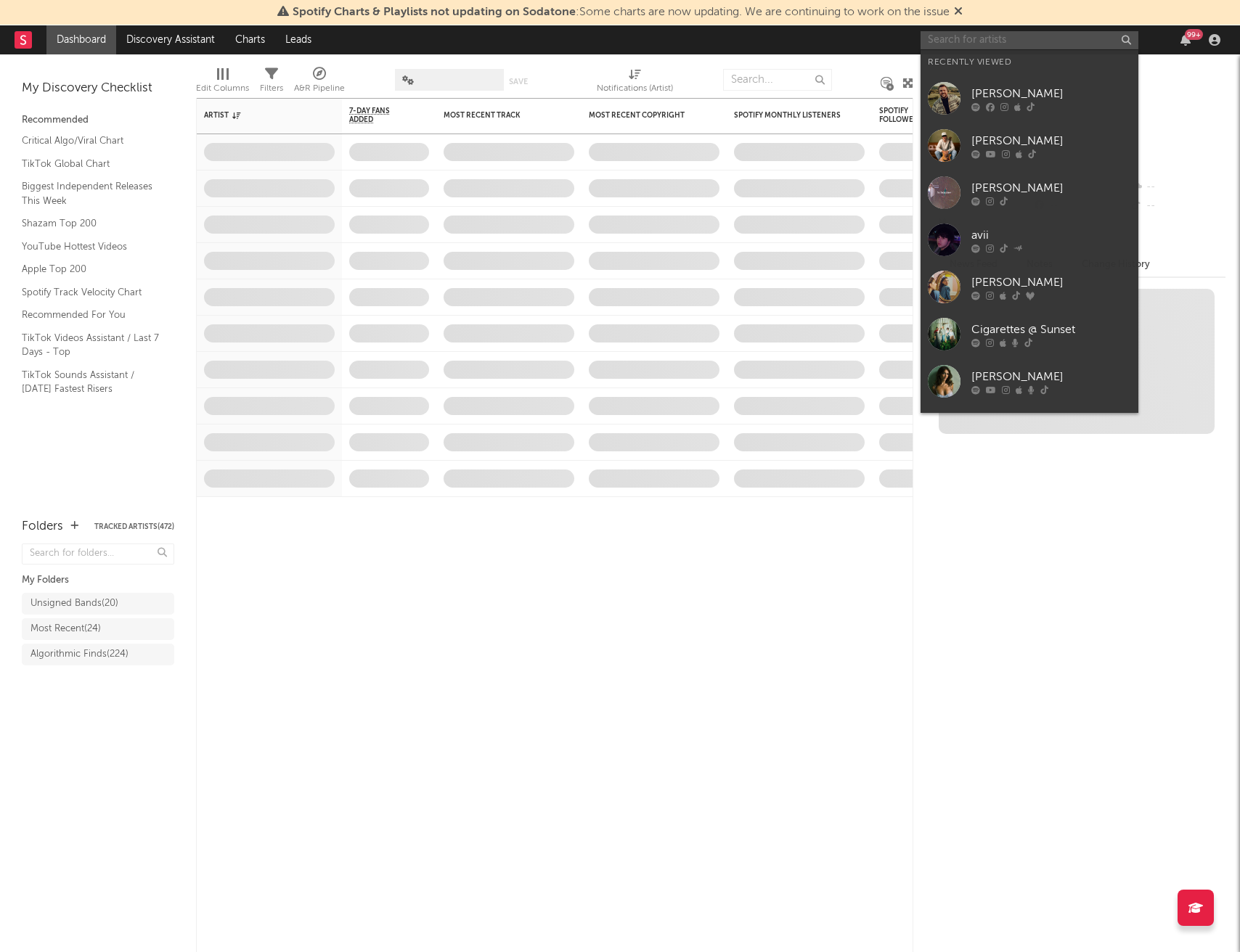
click at [1065, 39] on input "text" at bounding box center [1029, 40] width 218 height 18
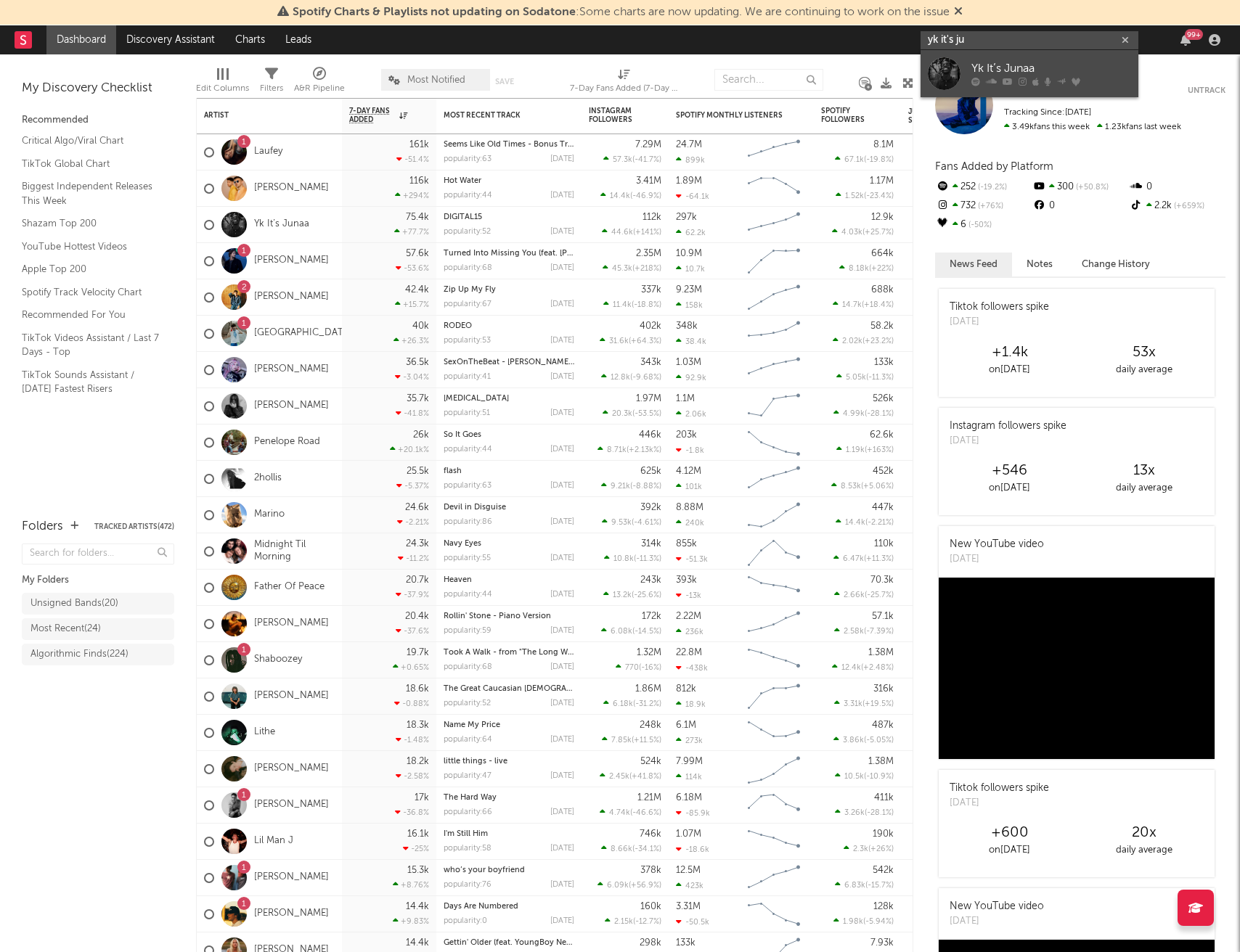
type input "yk it's ju"
click at [1080, 65] on div "Yk It’s Junaa" at bounding box center [1051, 68] width 160 height 17
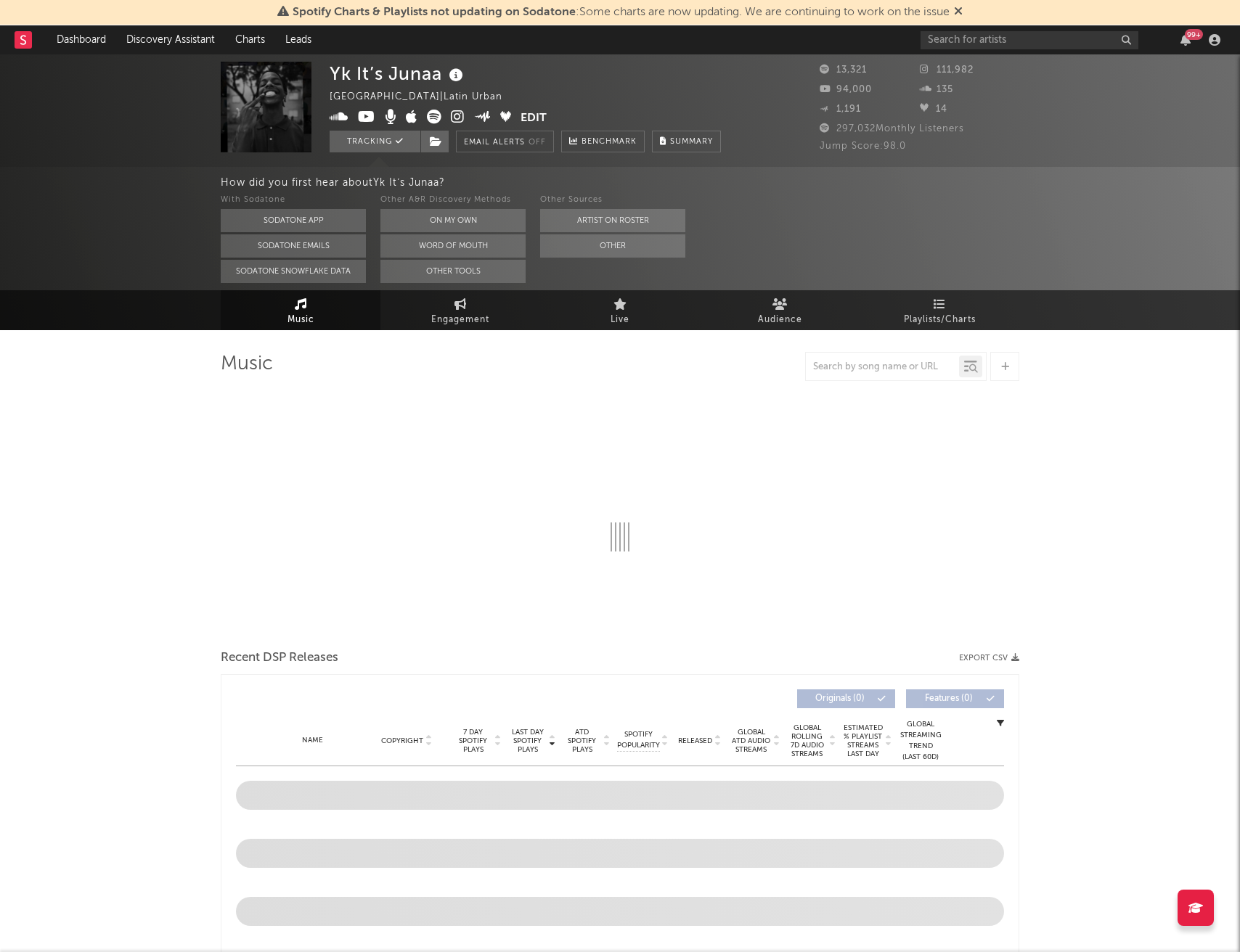
select select "1w"
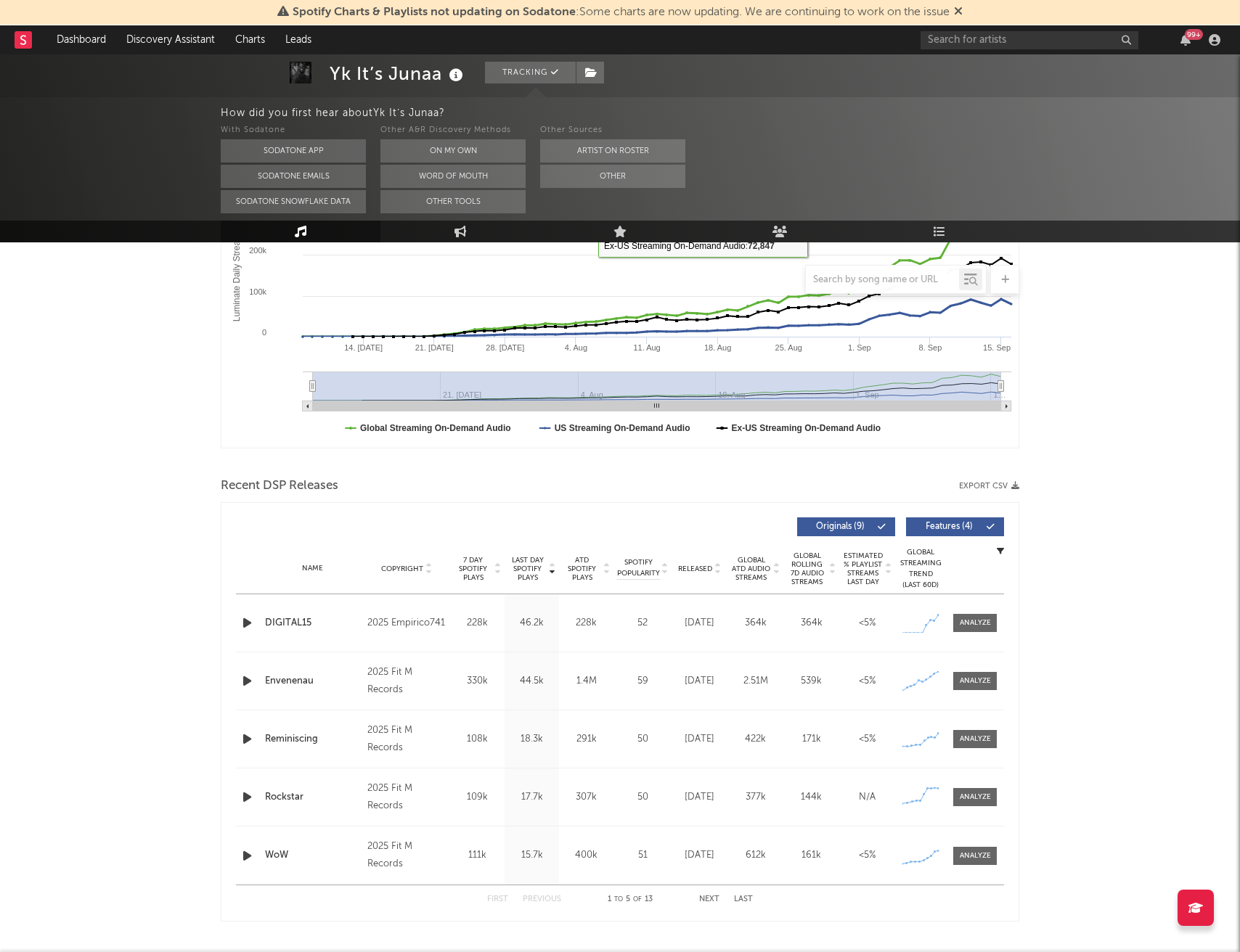
scroll to position [355, 0]
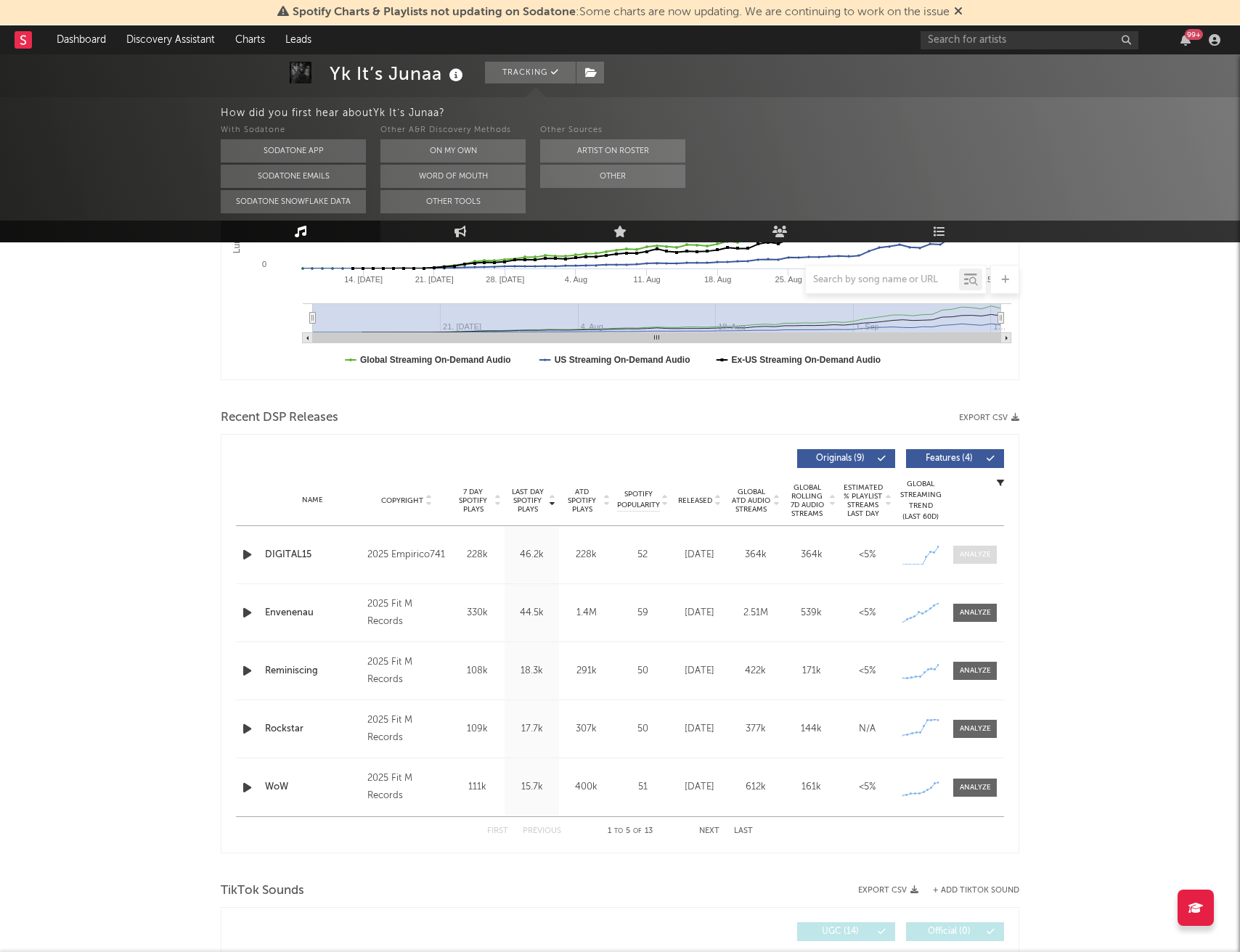
click at [973, 557] on div at bounding box center [974, 554] width 31 height 11
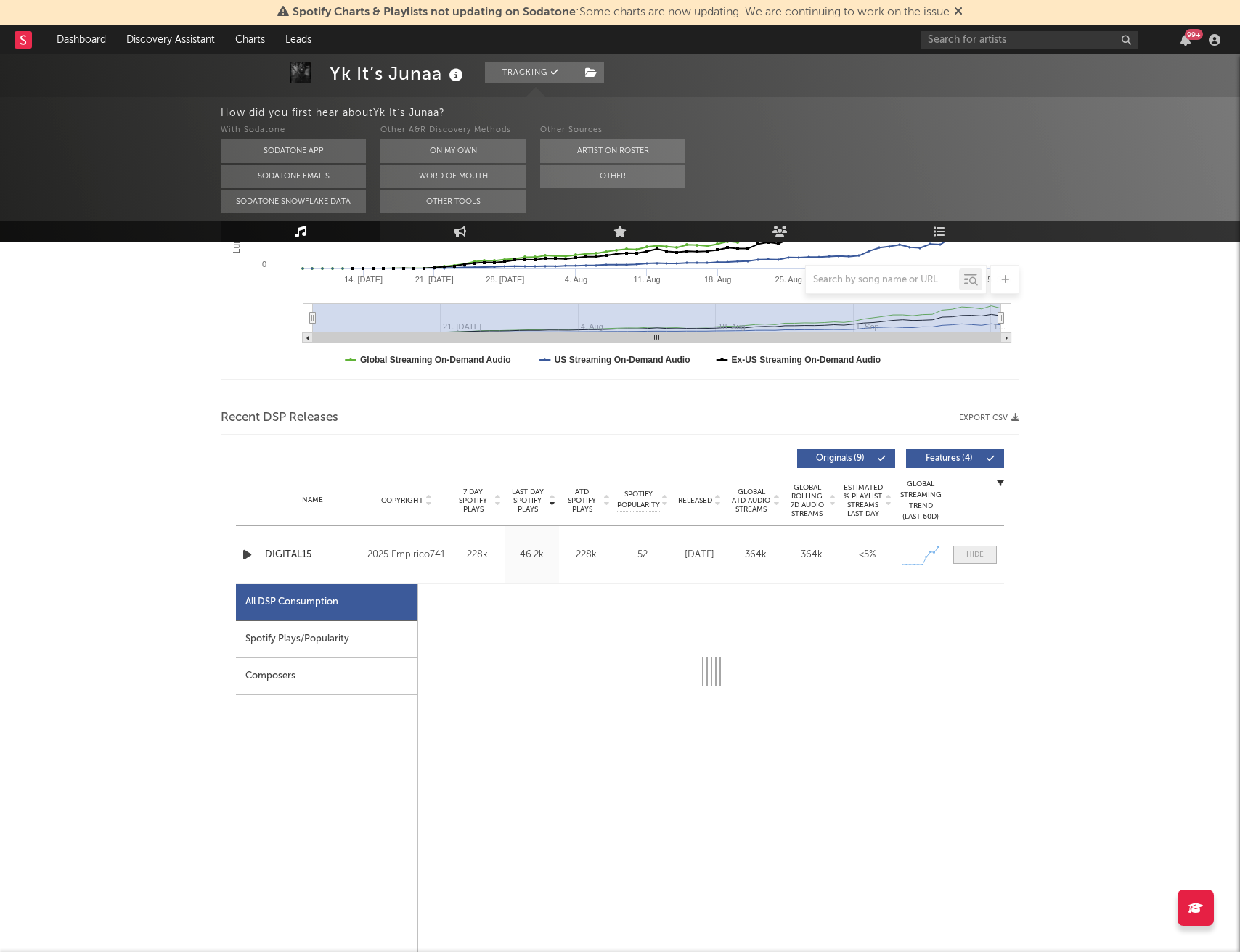
select select "1w"
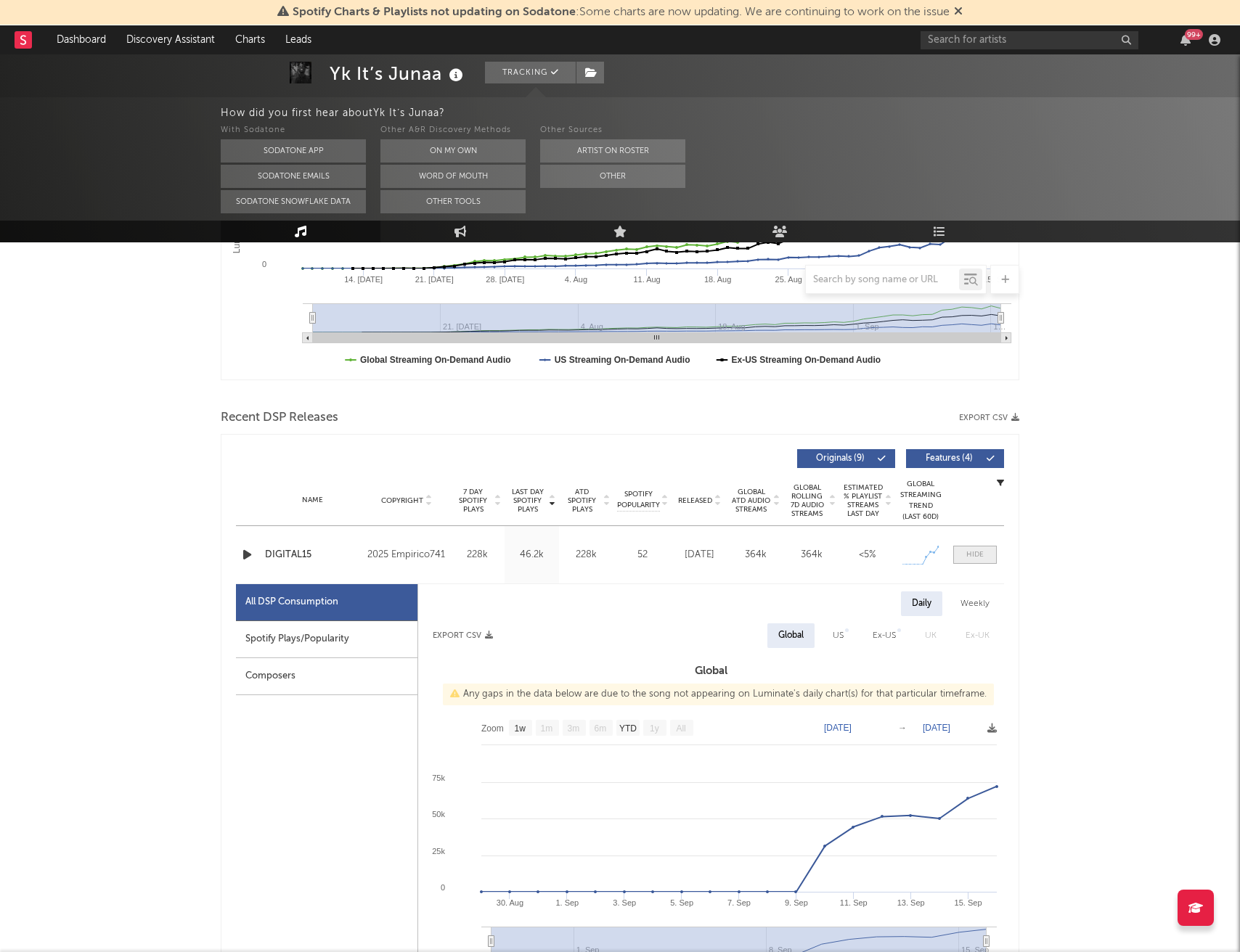
scroll to position [360, 0]
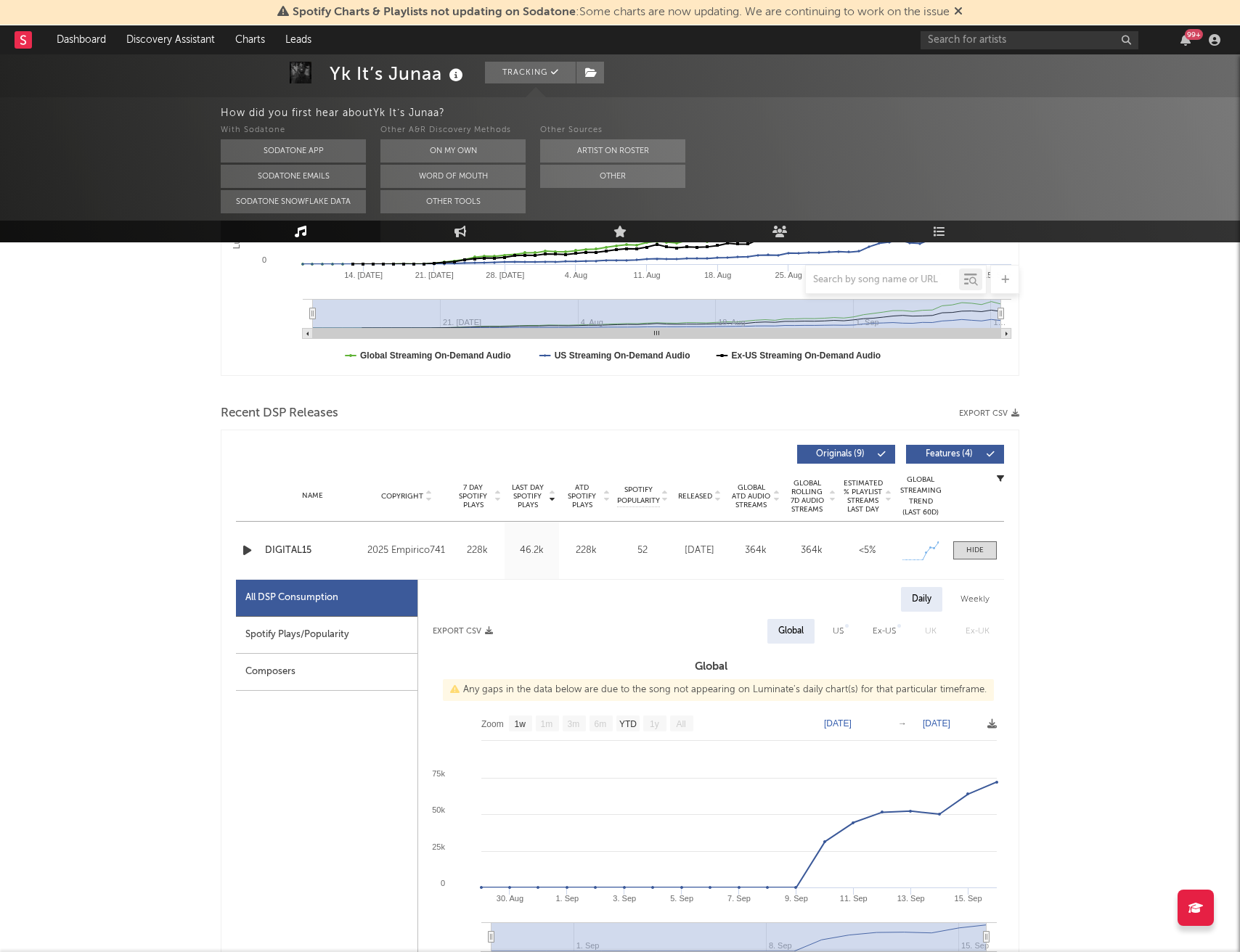
click at [343, 637] on div "Spotify Plays/Popularity" at bounding box center [327, 635] width 182 height 37
select select "1w"
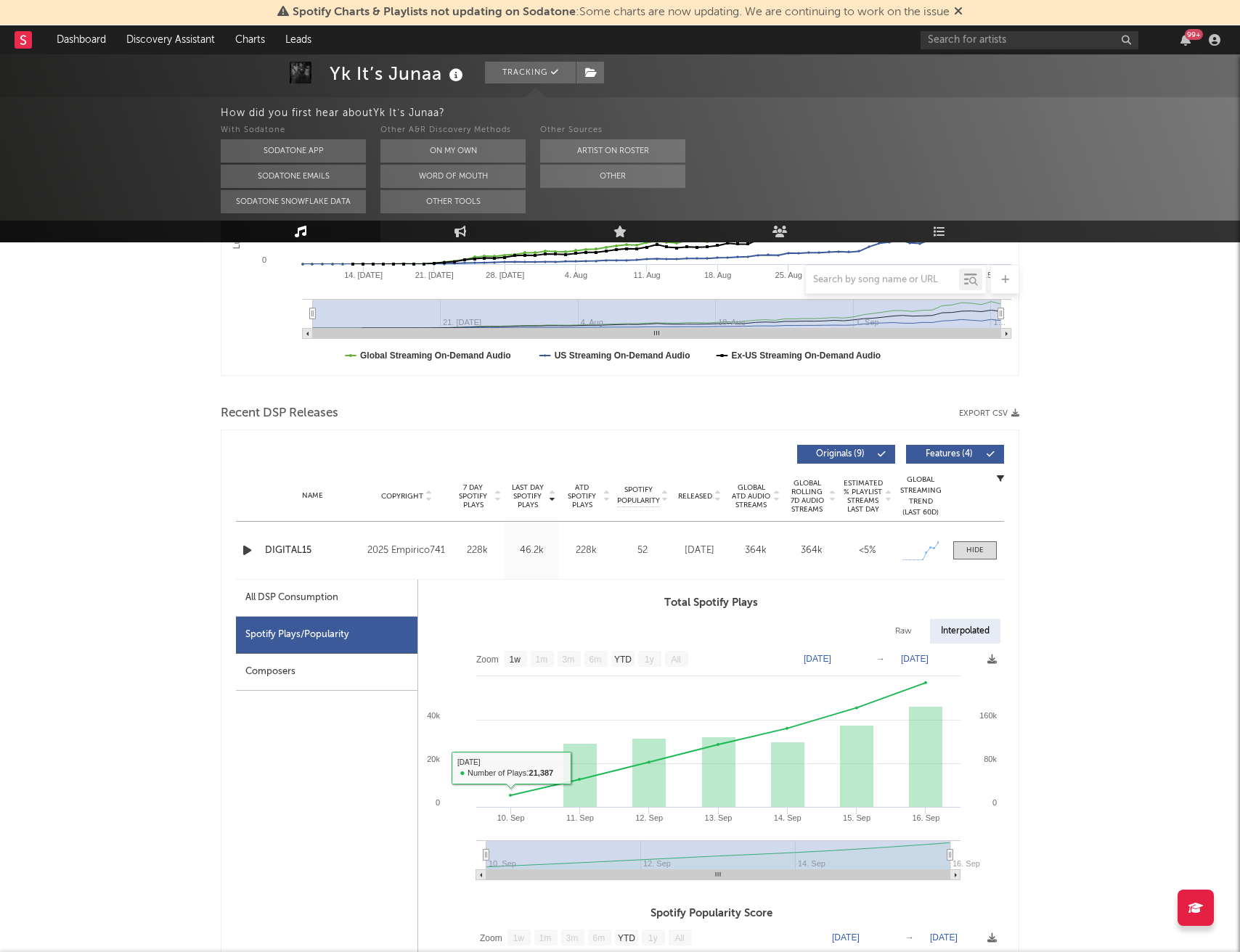
click at [354, 593] on div "All DSP Consumption" at bounding box center [327, 597] width 182 height 37
select select "1w"
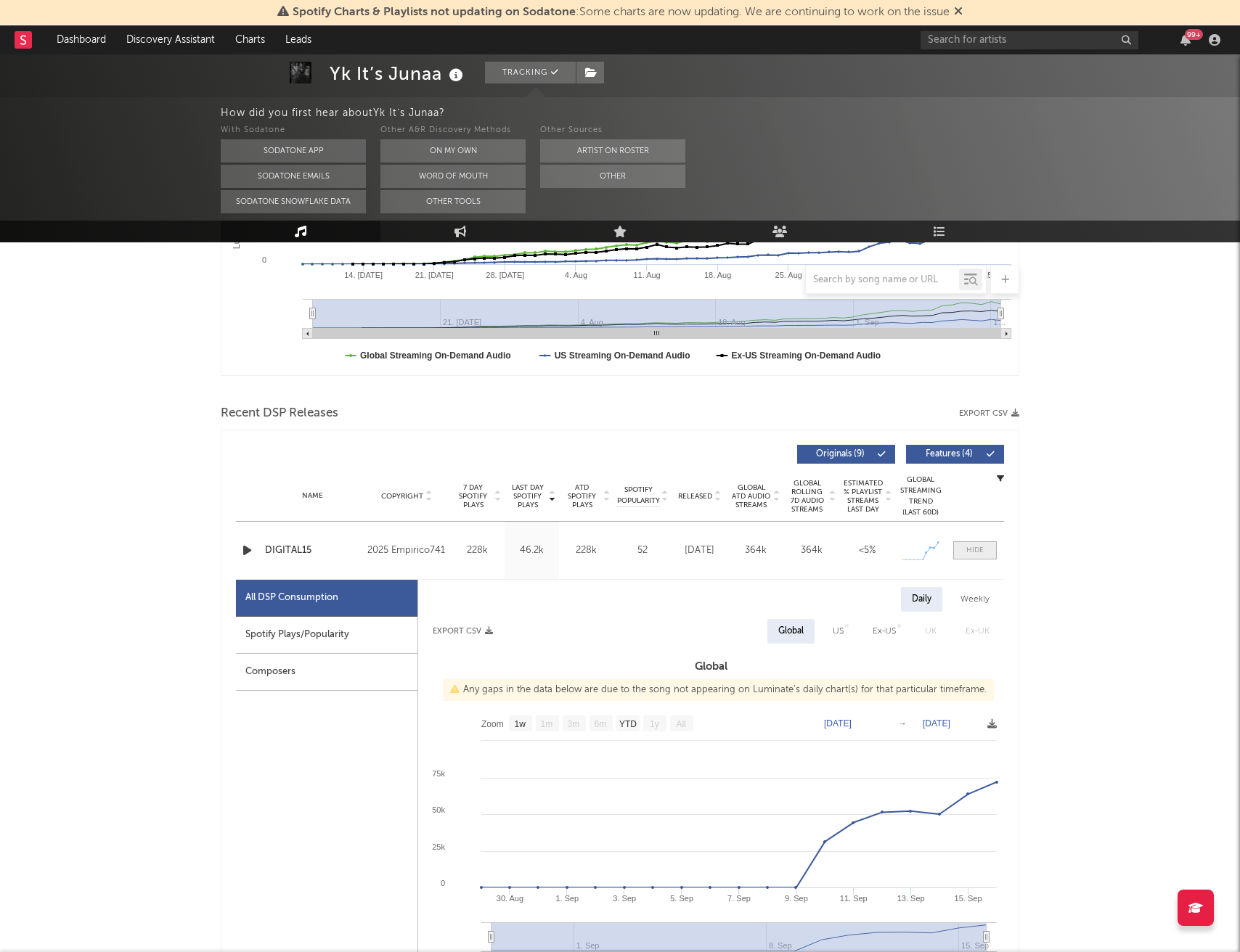
click at [987, 555] on span at bounding box center [975, 550] width 44 height 18
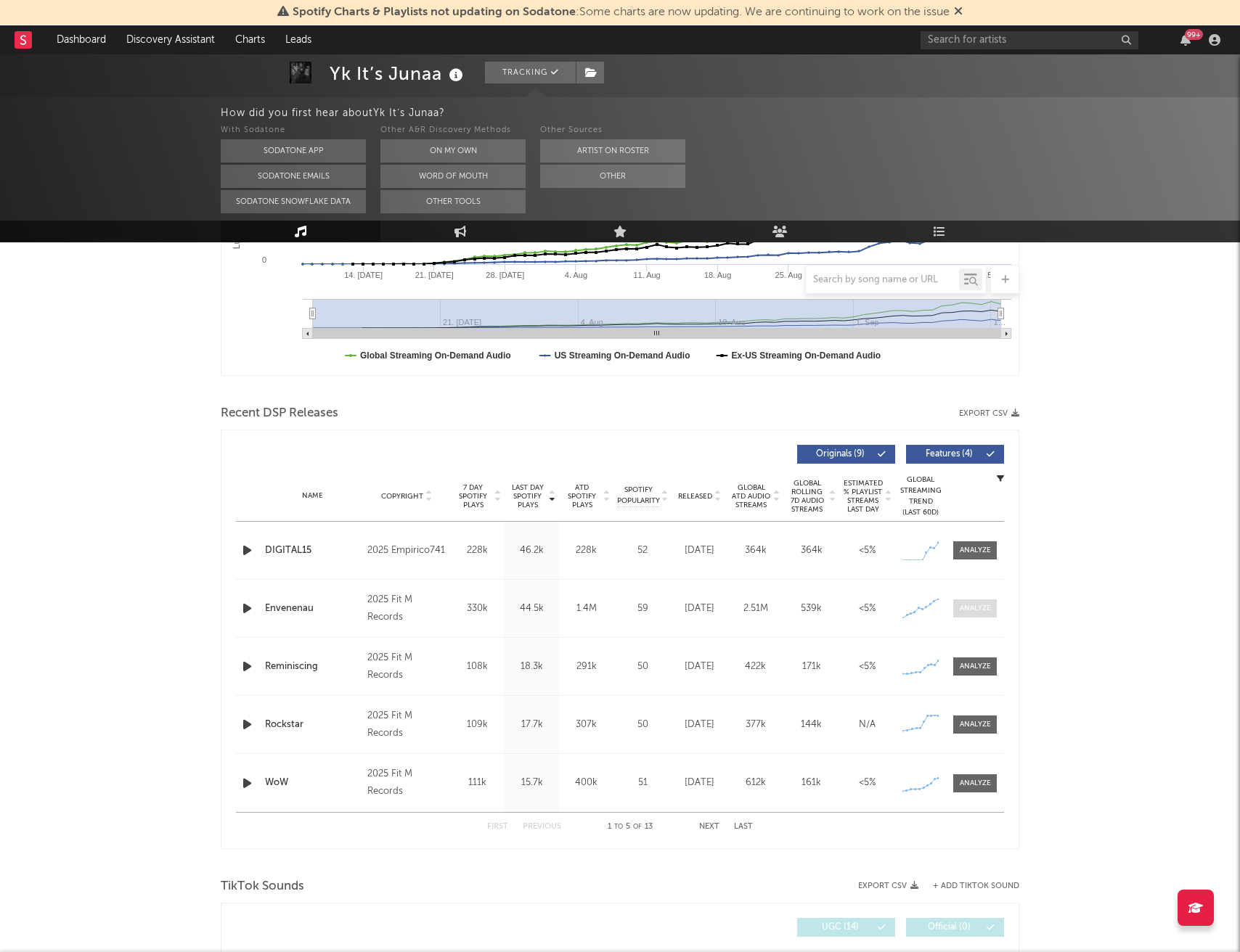
click at [980, 601] on span at bounding box center [975, 608] width 44 height 18
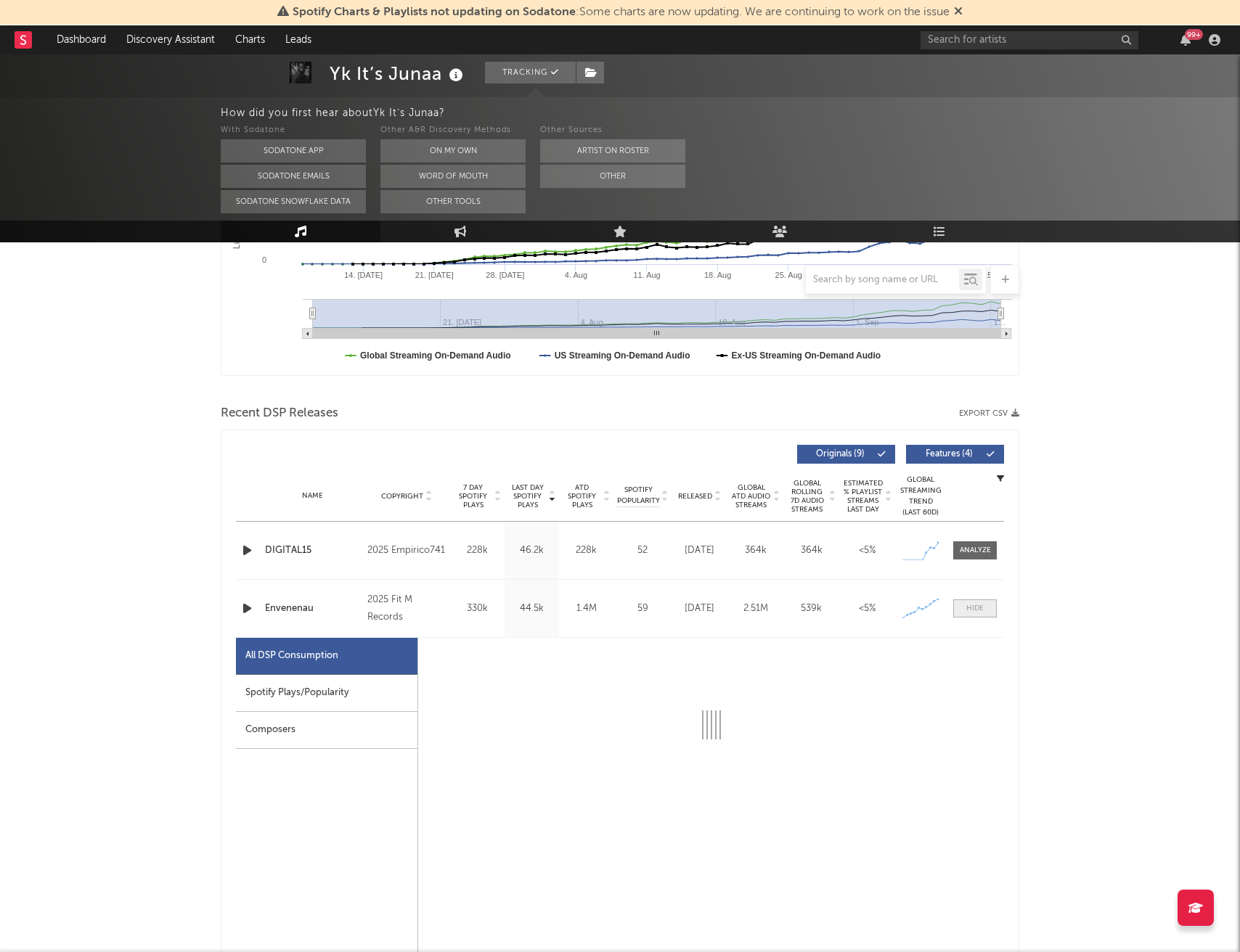
select select "1w"
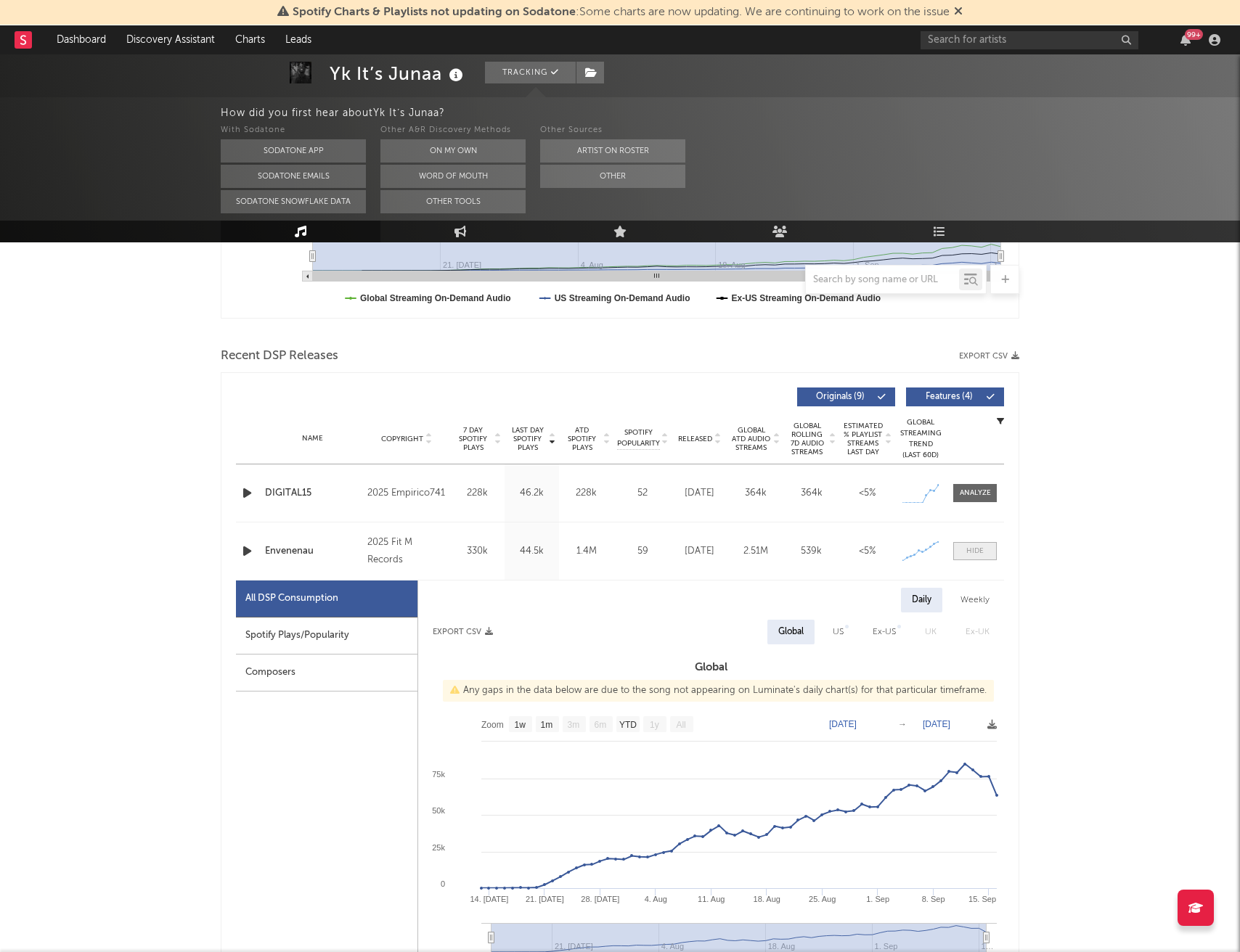
scroll to position [429, 0]
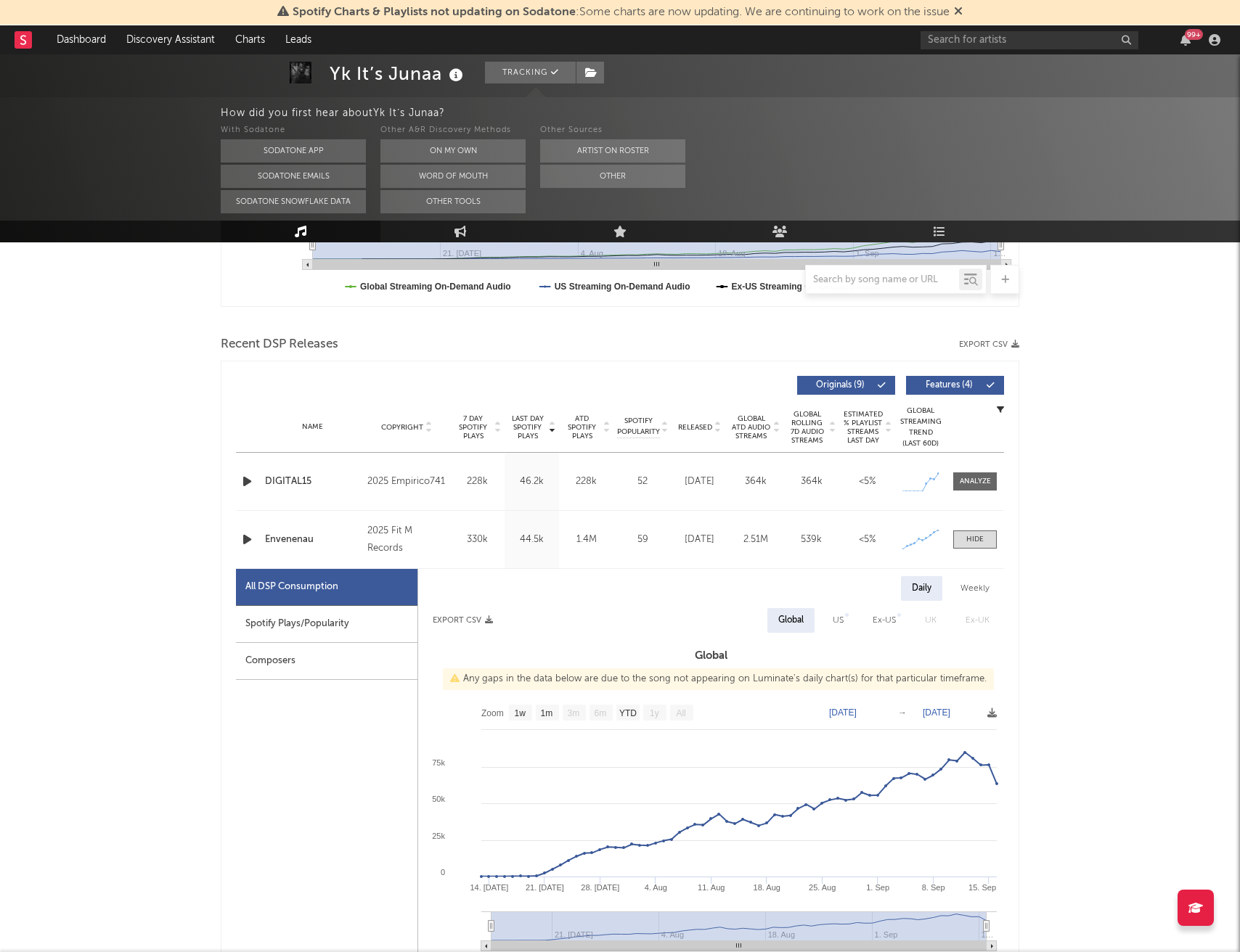
click at [339, 616] on div "Spotify Plays/Popularity" at bounding box center [327, 624] width 182 height 37
select select "1w"
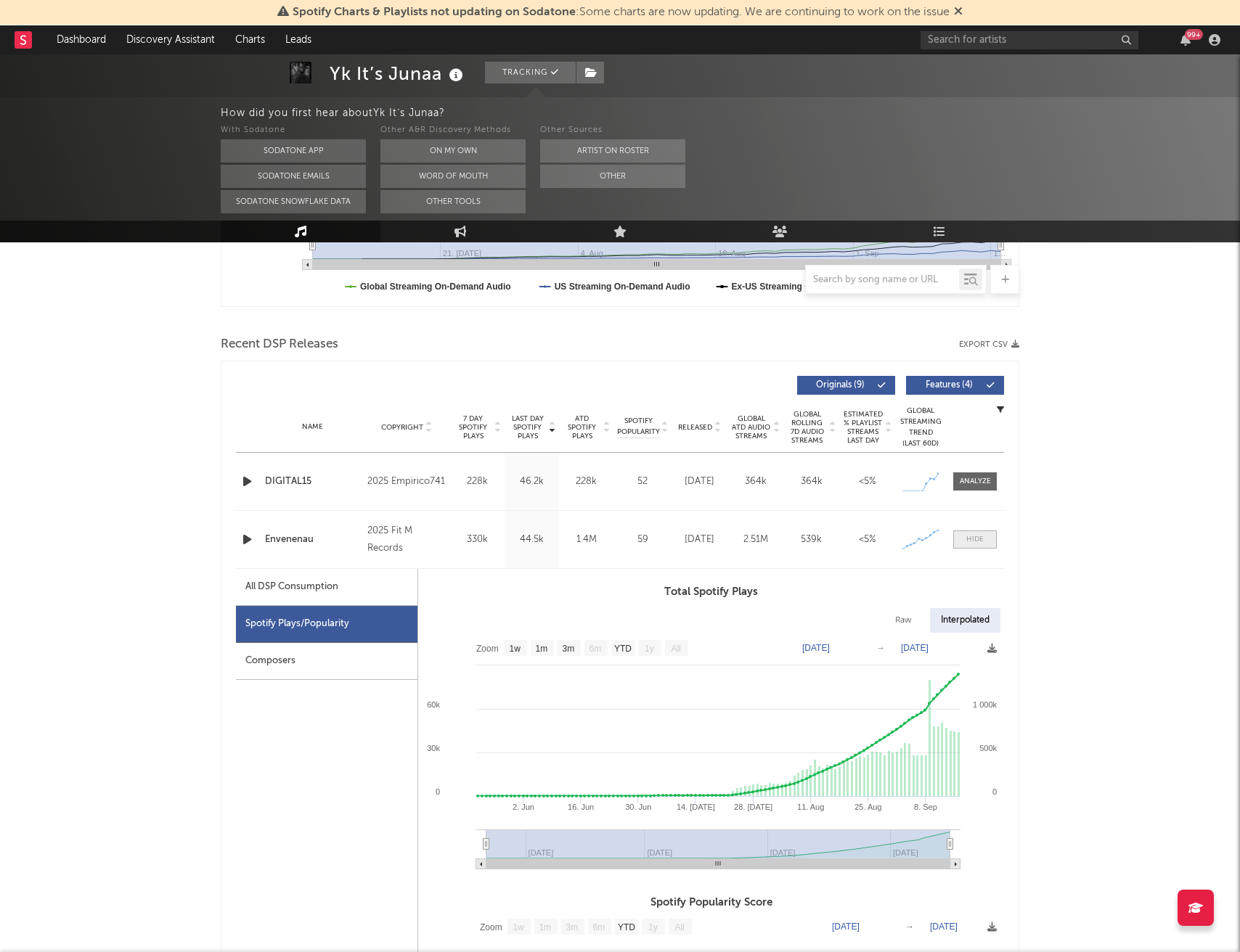
click at [973, 540] on div at bounding box center [974, 539] width 17 height 11
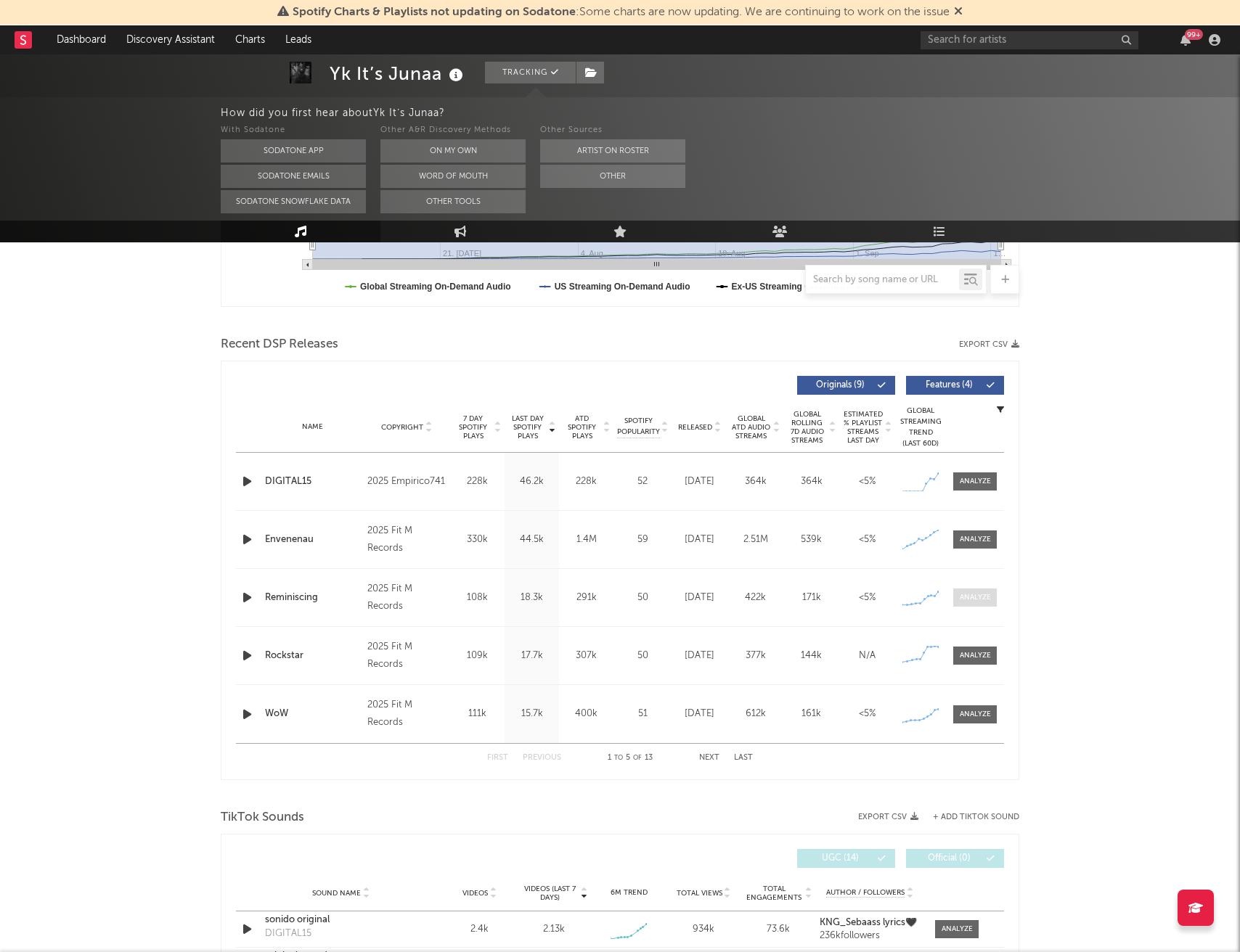
click at [972, 601] on div at bounding box center [974, 597] width 31 height 11
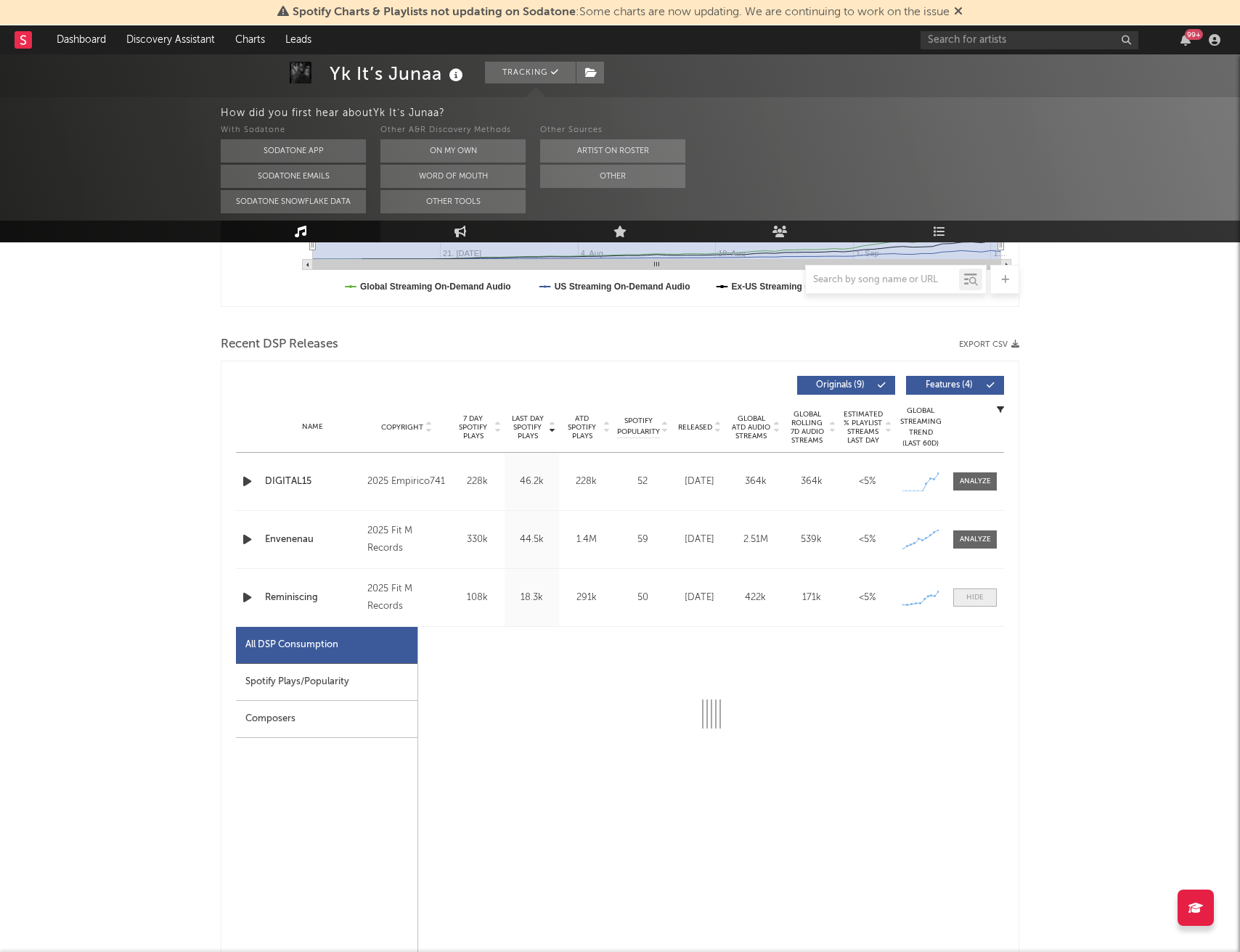
select select "1w"
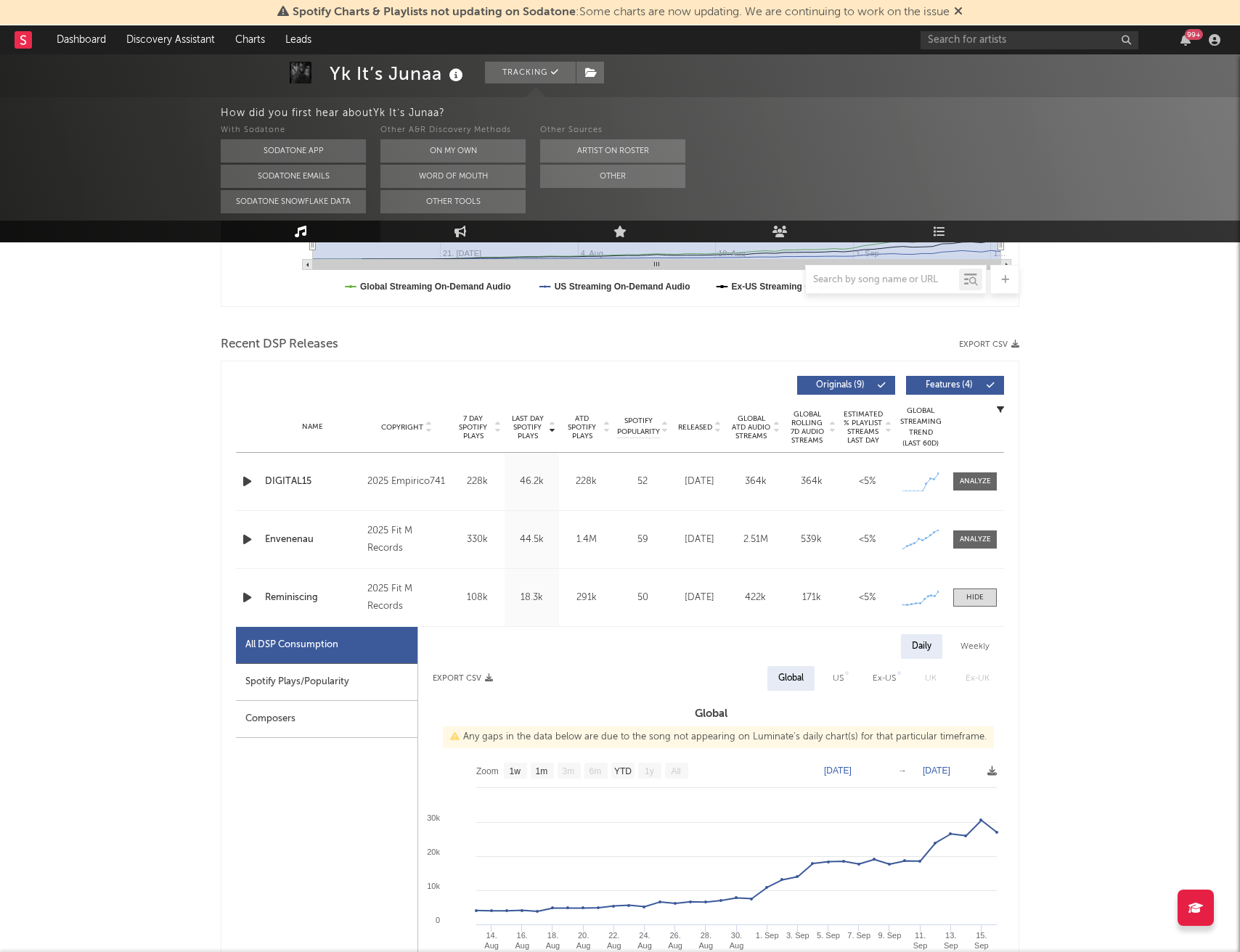
click at [373, 681] on div "Spotify Plays/Popularity" at bounding box center [327, 682] width 182 height 37
select select "1w"
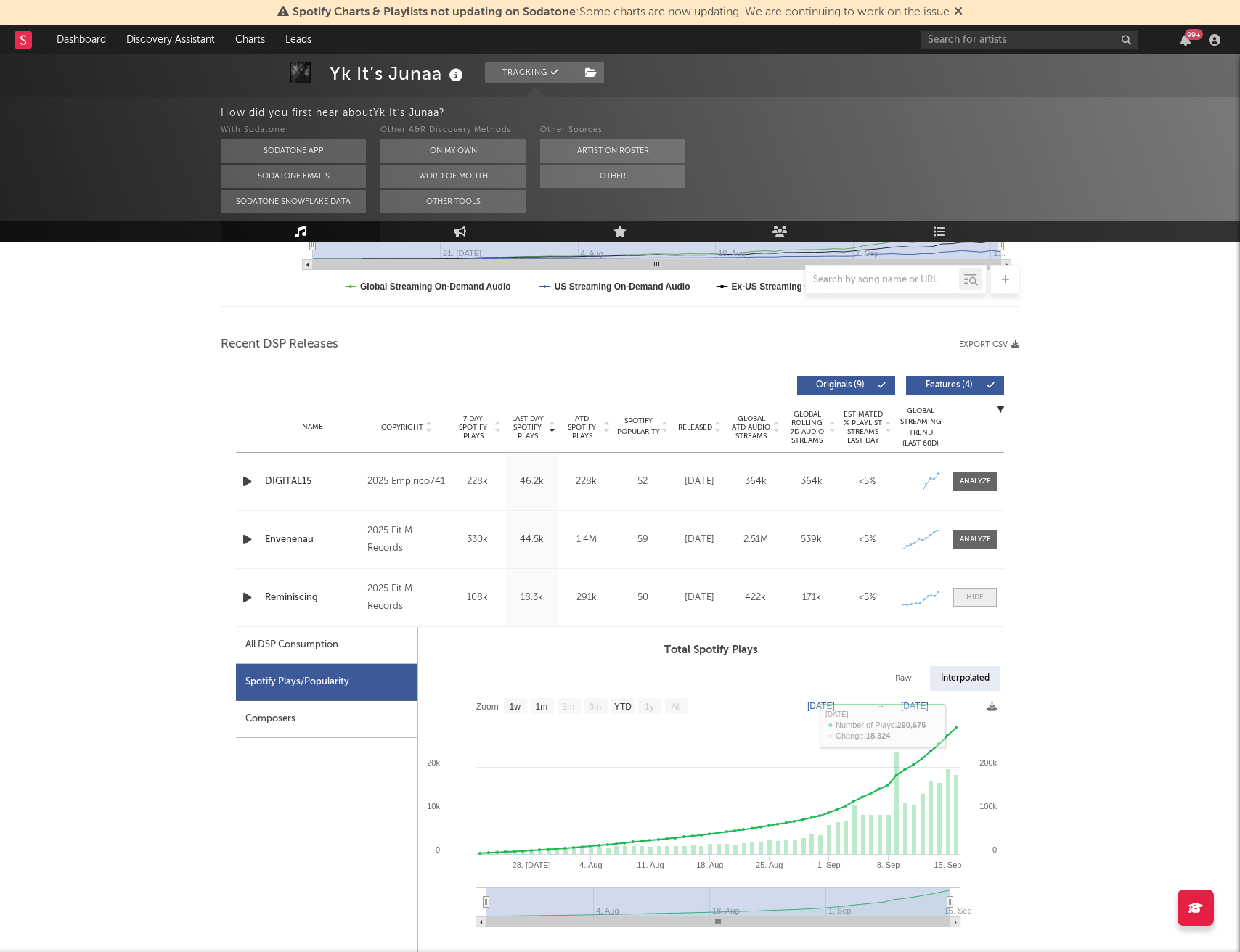
click at [963, 600] on span at bounding box center [975, 597] width 44 height 18
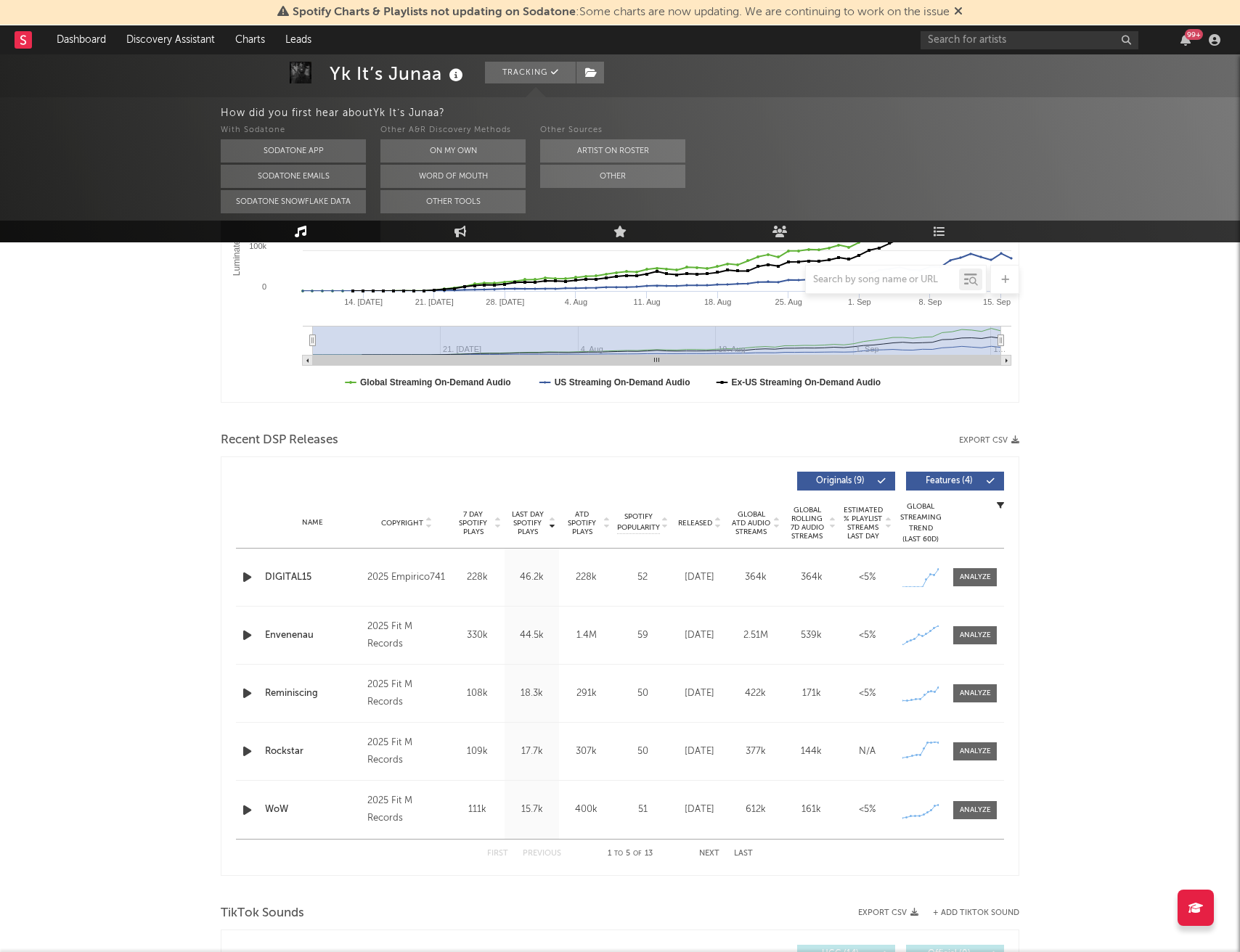
scroll to position [0, 0]
